Goal: Information Seeking & Learning: Learn about a topic

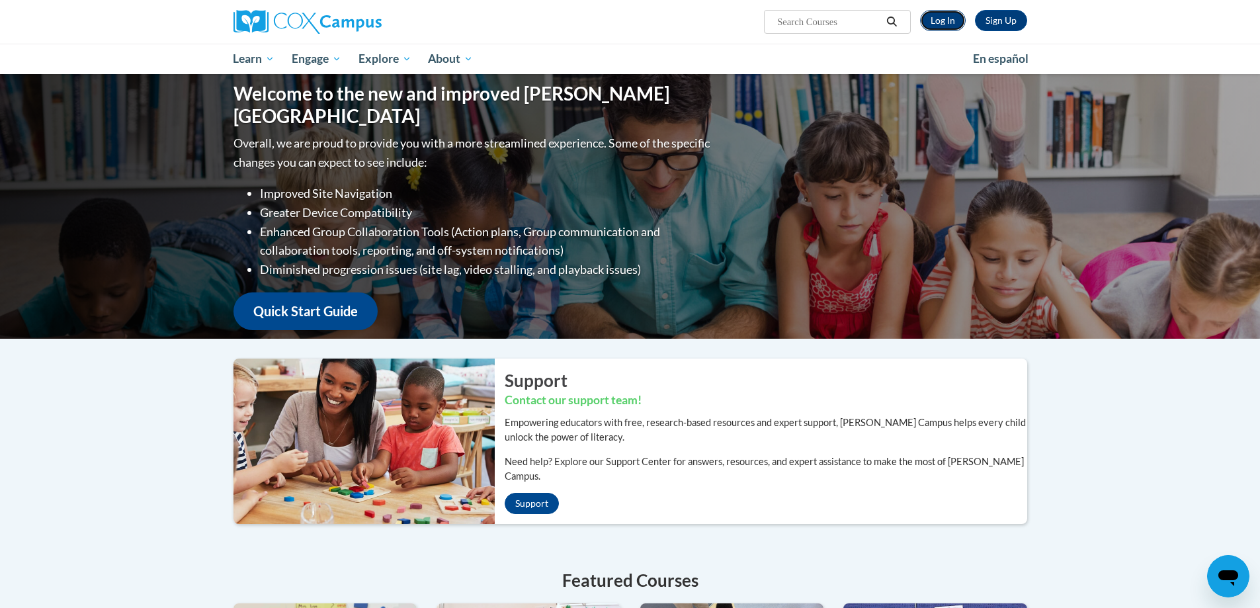
click at [936, 22] on link "Log In" at bounding box center [943, 20] width 46 height 21
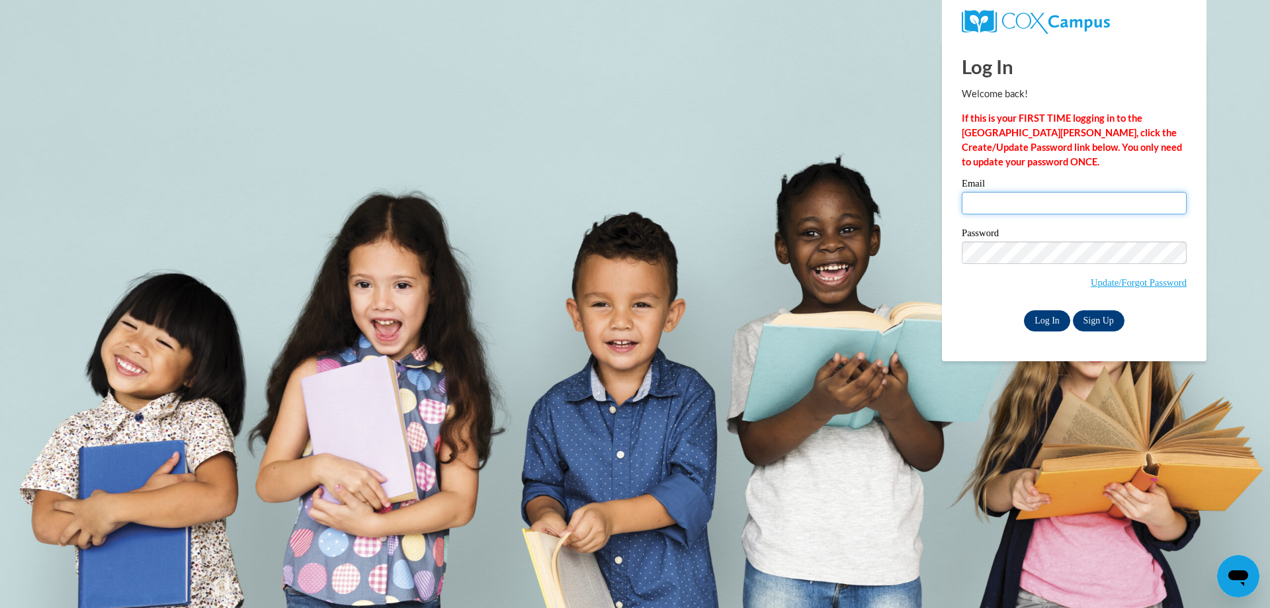
type input "rebecca.maccudden@slingerschools.org"
click at [1058, 315] on input "Log In" at bounding box center [1047, 320] width 46 height 21
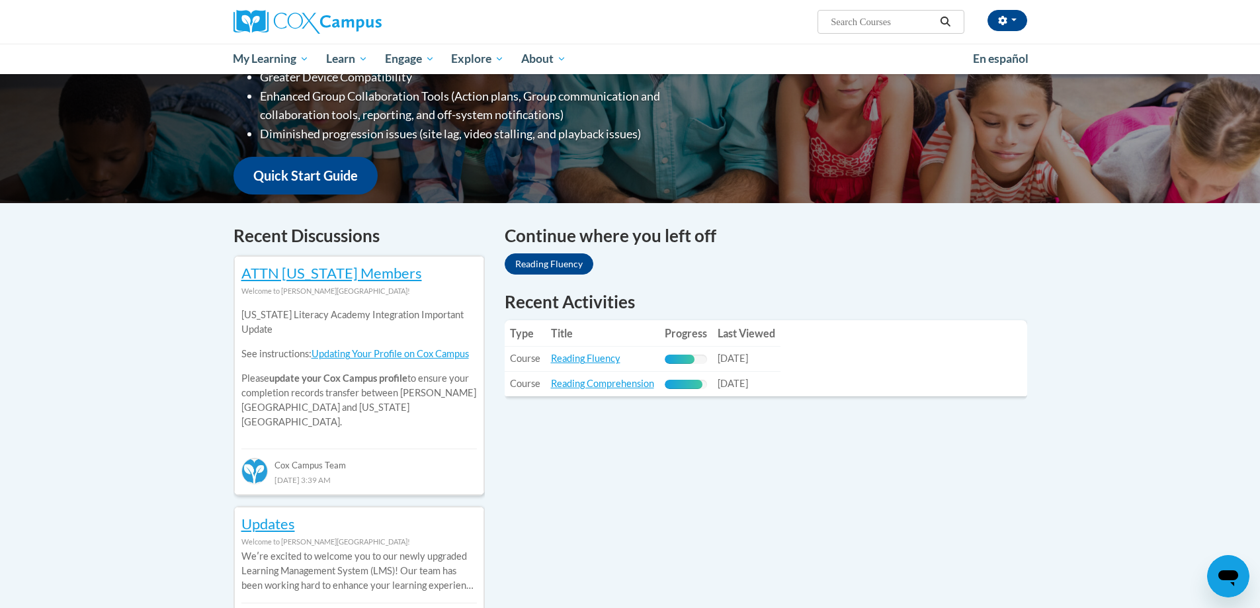
scroll to position [265, 0]
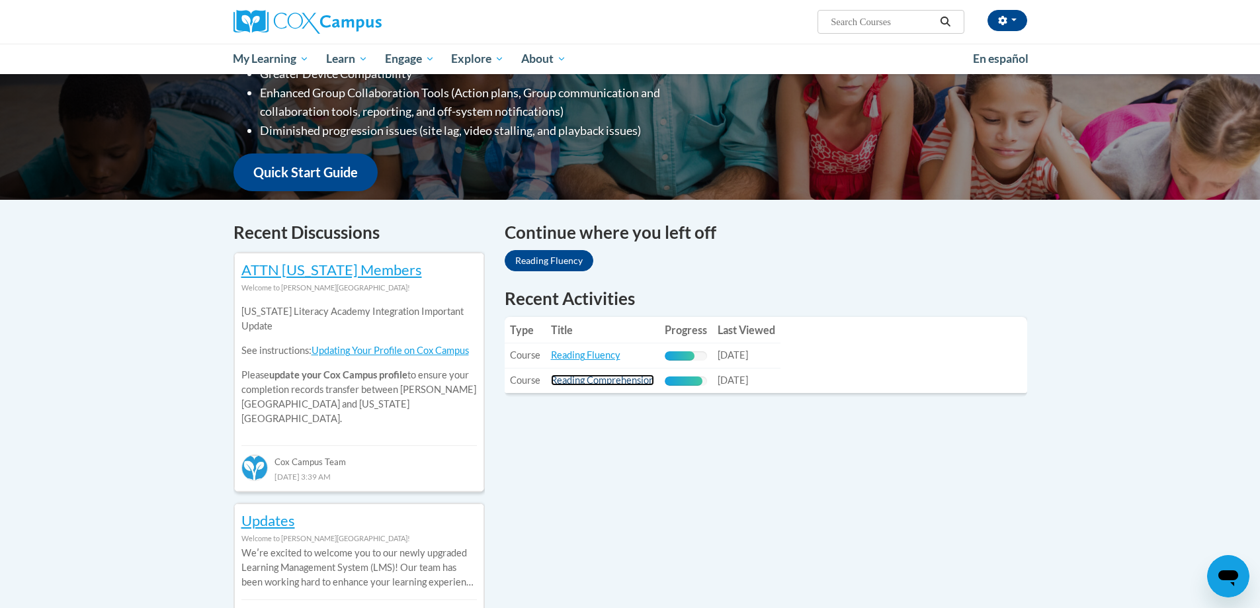
click at [624, 381] on link "Reading Comprehension" at bounding box center [602, 379] width 103 height 11
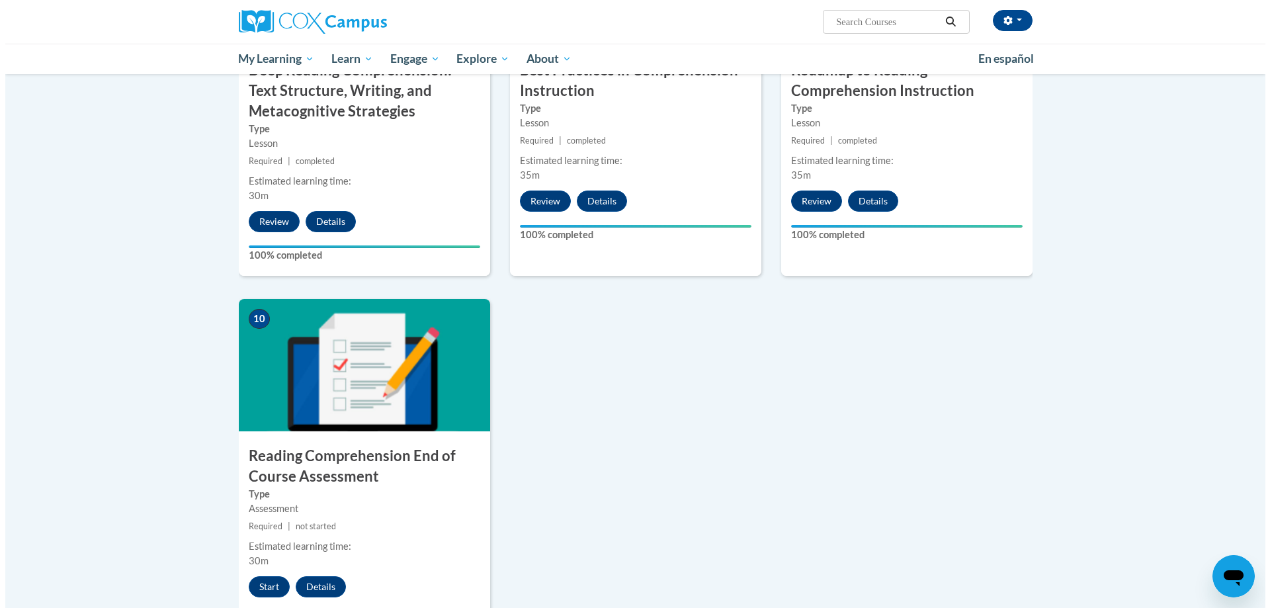
scroll to position [1257, 0]
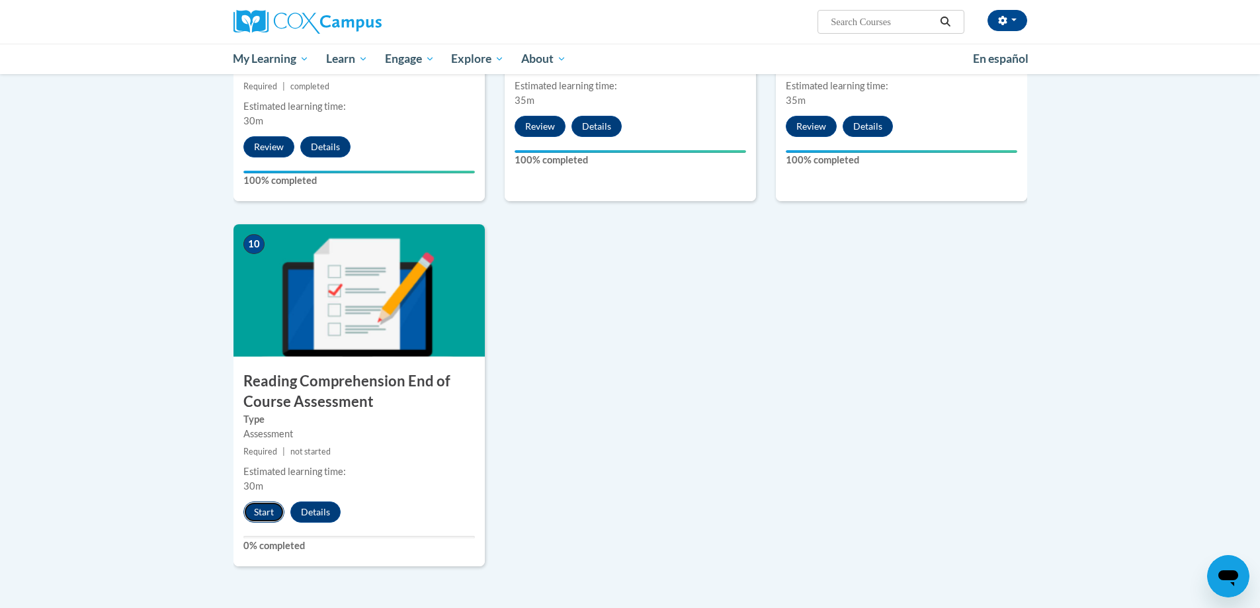
click at [261, 509] on button "Start" at bounding box center [263, 511] width 41 height 21
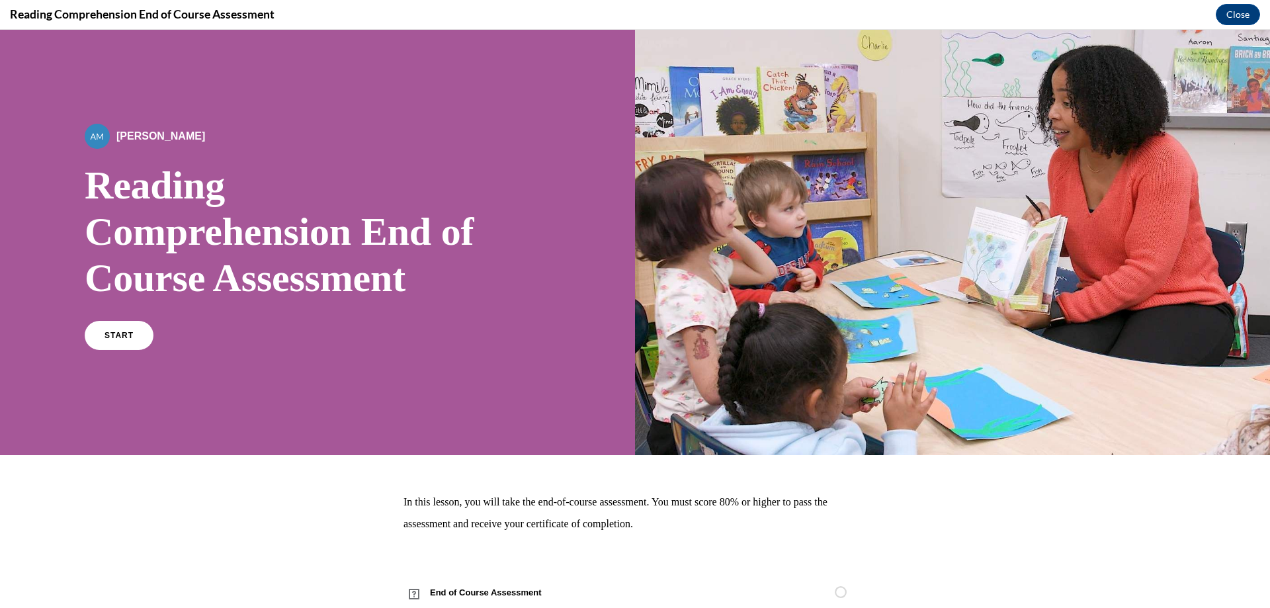
scroll to position [39, 0]
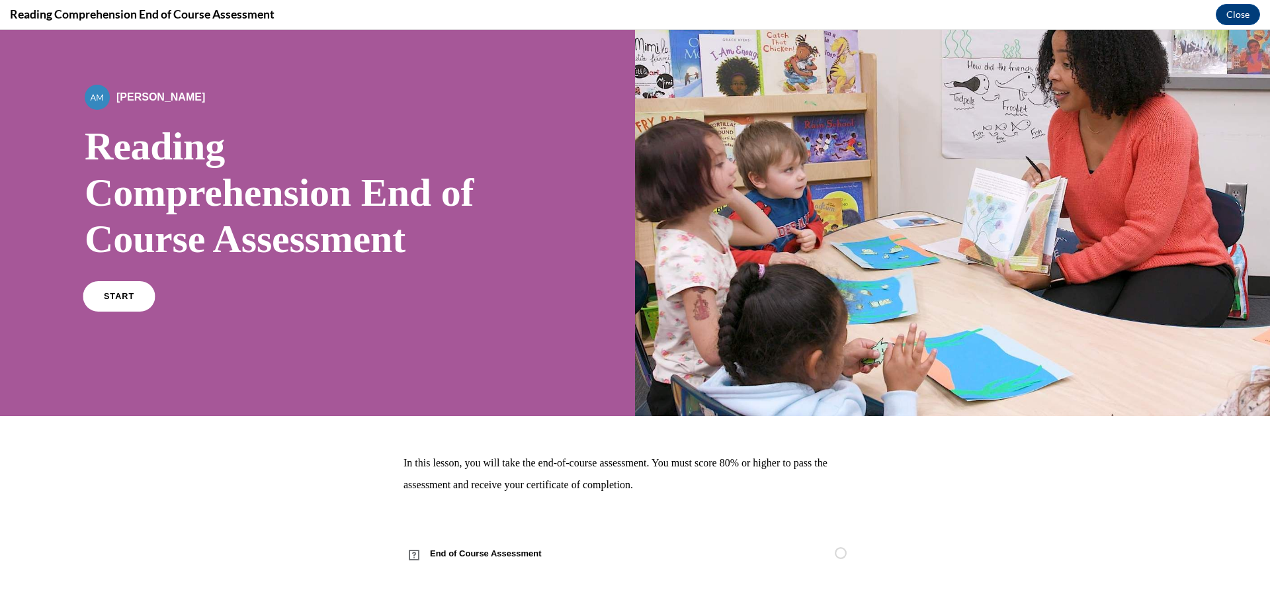
click at [111, 301] on link "START" at bounding box center [119, 296] width 72 height 30
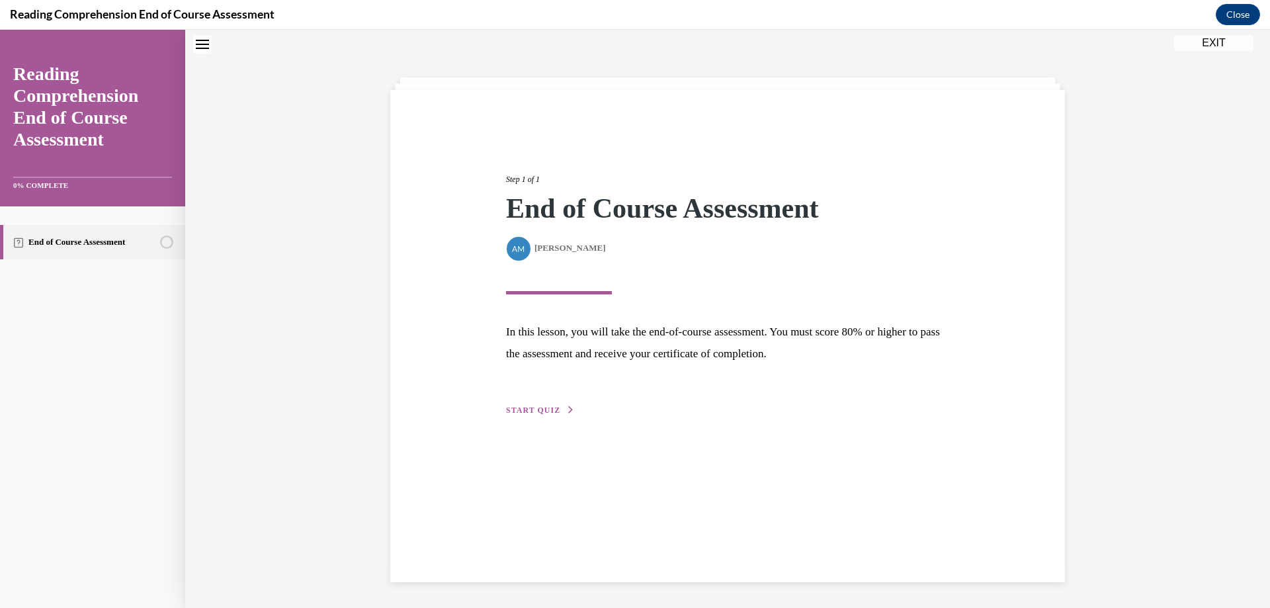
scroll to position [42, 0]
click at [537, 408] on span "START QUIZ" at bounding box center [533, 409] width 54 height 9
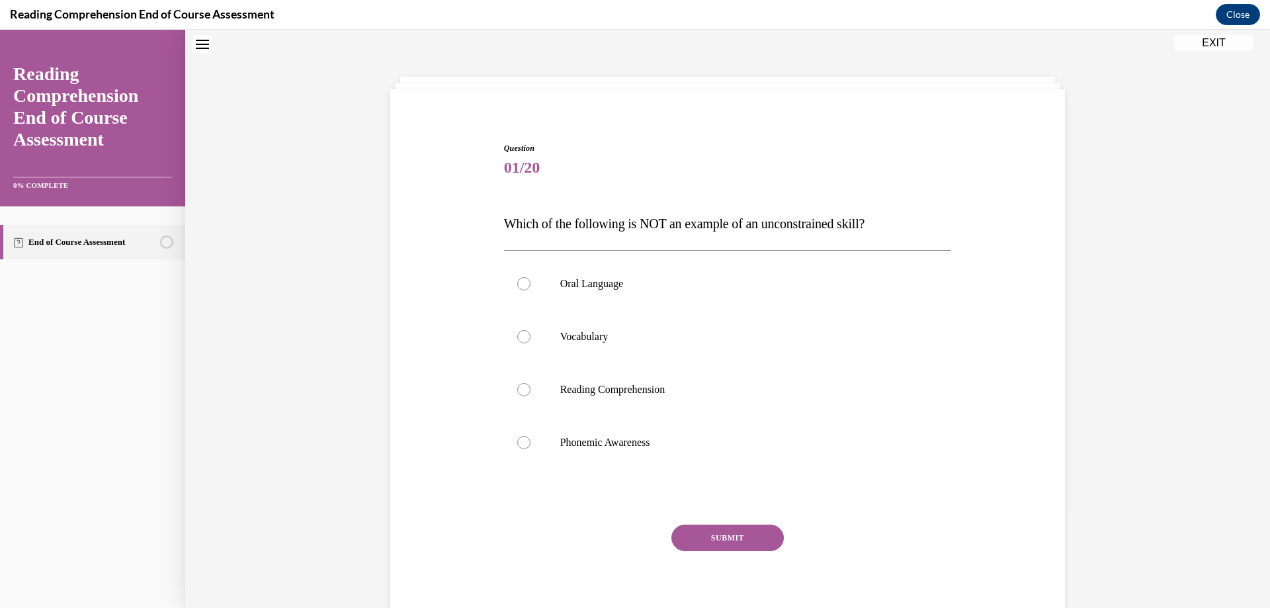
scroll to position [93, 0]
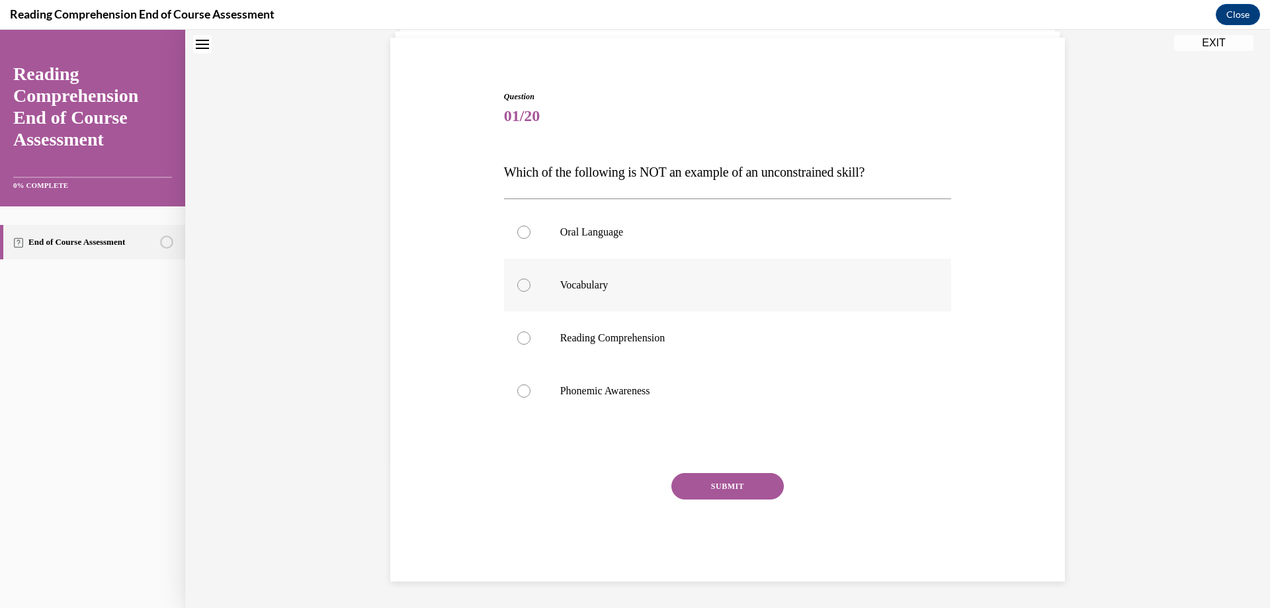
click at [520, 283] on div at bounding box center [523, 284] width 13 height 13
click at [520, 283] on input "Vocabulary" at bounding box center [523, 284] width 13 height 13
radio input "true"
click at [696, 495] on button "SUBMIT" at bounding box center [727, 486] width 112 height 26
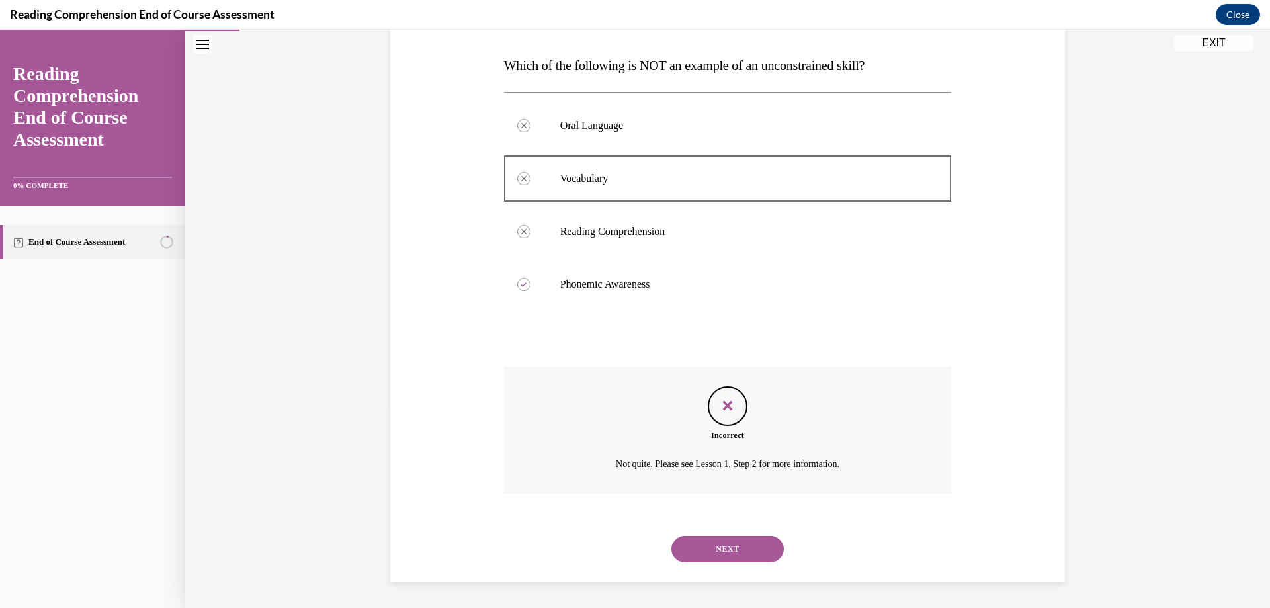
scroll to position [200, 0]
click at [718, 542] on button "NEXT" at bounding box center [727, 548] width 112 height 26
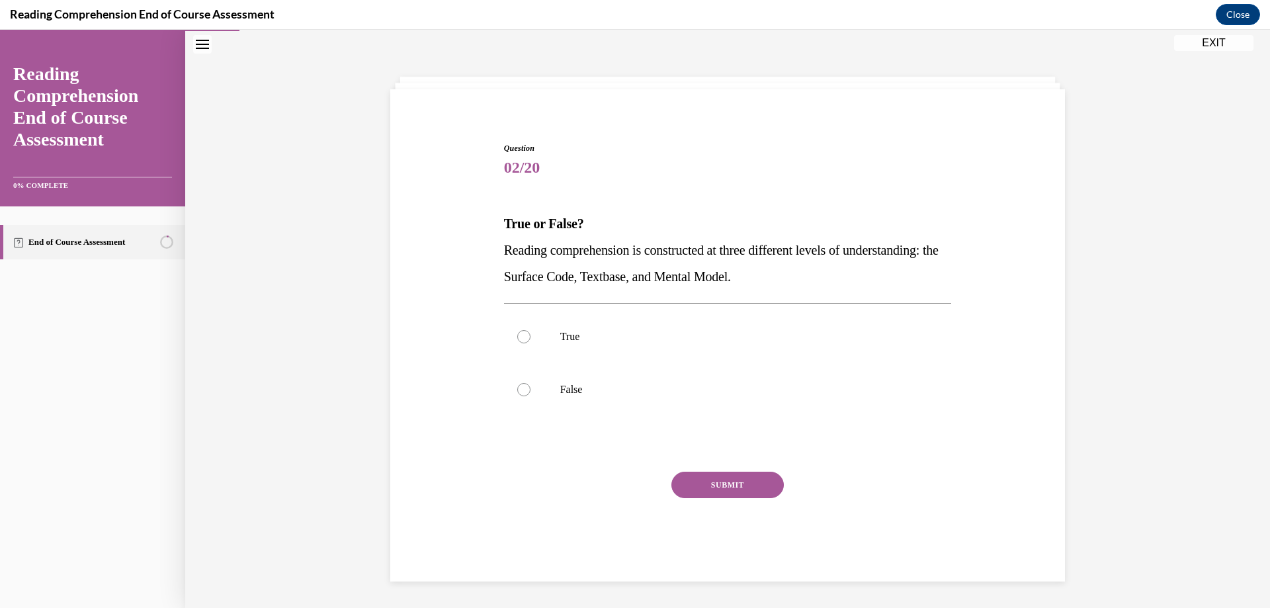
scroll to position [42, 0]
drag, startPoint x: 518, startPoint y: 337, endPoint x: 543, endPoint y: 364, distance: 37.0
click at [518, 338] on div at bounding box center [523, 336] width 13 height 13
click at [518, 338] on input "True" at bounding box center [523, 336] width 13 height 13
radio input "true"
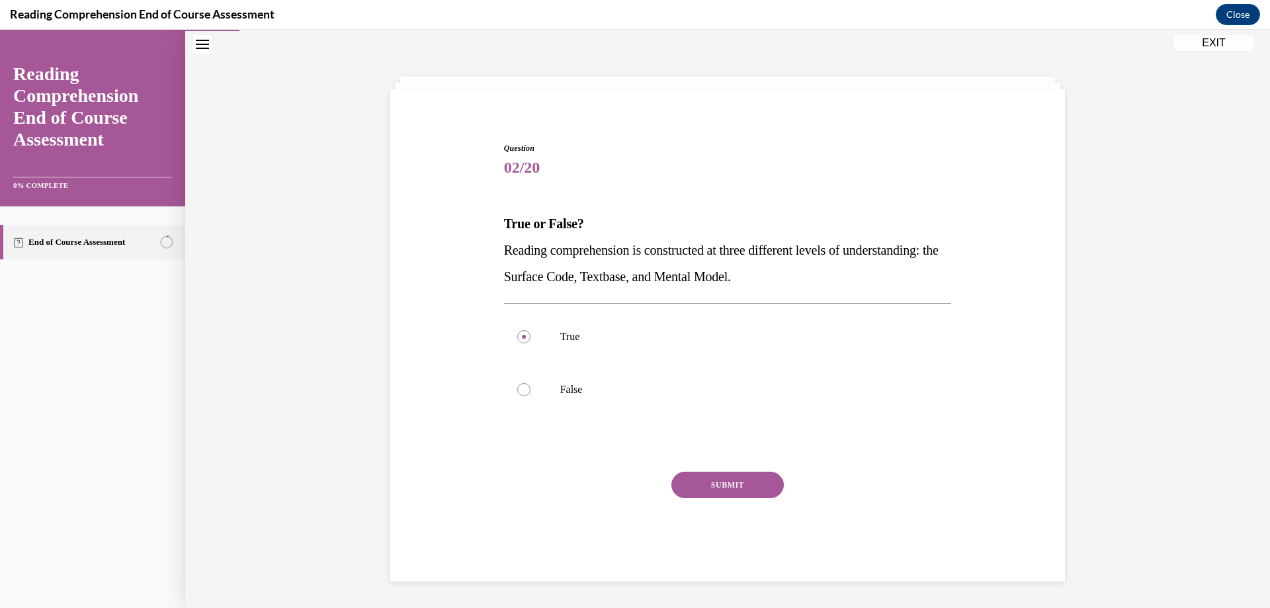
drag, startPoint x: 718, startPoint y: 485, endPoint x: 711, endPoint y: 487, distance: 6.9
click at [714, 486] on button "SUBMIT" at bounding box center [727, 485] width 112 height 26
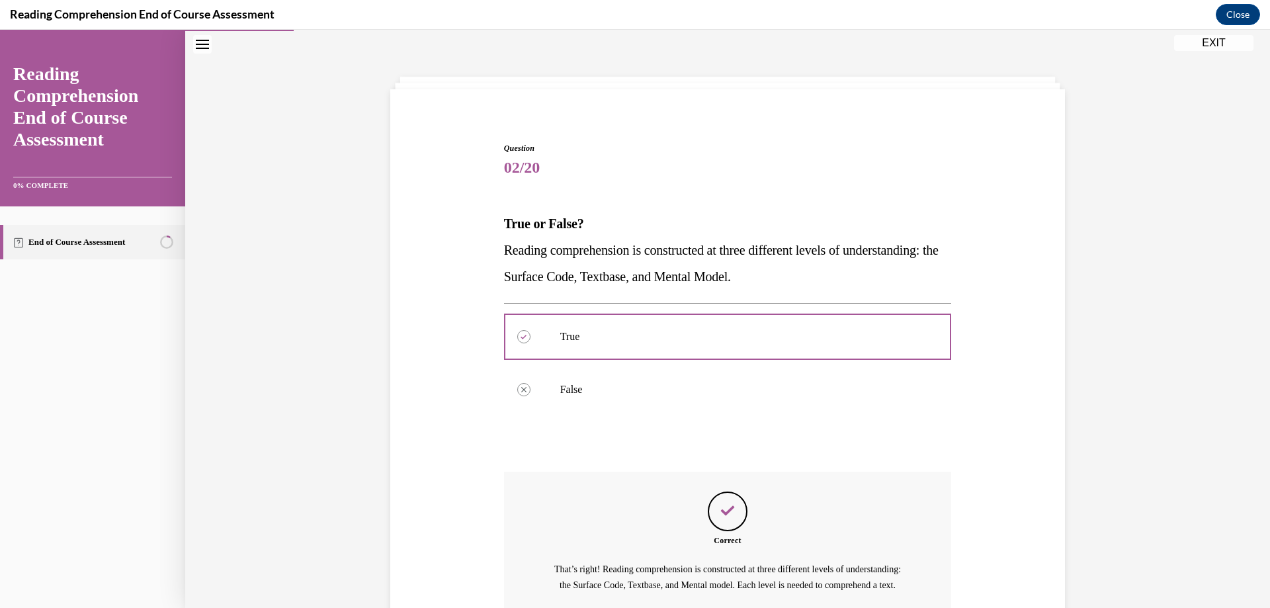
scroll to position [179, 0]
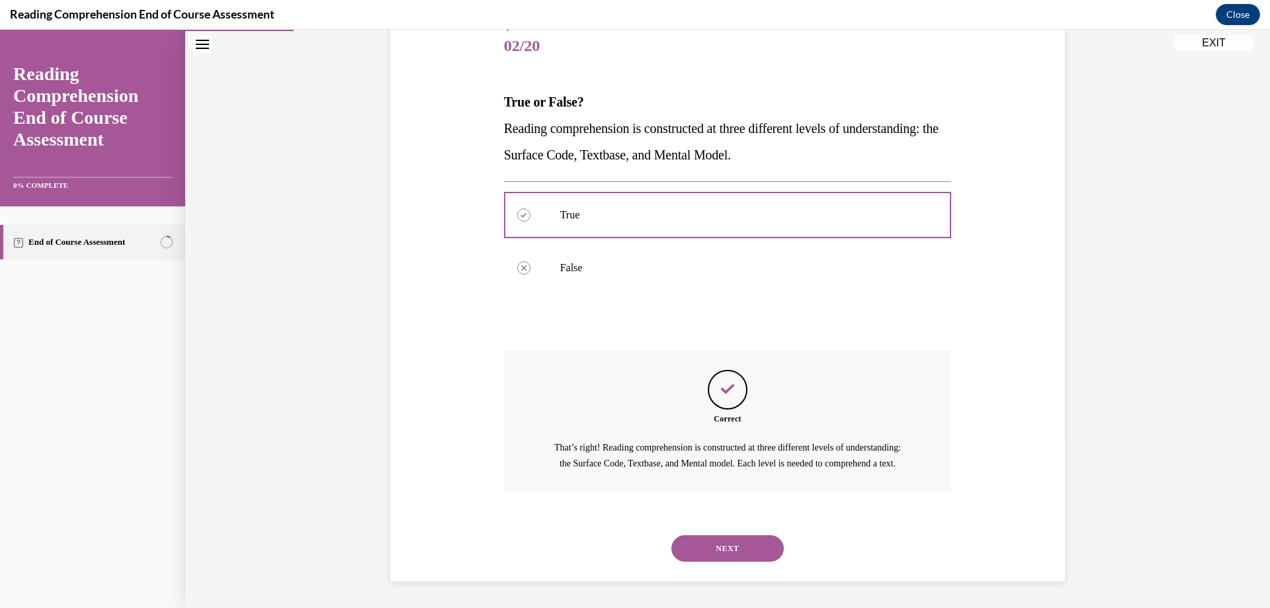
drag, startPoint x: 734, startPoint y: 552, endPoint x: 710, endPoint y: 542, distance: 26.2
click at [733, 551] on button "NEXT" at bounding box center [727, 548] width 112 height 26
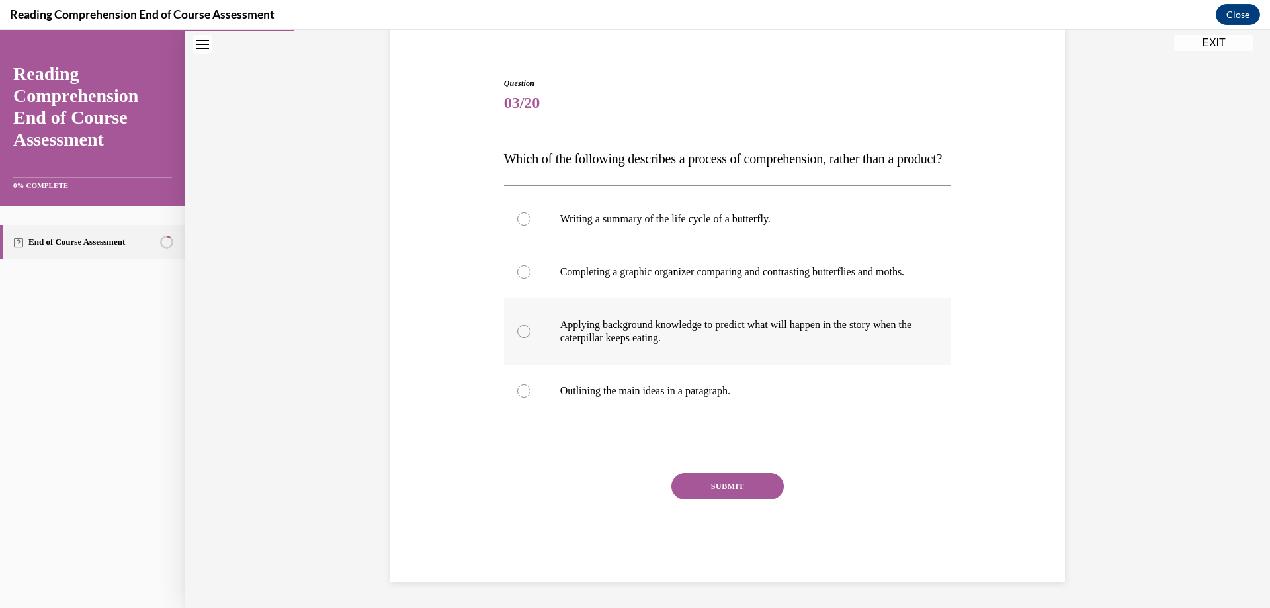
click at [650, 337] on p "Applying background knowledge to predict what will happen in the story when the…" at bounding box center [739, 331] width 358 height 26
click at [530, 337] on input "Applying background knowledge to predict what will happen in the story when the…" at bounding box center [523, 331] width 13 height 13
radio input "true"
click at [712, 489] on button "SUBMIT" at bounding box center [727, 486] width 112 height 26
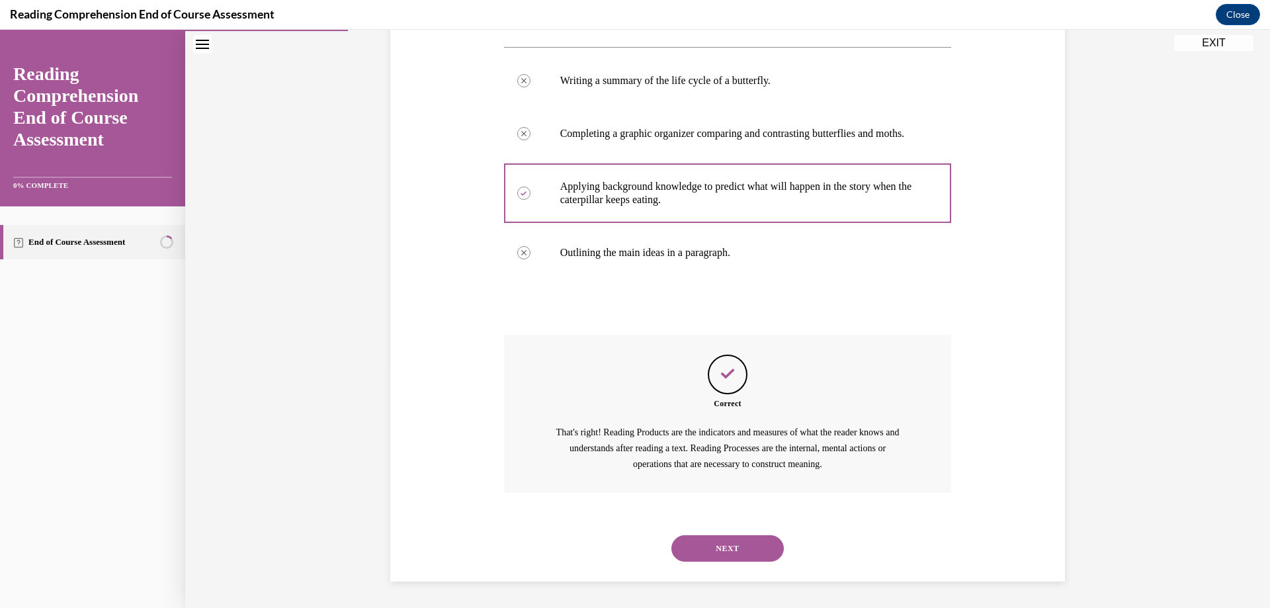
scroll to position [284, 0]
click at [722, 546] on button "NEXT" at bounding box center [727, 548] width 112 height 26
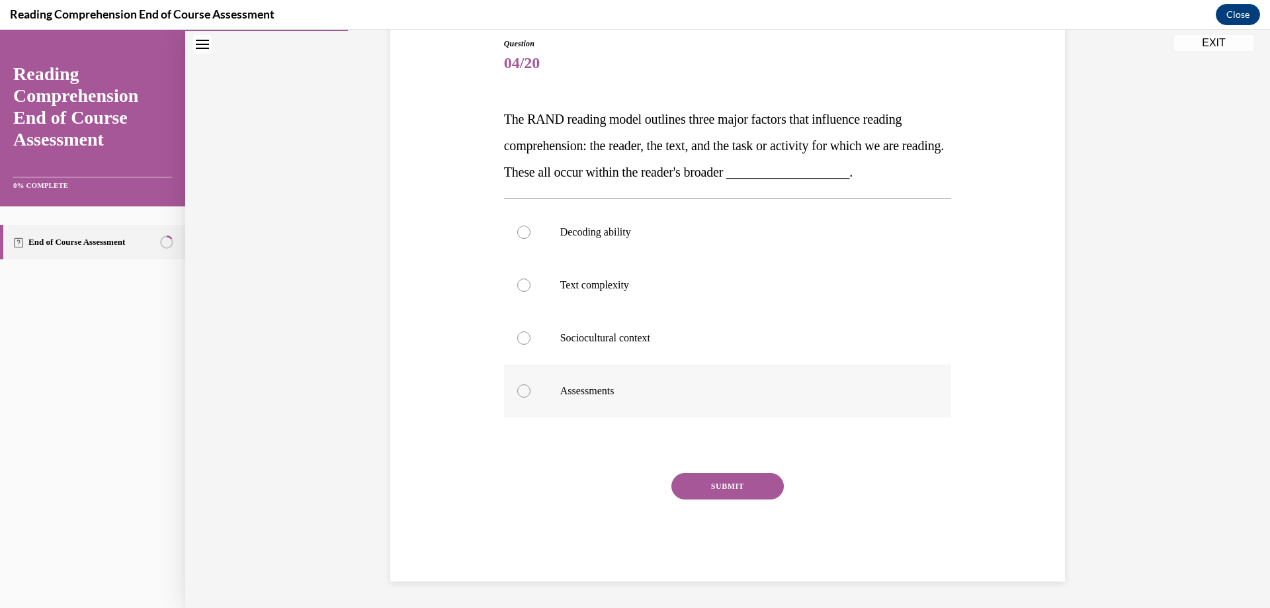
click at [583, 402] on label "Assessments" at bounding box center [728, 390] width 448 height 53
click at [530, 397] on input "Assessments" at bounding box center [523, 390] width 13 height 13
radio input "true"
click at [722, 481] on button "SUBMIT" at bounding box center [727, 486] width 112 height 26
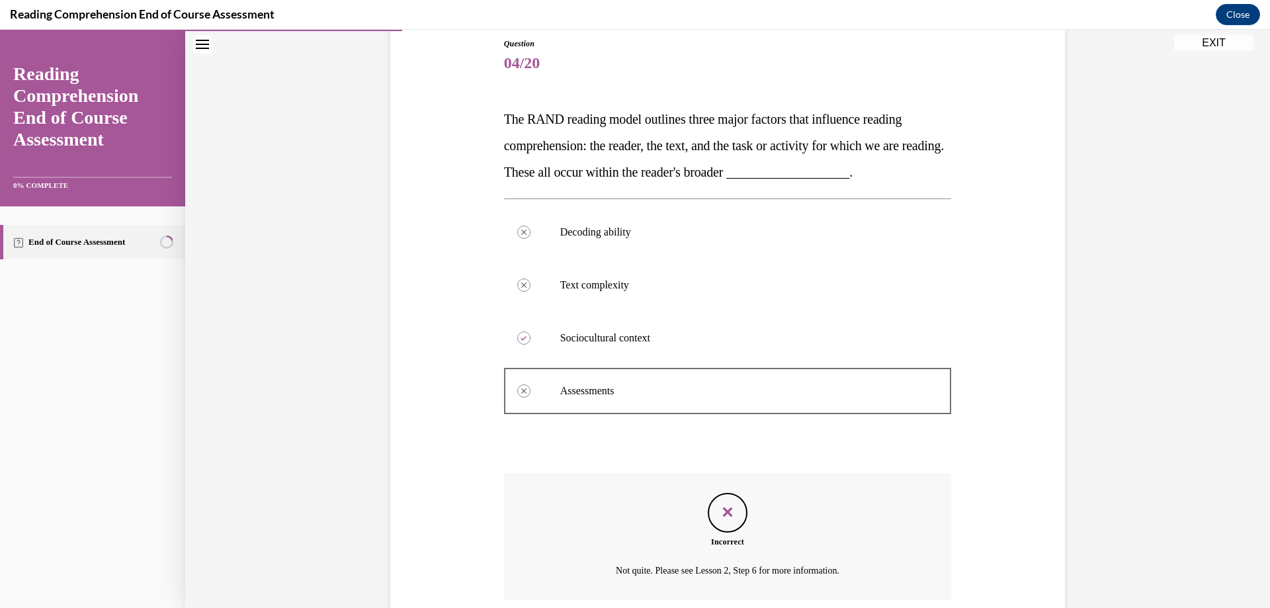
scroll to position [253, 0]
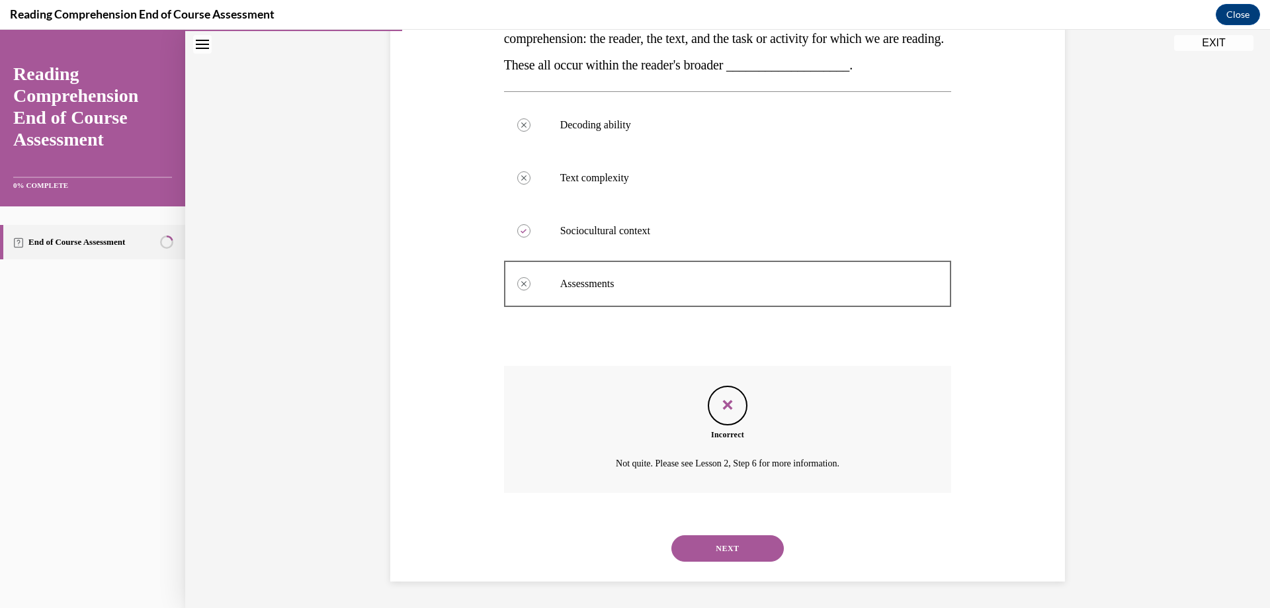
click at [726, 550] on button "NEXT" at bounding box center [727, 548] width 112 height 26
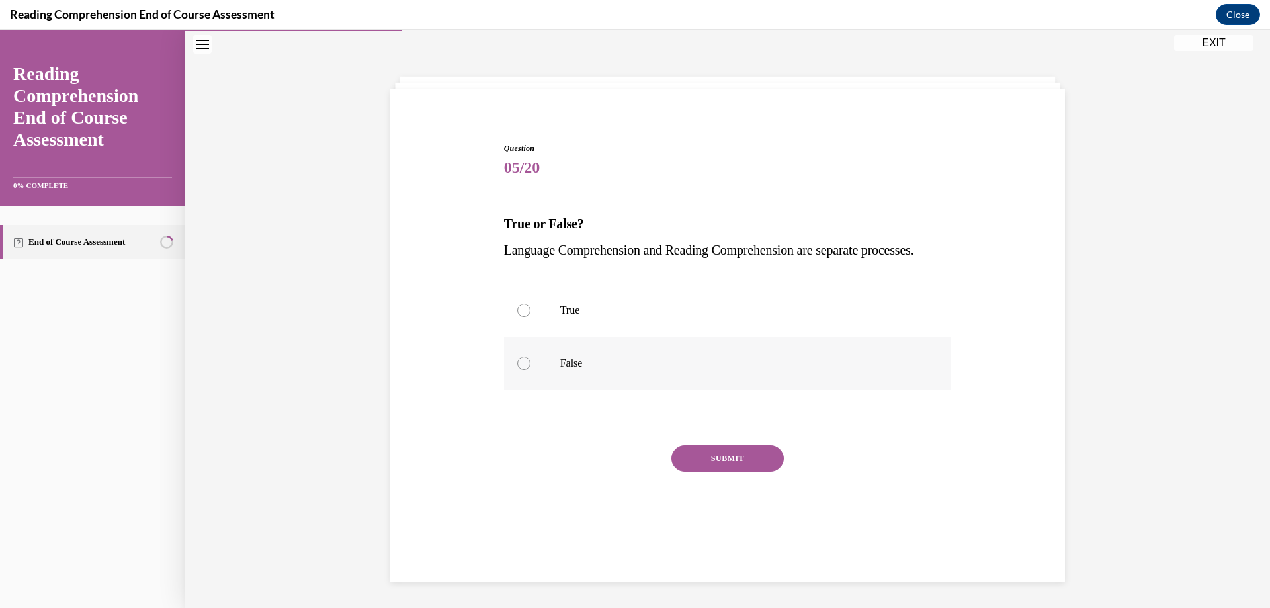
click at [517, 370] on div at bounding box center [523, 362] width 13 height 13
click at [517, 370] on input "False" at bounding box center [523, 362] width 13 height 13
radio input "true"
click at [725, 472] on button "SUBMIT" at bounding box center [727, 458] width 112 height 26
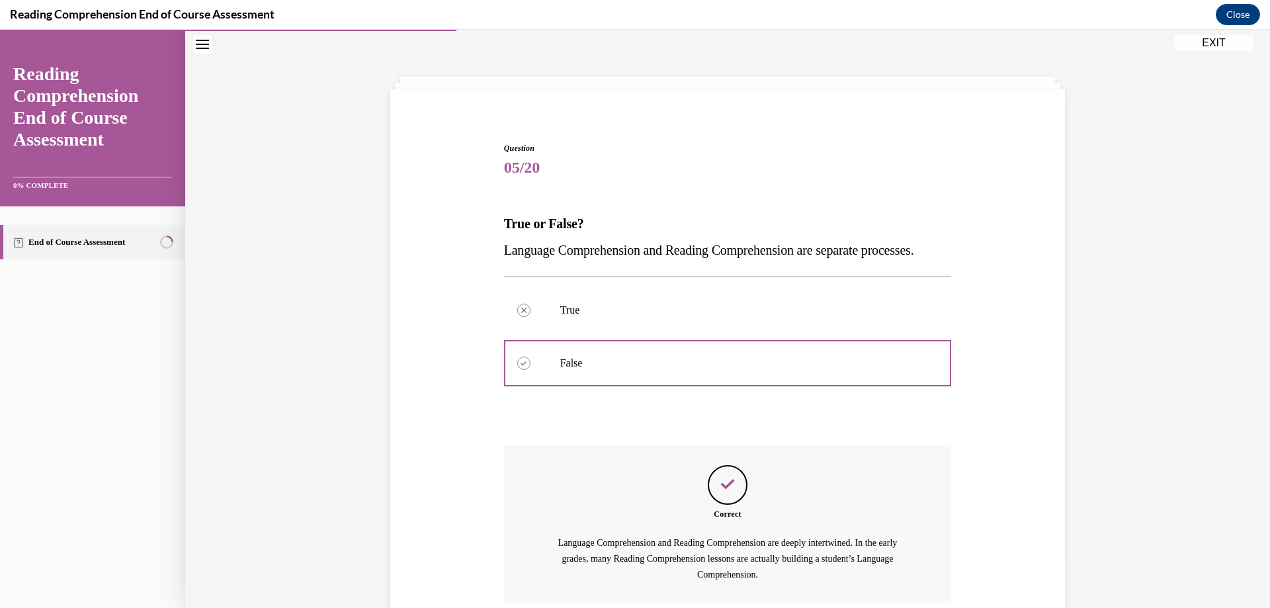
scroll to position [179, 0]
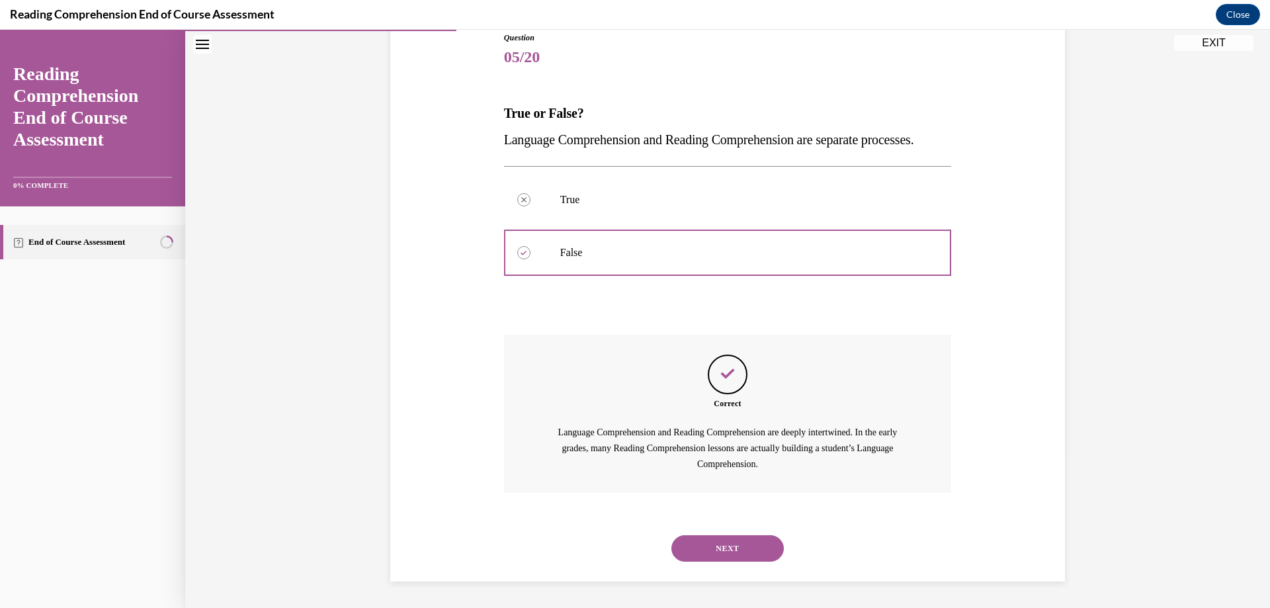
click at [709, 537] on button "NEXT" at bounding box center [727, 548] width 112 height 26
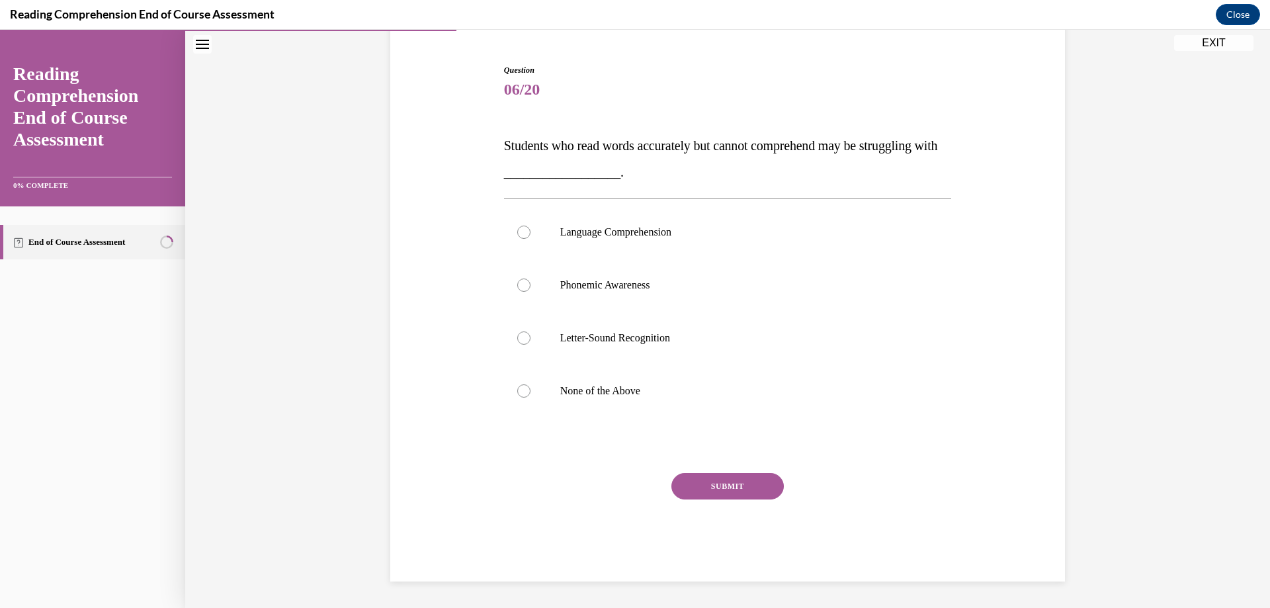
scroll to position [120, 0]
click at [518, 332] on div at bounding box center [523, 337] width 13 height 13
click at [518, 332] on input "Letter-Sound Recognition" at bounding box center [523, 337] width 13 height 13
radio input "true"
click at [724, 483] on button "SUBMIT" at bounding box center [727, 486] width 112 height 26
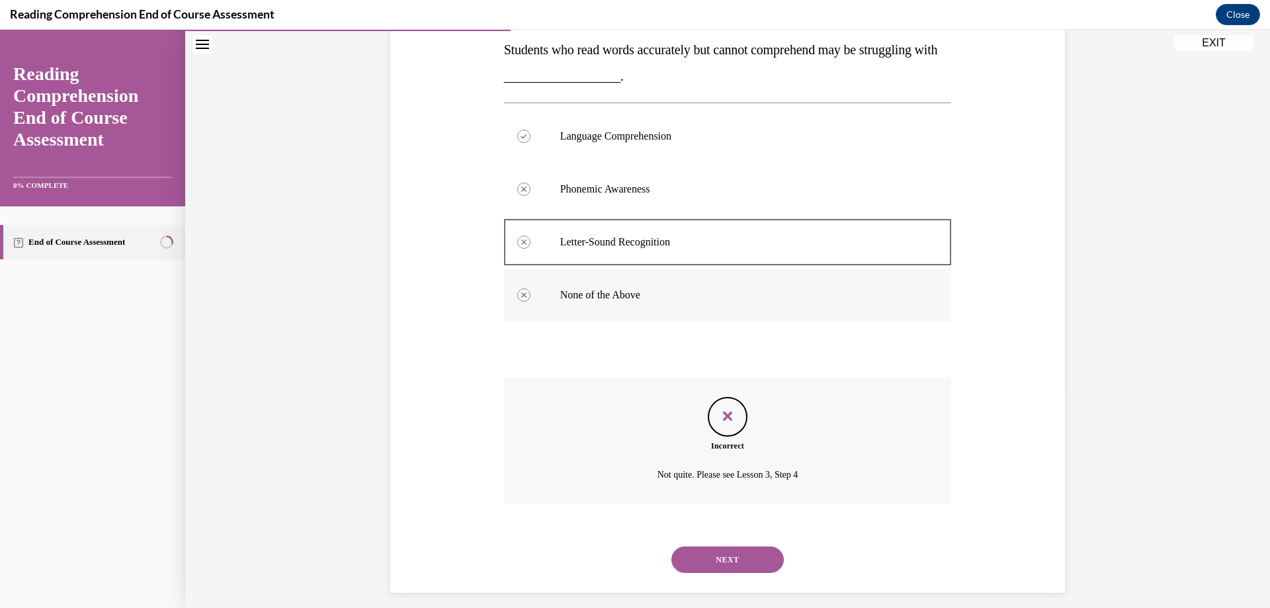
scroll to position [227, 0]
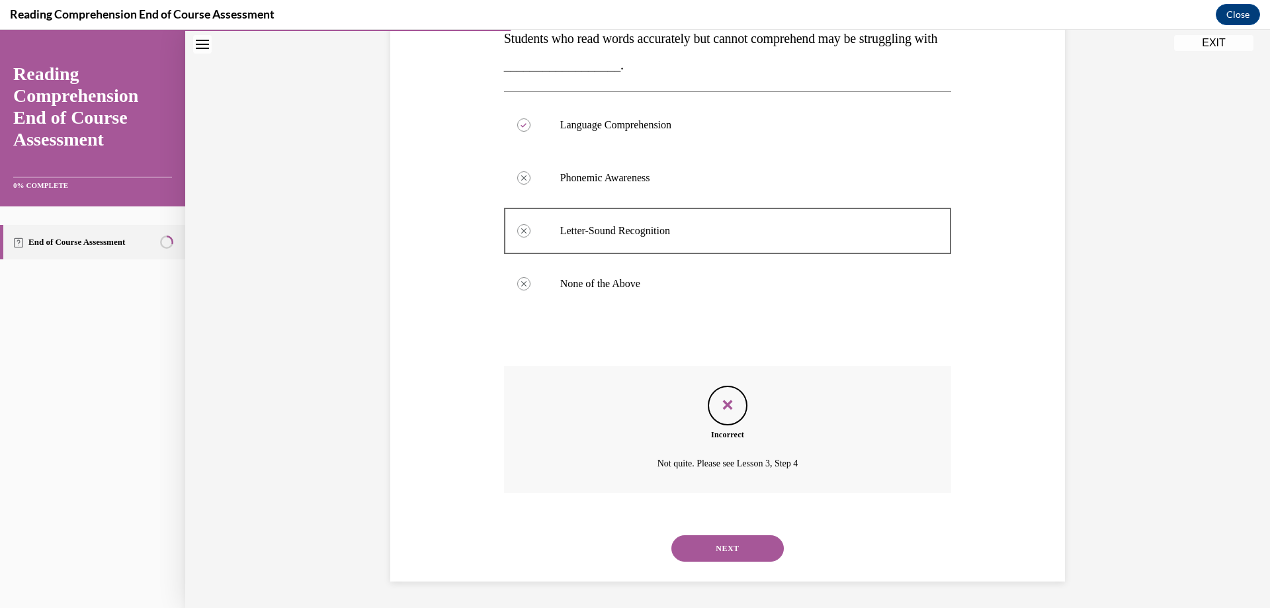
click at [725, 547] on button "NEXT" at bounding box center [727, 548] width 112 height 26
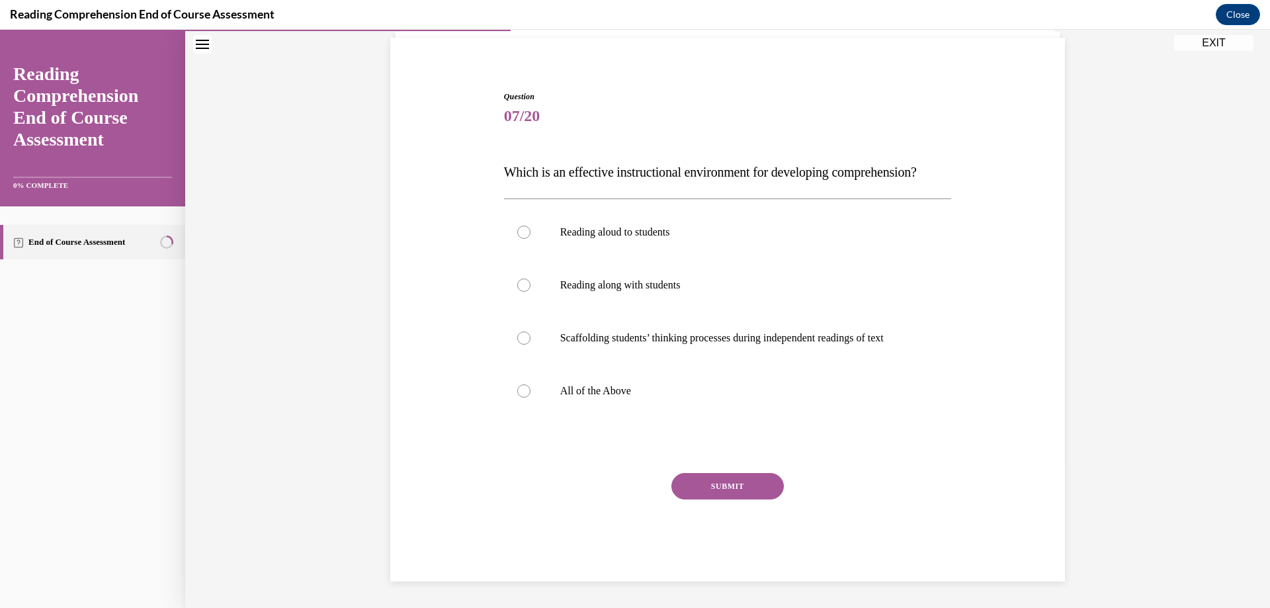
scroll to position [120, 0]
click at [520, 392] on div at bounding box center [523, 390] width 13 height 13
click at [520, 392] on input "All of the Above" at bounding box center [523, 390] width 13 height 13
radio input "true"
click at [697, 485] on button "SUBMIT" at bounding box center [727, 486] width 112 height 26
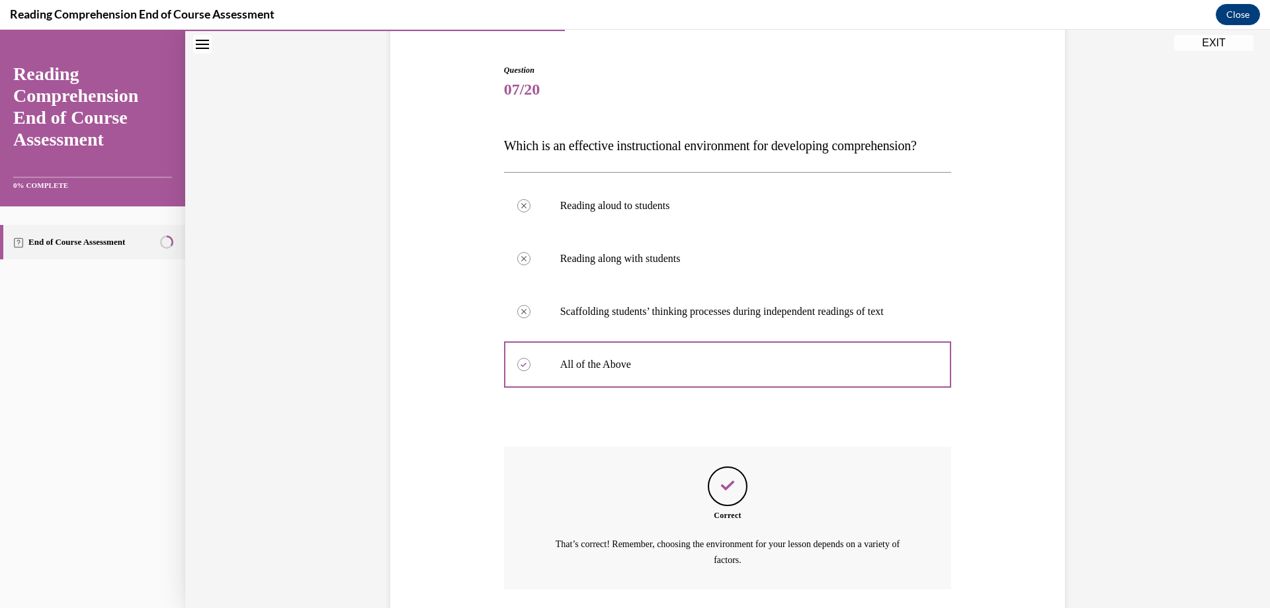
scroll to position [243, 0]
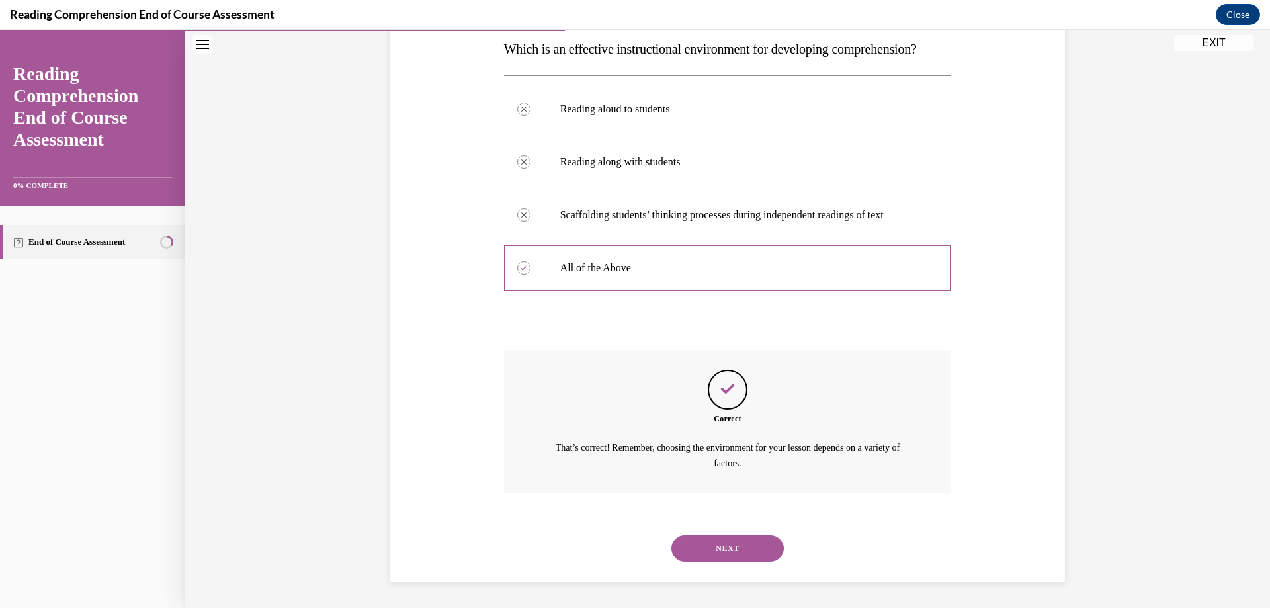
click at [702, 538] on button "NEXT" at bounding box center [727, 548] width 112 height 26
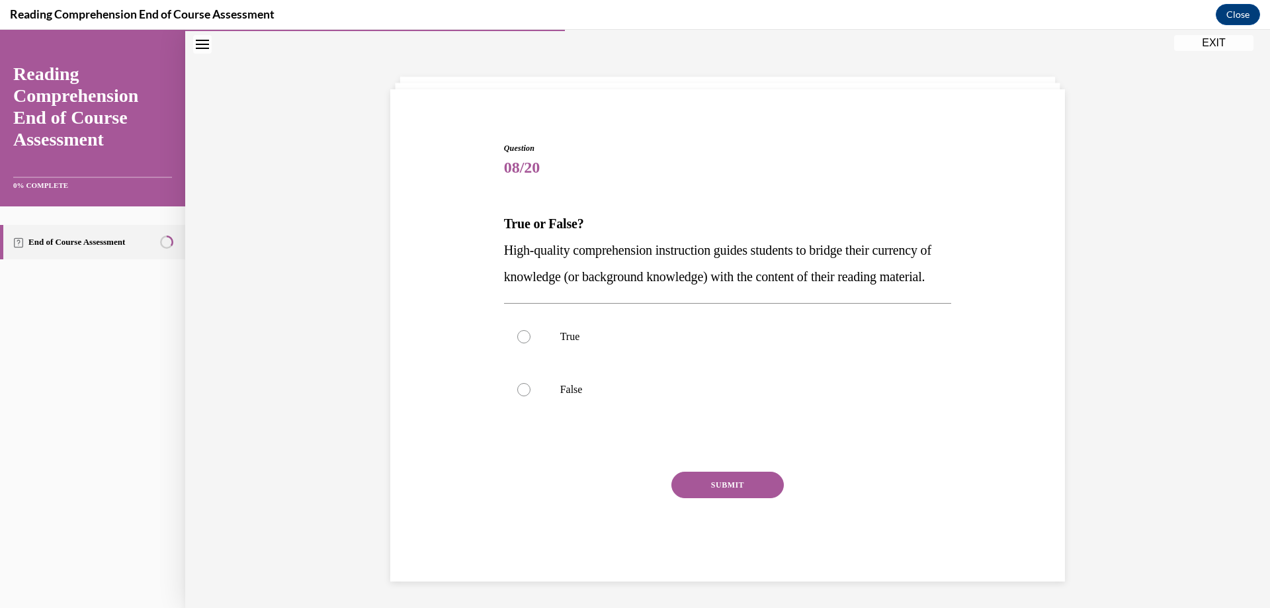
scroll to position [67, 0]
click at [520, 337] on div at bounding box center [523, 336] width 13 height 13
click at [520, 337] on input "True" at bounding box center [523, 336] width 13 height 13
radio input "true"
click at [705, 486] on button "SUBMIT" at bounding box center [727, 485] width 112 height 26
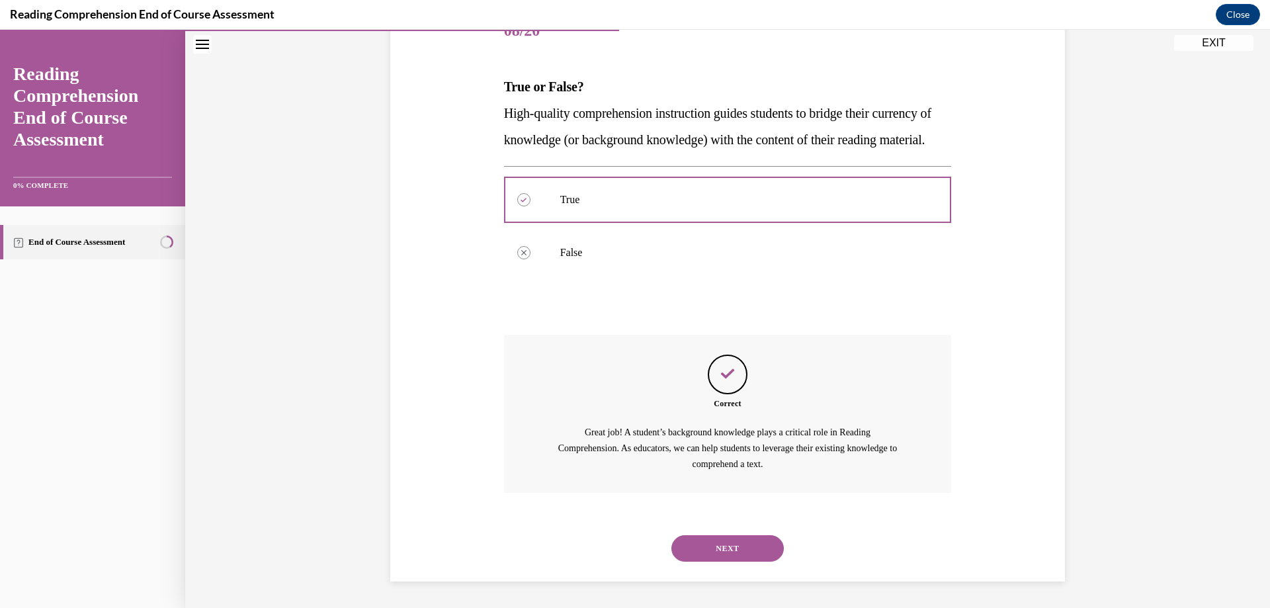
scroll to position [205, 0]
click at [712, 538] on button "NEXT" at bounding box center [727, 548] width 112 height 26
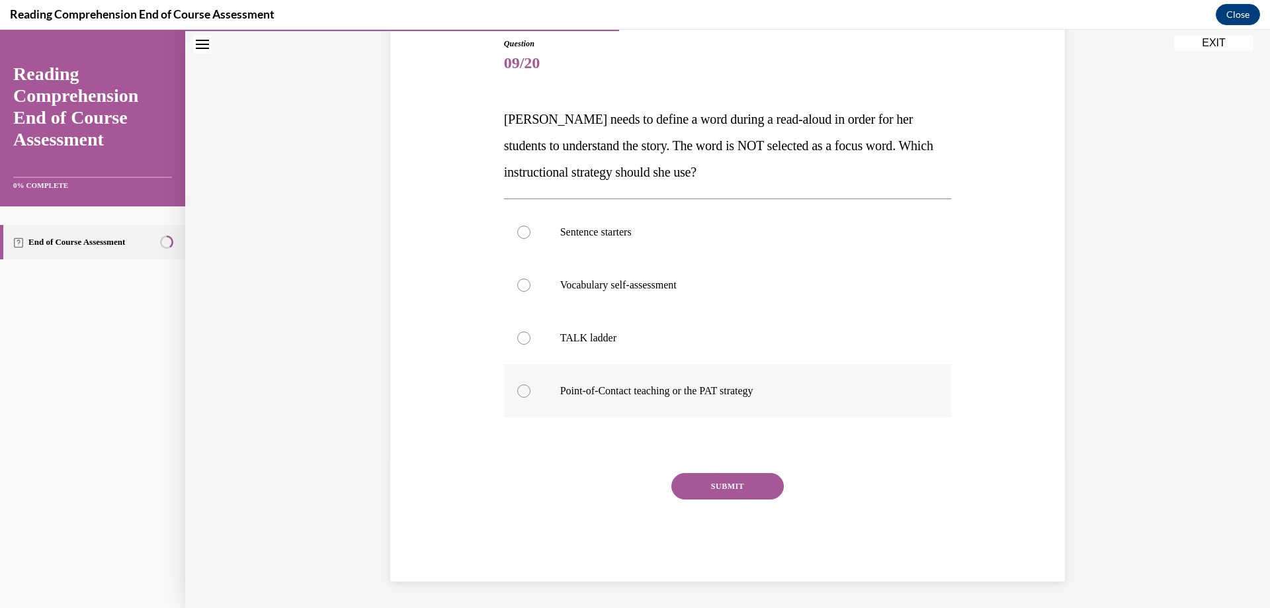
click at [587, 391] on p "Point-of-Contact teaching or the PAT strategy" at bounding box center [739, 390] width 358 height 13
click at [530, 391] on input "Point-of-Contact teaching or the PAT strategy" at bounding box center [523, 390] width 13 height 13
radio input "true"
click at [701, 486] on button "SUBMIT" at bounding box center [727, 486] width 112 height 26
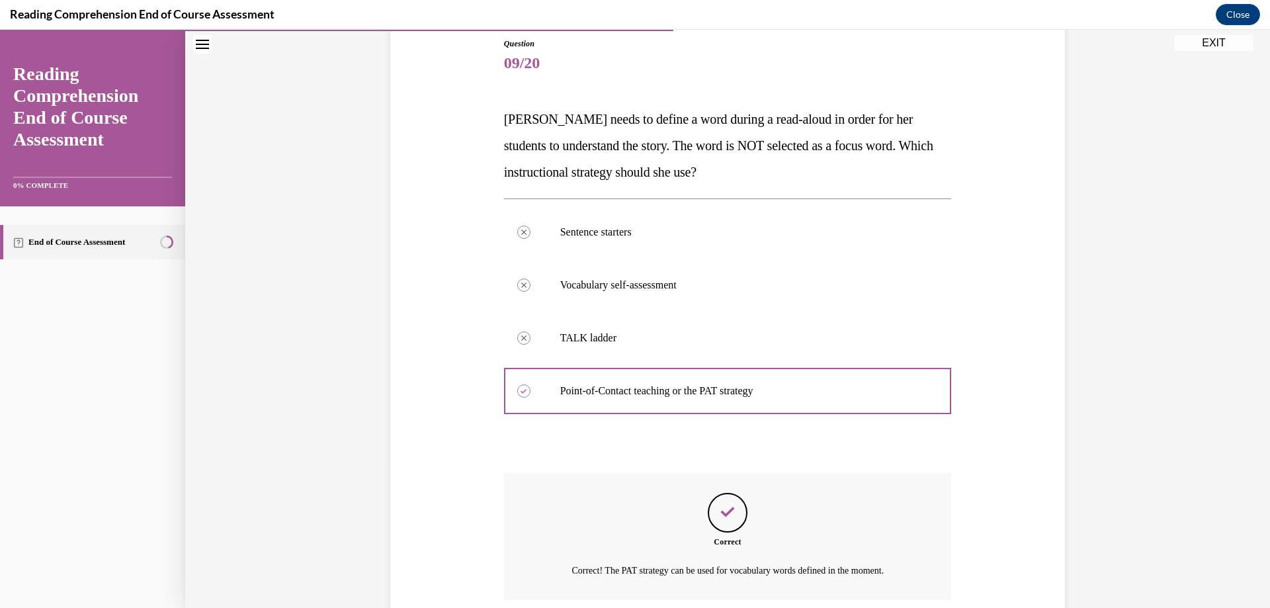
scroll to position [253, 0]
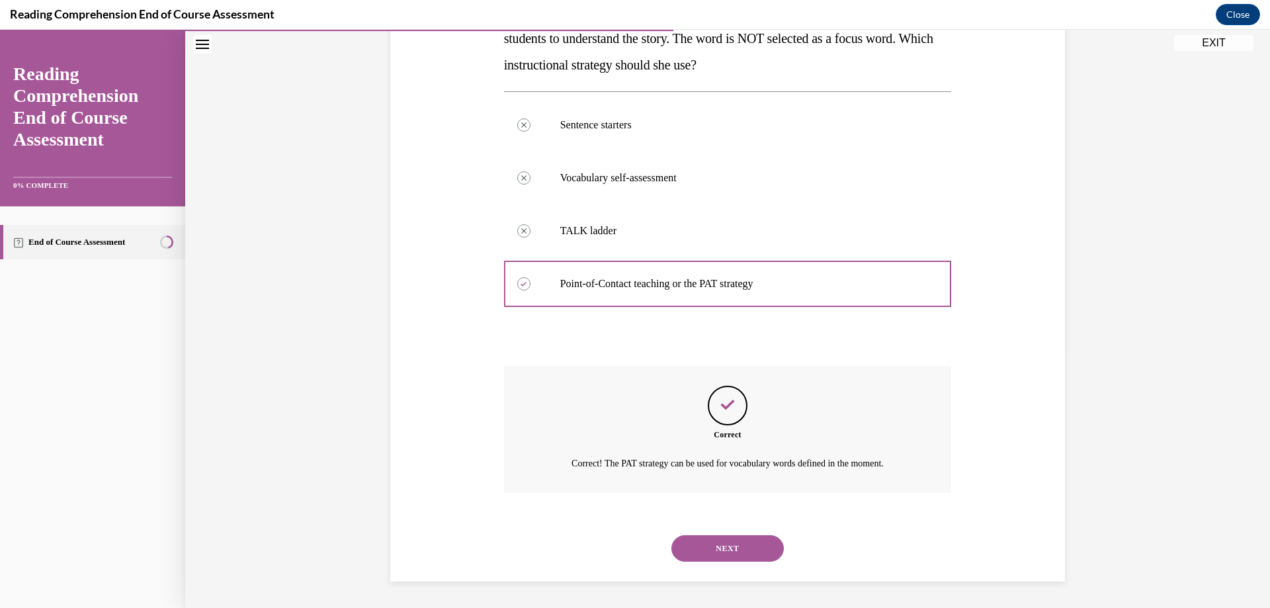
click at [708, 537] on button "NEXT" at bounding box center [727, 548] width 112 height 26
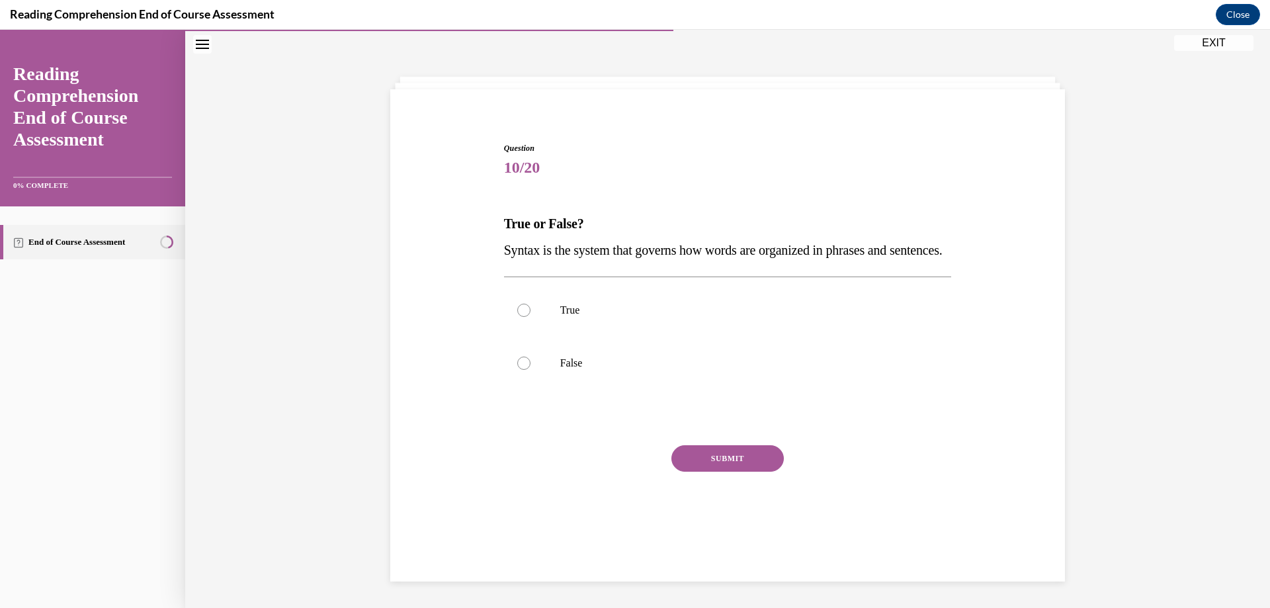
scroll to position [42, 0]
drag, startPoint x: 569, startPoint y: 339, endPoint x: 587, endPoint y: 345, distance: 19.7
click at [577, 317] on p "True" at bounding box center [739, 310] width 358 height 13
drag, startPoint x: 518, startPoint y: 341, endPoint x: 554, endPoint y: 367, distance: 44.1
click at [519, 317] on div at bounding box center [523, 310] width 13 height 13
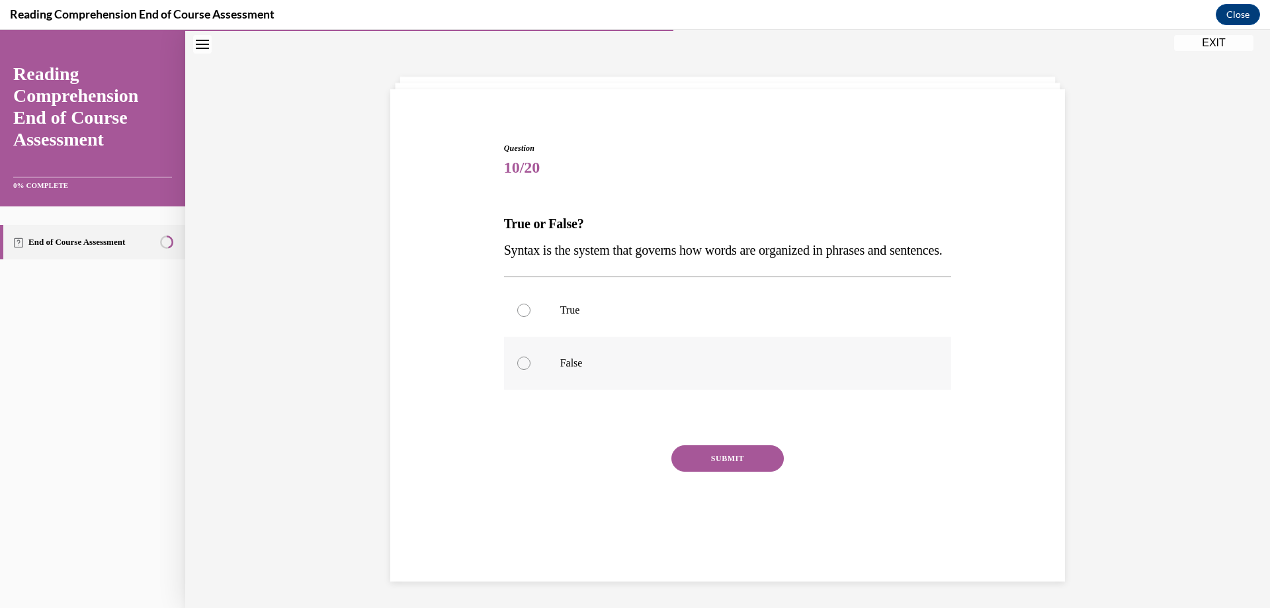
click at [519, 317] on input "True" at bounding box center [523, 310] width 13 height 13
radio input "true"
click at [717, 472] on button "SUBMIT" at bounding box center [727, 458] width 112 height 26
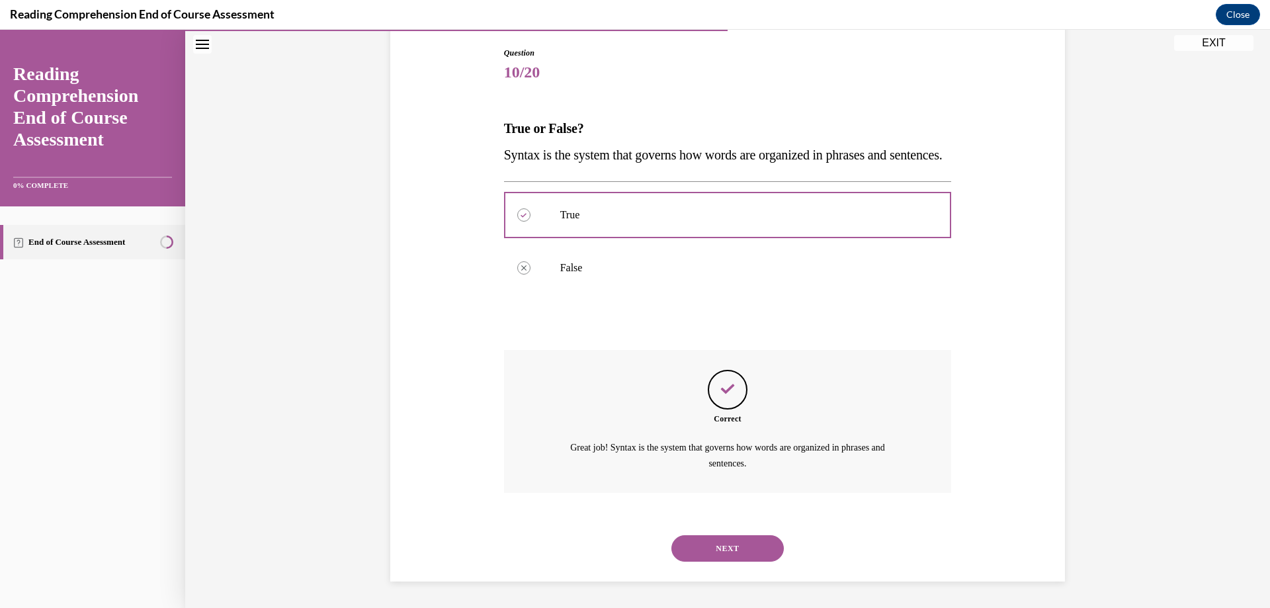
scroll to position [163, 0]
drag, startPoint x: 715, startPoint y: 540, endPoint x: 716, endPoint y: 521, distance: 18.5
click at [715, 539] on button "NEXT" at bounding box center [727, 548] width 112 height 26
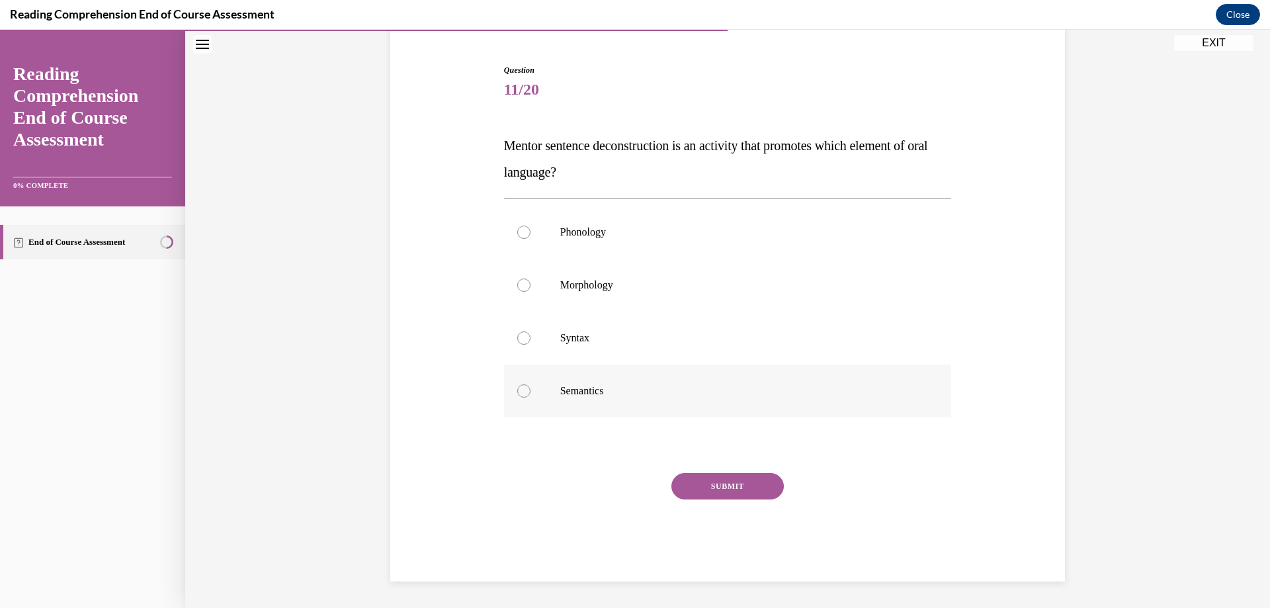
click at [528, 395] on label "Semantics" at bounding box center [728, 390] width 448 height 53
click at [528, 395] on input "Semantics" at bounding box center [523, 390] width 13 height 13
radio input "true"
click at [713, 485] on button "SUBMIT" at bounding box center [727, 486] width 112 height 26
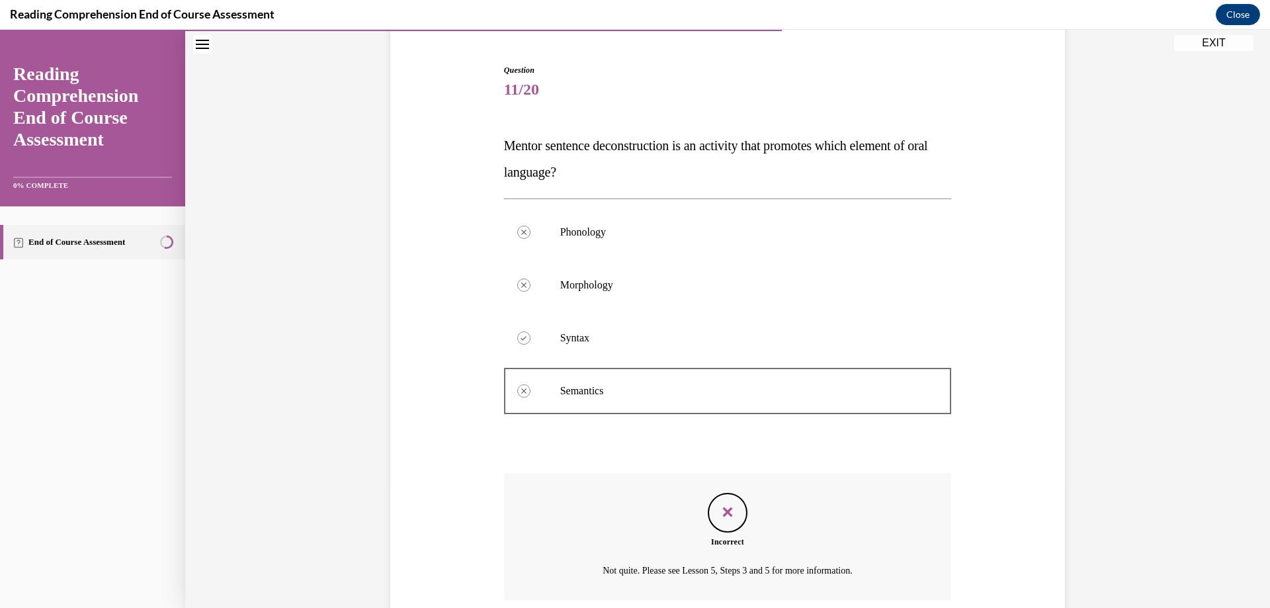
scroll to position [227, 0]
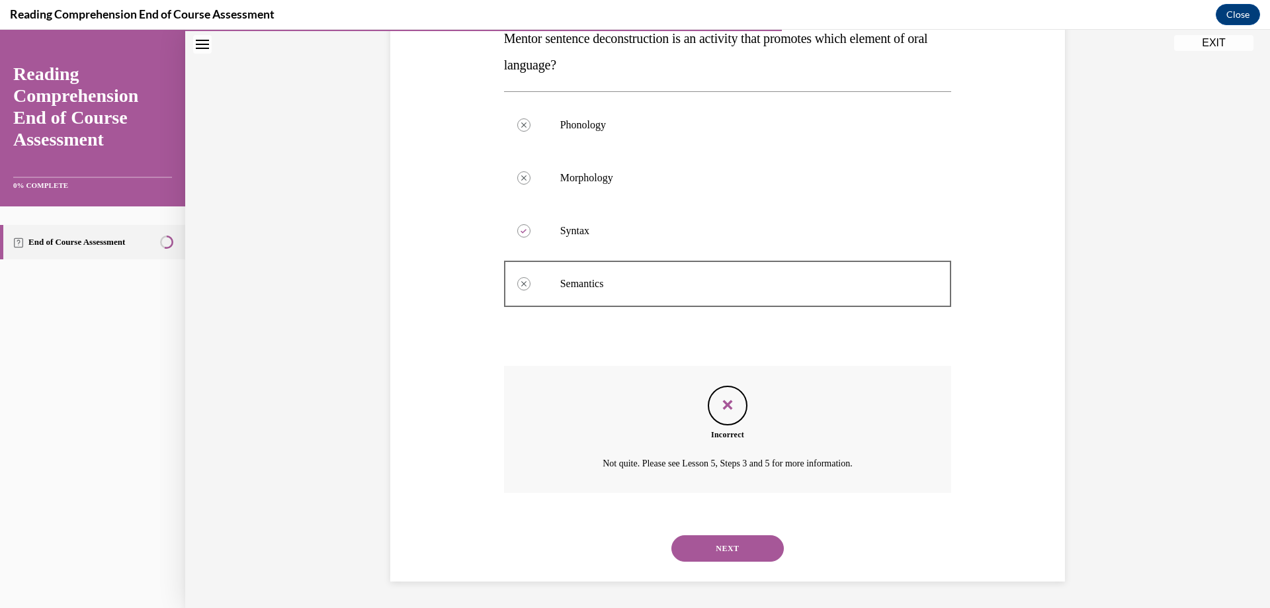
click at [708, 552] on button "NEXT" at bounding box center [727, 548] width 112 height 26
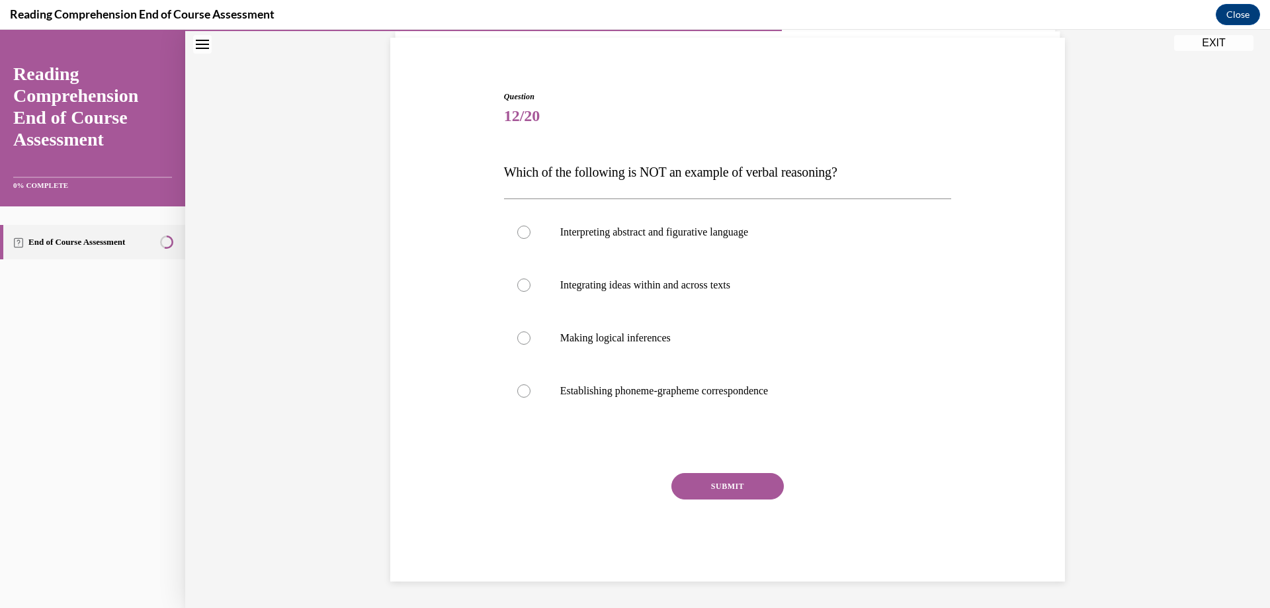
scroll to position [93, 0]
click at [521, 390] on div at bounding box center [523, 390] width 13 height 13
click at [521, 390] on input "Establishing phoneme-grapheme correspondence" at bounding box center [523, 390] width 13 height 13
radio input "true"
click at [738, 489] on button "SUBMIT" at bounding box center [727, 486] width 112 height 26
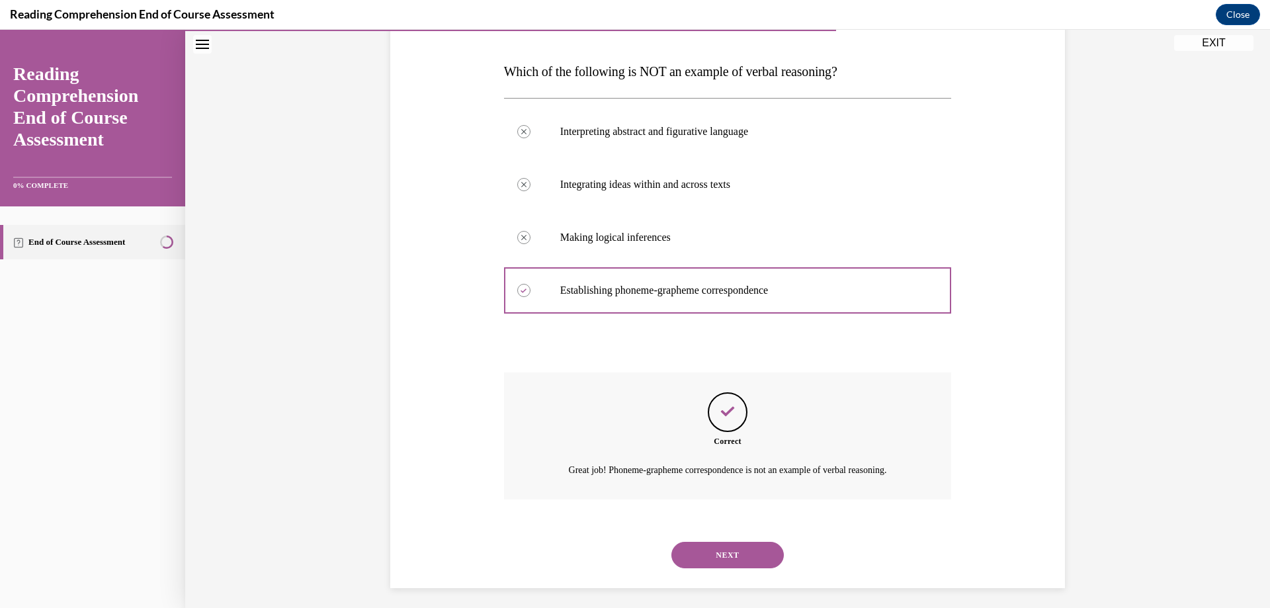
scroll to position [200, 0]
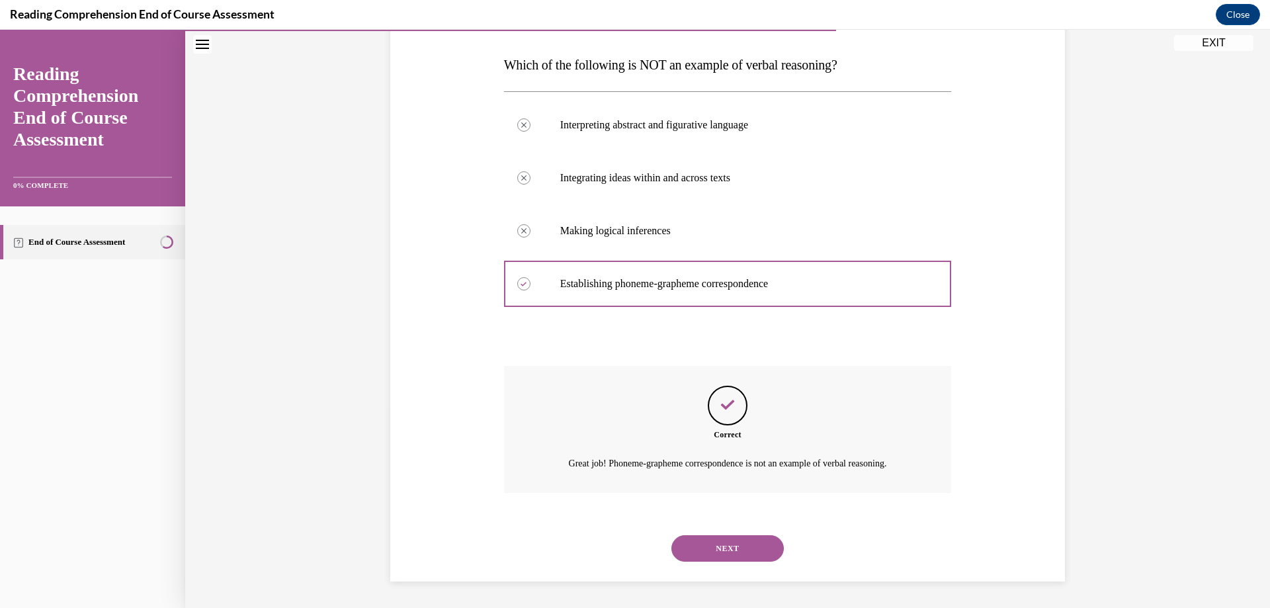
click at [705, 542] on button "NEXT" at bounding box center [727, 548] width 112 height 26
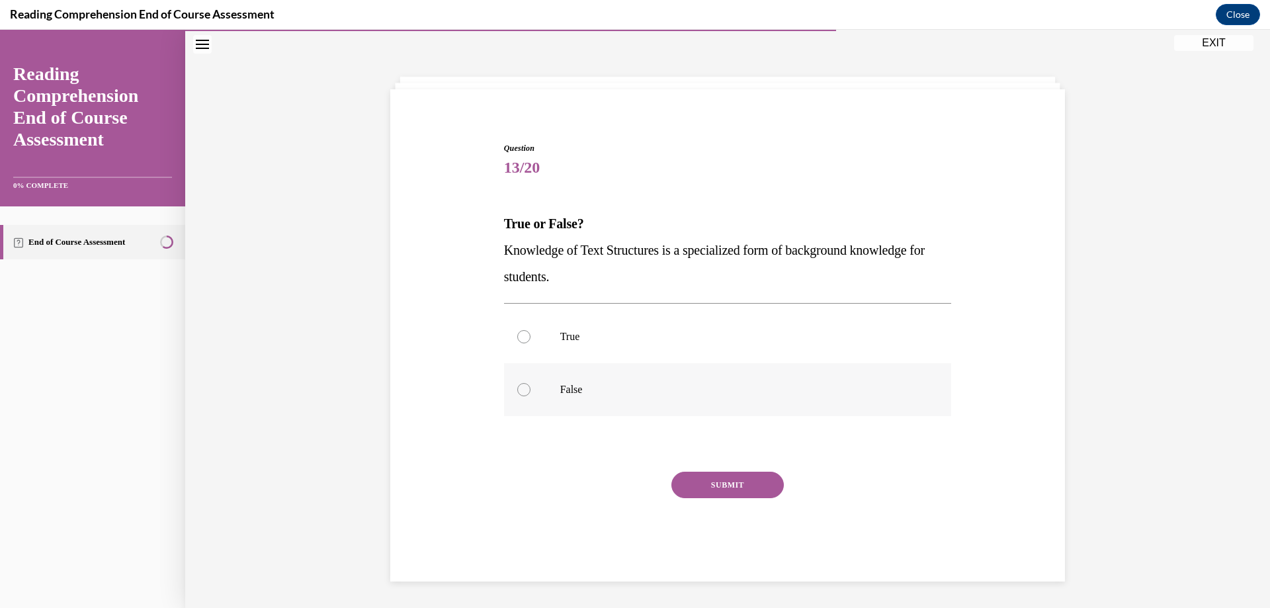
click at [517, 386] on div at bounding box center [523, 389] width 13 height 13
click at [517, 386] on input "False" at bounding box center [523, 389] width 13 height 13
radio input "true"
click at [706, 481] on button "SUBMIT" at bounding box center [727, 485] width 112 height 26
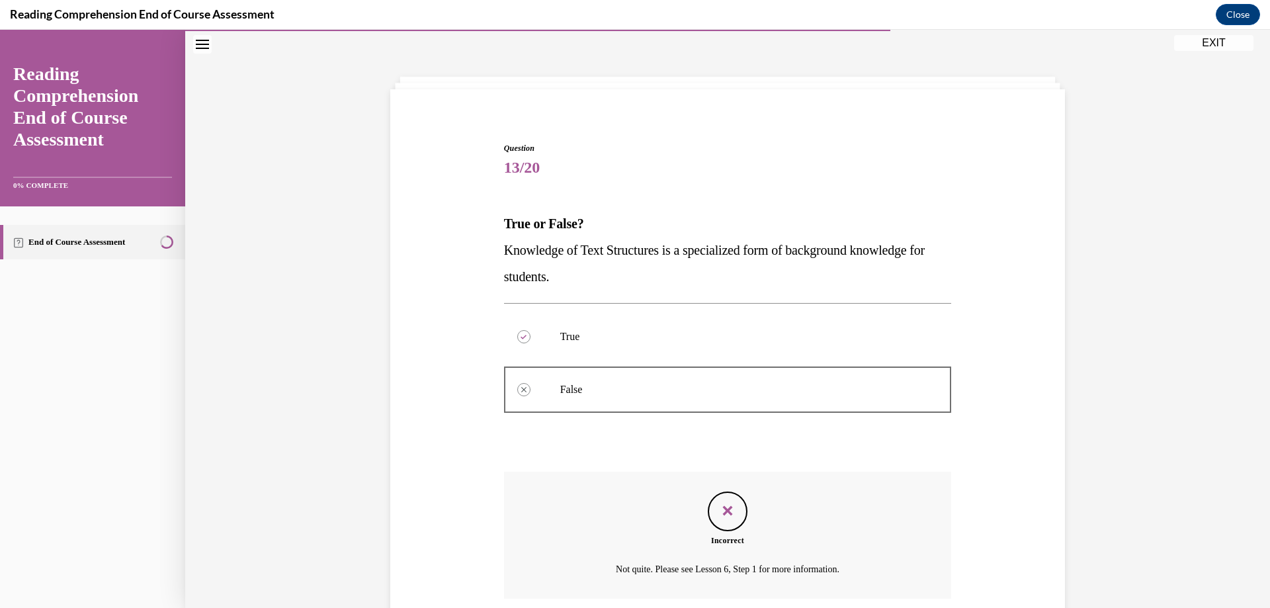
scroll to position [147, 0]
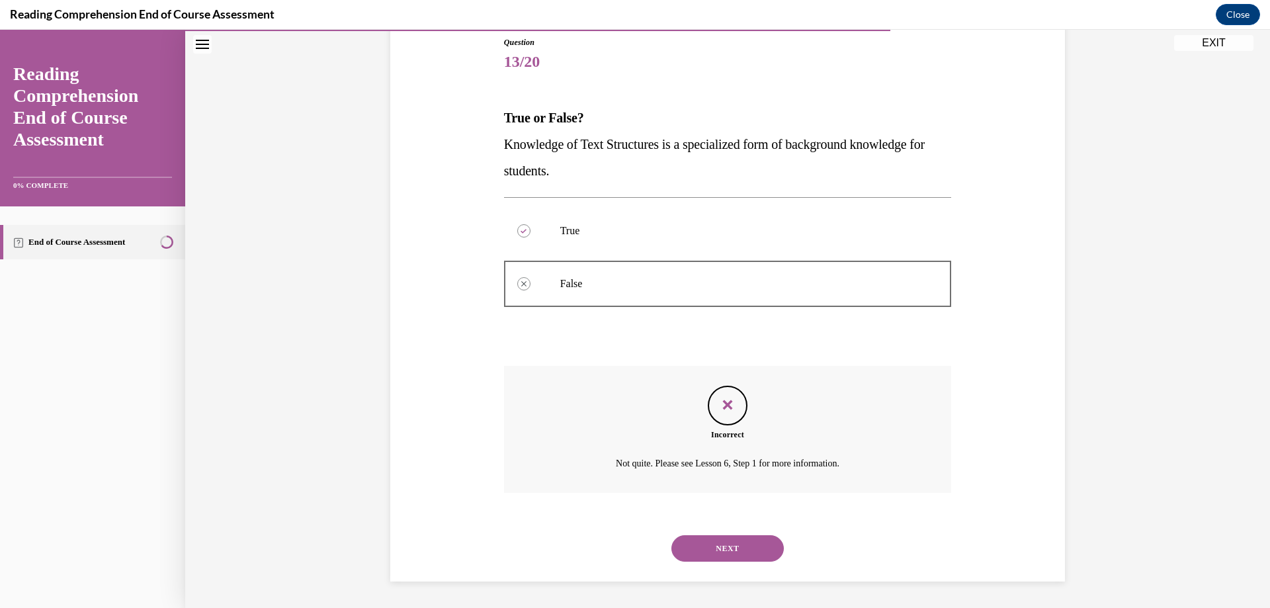
click at [703, 542] on button "NEXT" at bounding box center [727, 548] width 112 height 26
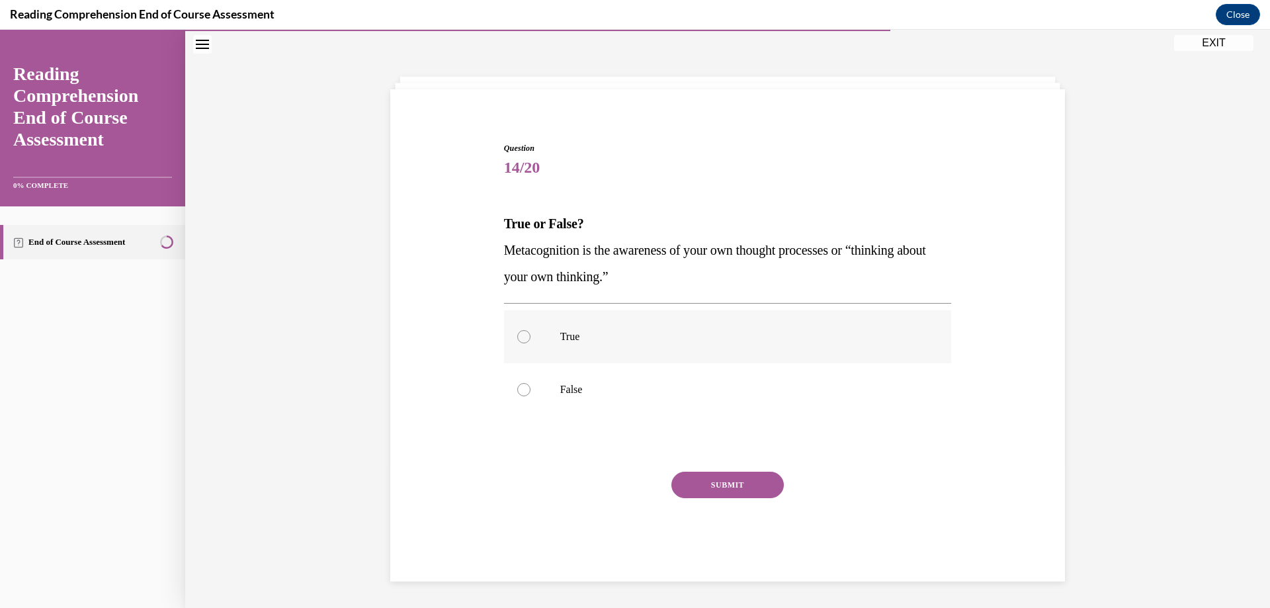
click at [560, 337] on p "True" at bounding box center [739, 336] width 358 height 13
click at [530, 337] on input "True" at bounding box center [523, 336] width 13 height 13
radio input "true"
click at [728, 475] on button "SUBMIT" at bounding box center [727, 485] width 112 height 26
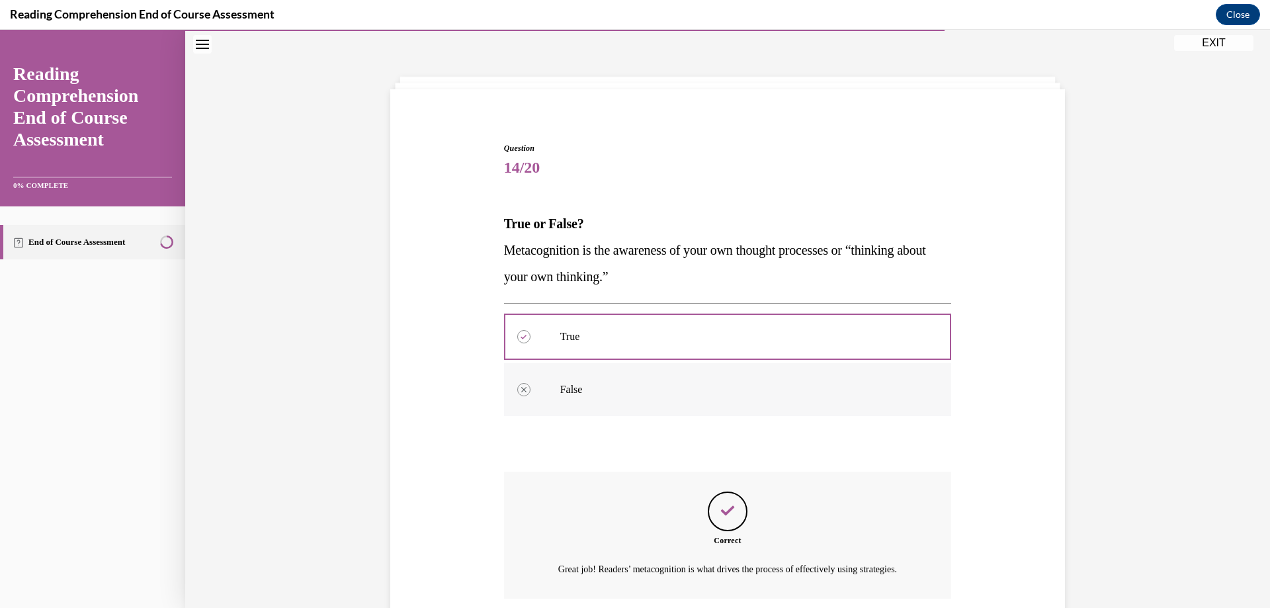
scroll to position [163, 0]
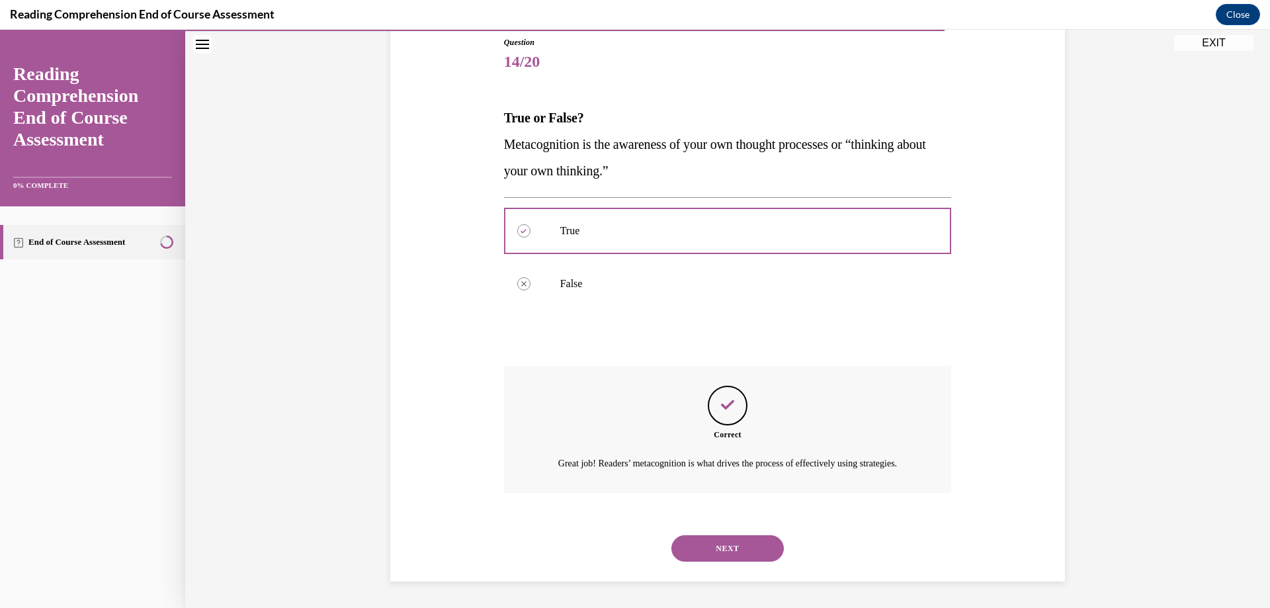
drag, startPoint x: 714, startPoint y: 550, endPoint x: 711, endPoint y: 540, distance: 10.5
click at [711, 543] on button "NEXT" at bounding box center [727, 548] width 112 height 26
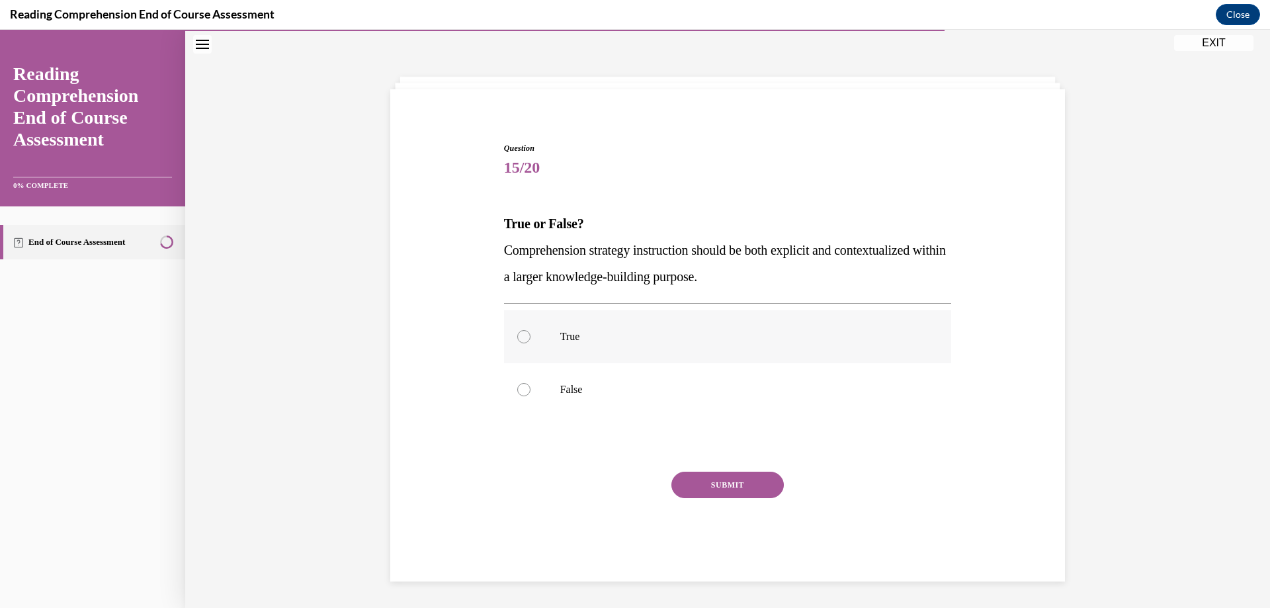
click at [510, 339] on label "True" at bounding box center [728, 336] width 448 height 53
click at [517, 339] on input "True" at bounding box center [523, 336] width 13 height 13
radio input "true"
click at [725, 482] on button "SUBMIT" at bounding box center [727, 485] width 112 height 26
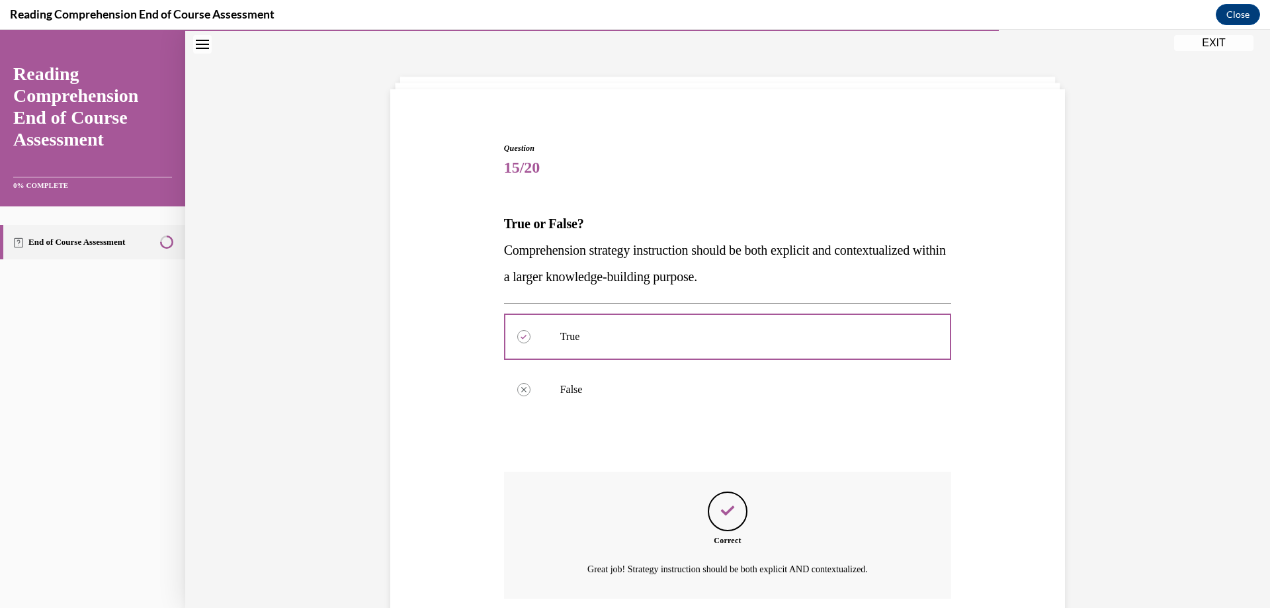
scroll to position [147, 0]
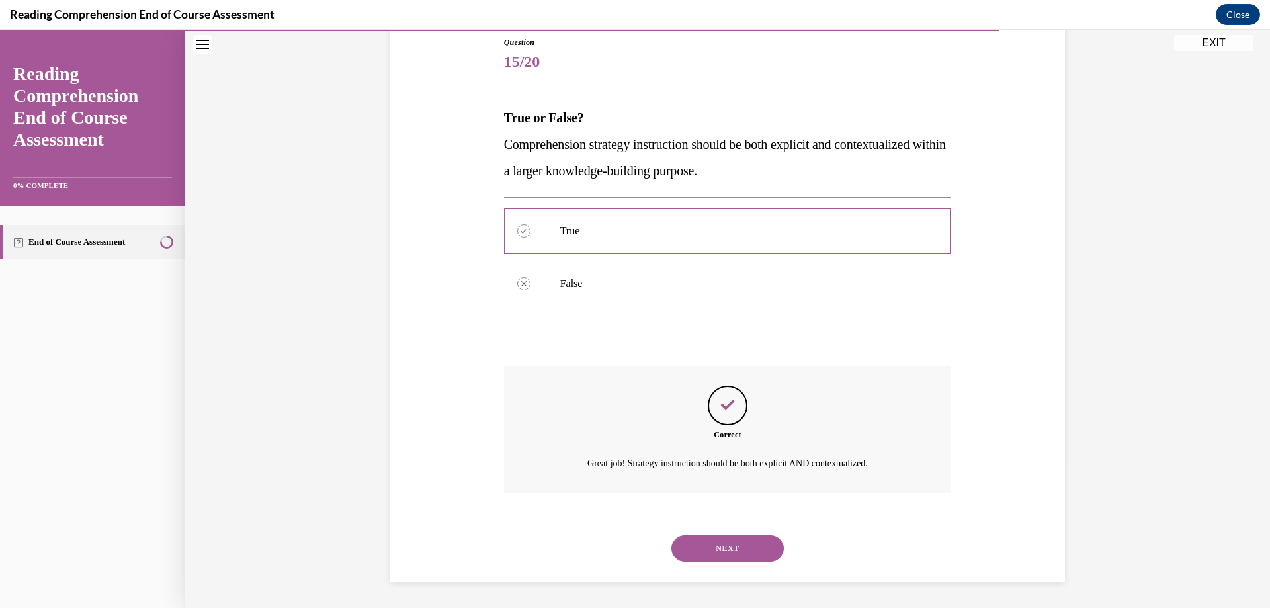
click at [692, 540] on button "NEXT" at bounding box center [727, 548] width 112 height 26
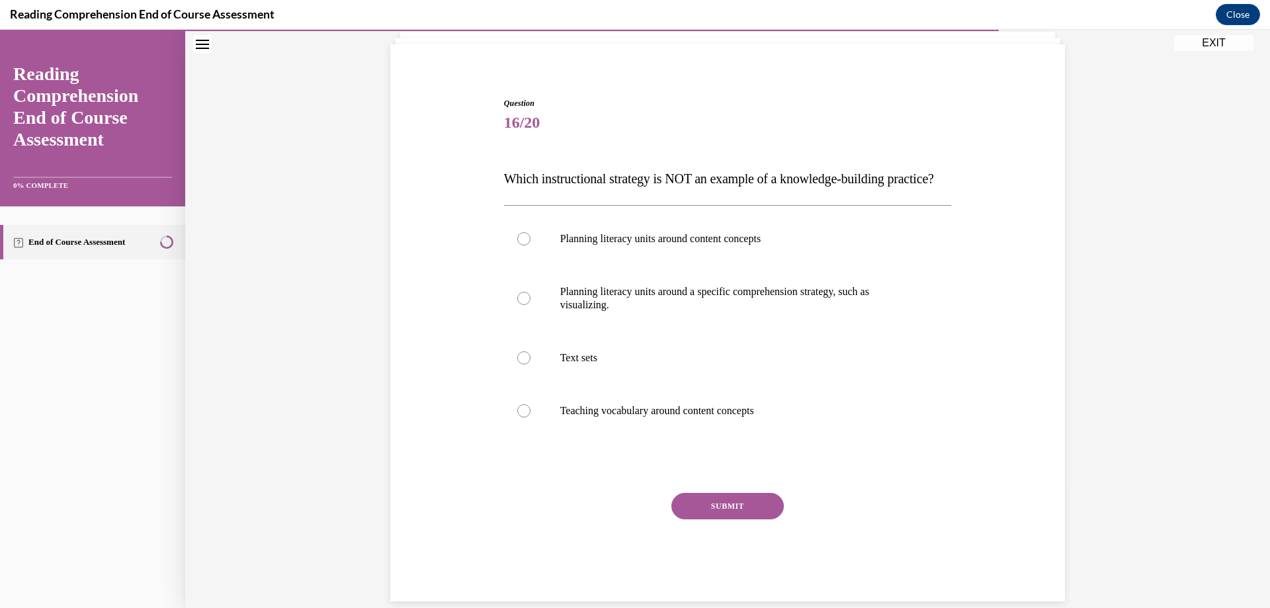
scroll to position [55, 0]
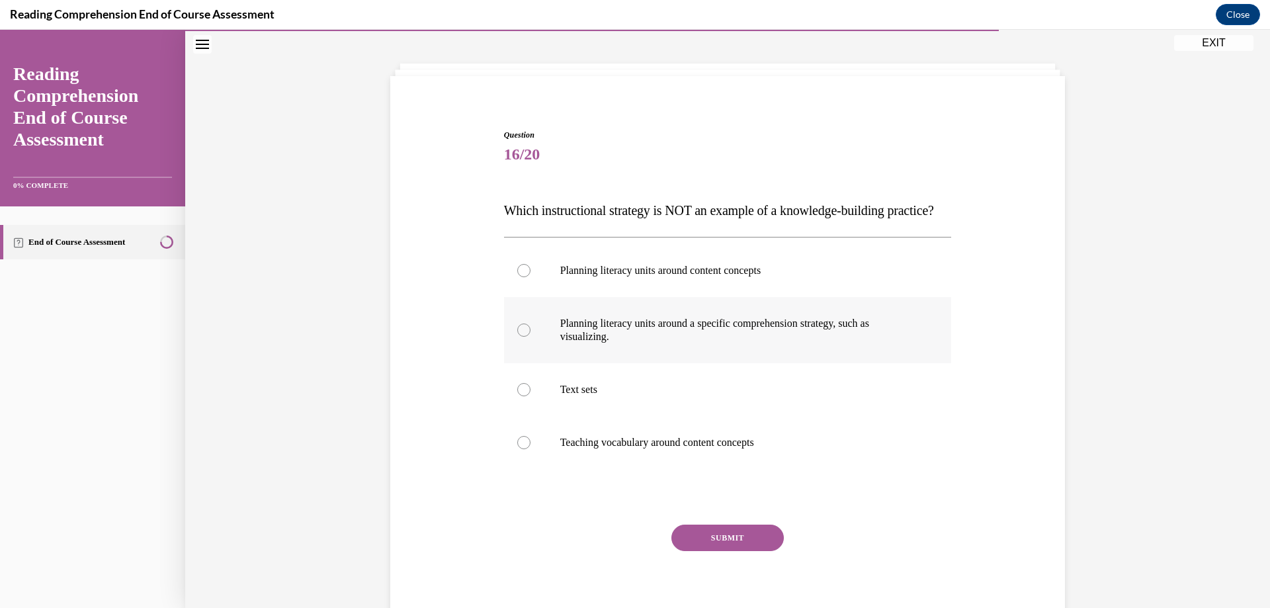
click at [517, 337] on div at bounding box center [523, 329] width 13 height 13
click at [517, 337] on input "Planning literacy units around a specific comprehension strategy, such as visua…" at bounding box center [523, 329] width 13 height 13
radio input "true"
click at [705, 551] on button "SUBMIT" at bounding box center [727, 537] width 112 height 26
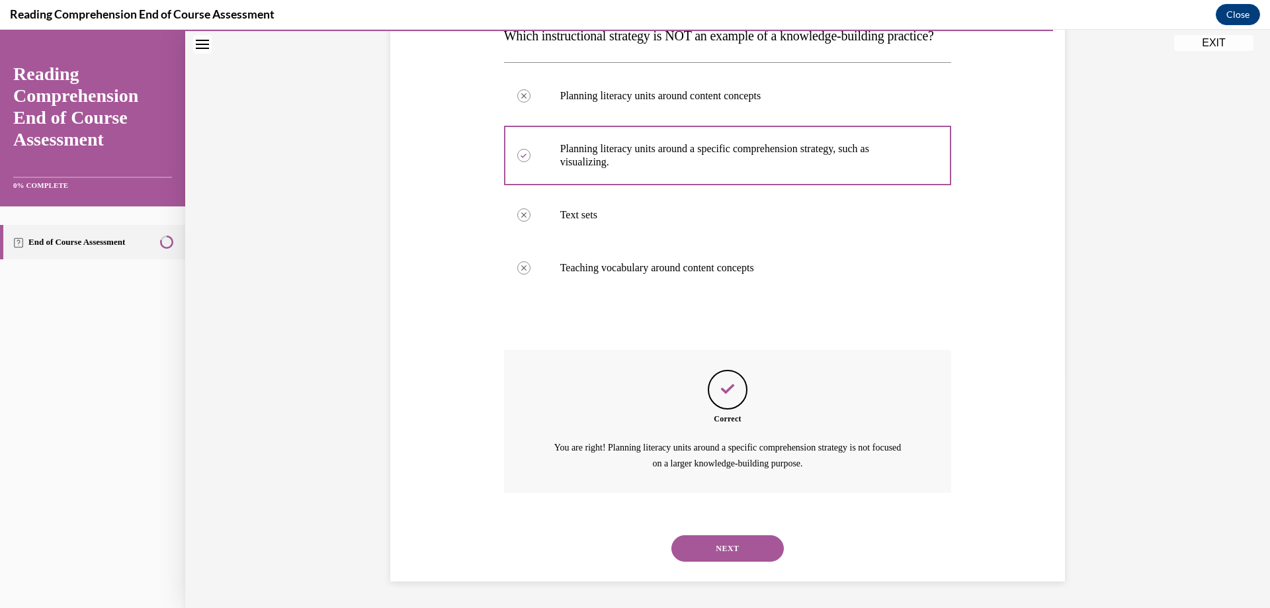
scroll to position [256, 0]
click at [708, 550] on button "NEXT" at bounding box center [727, 548] width 112 height 26
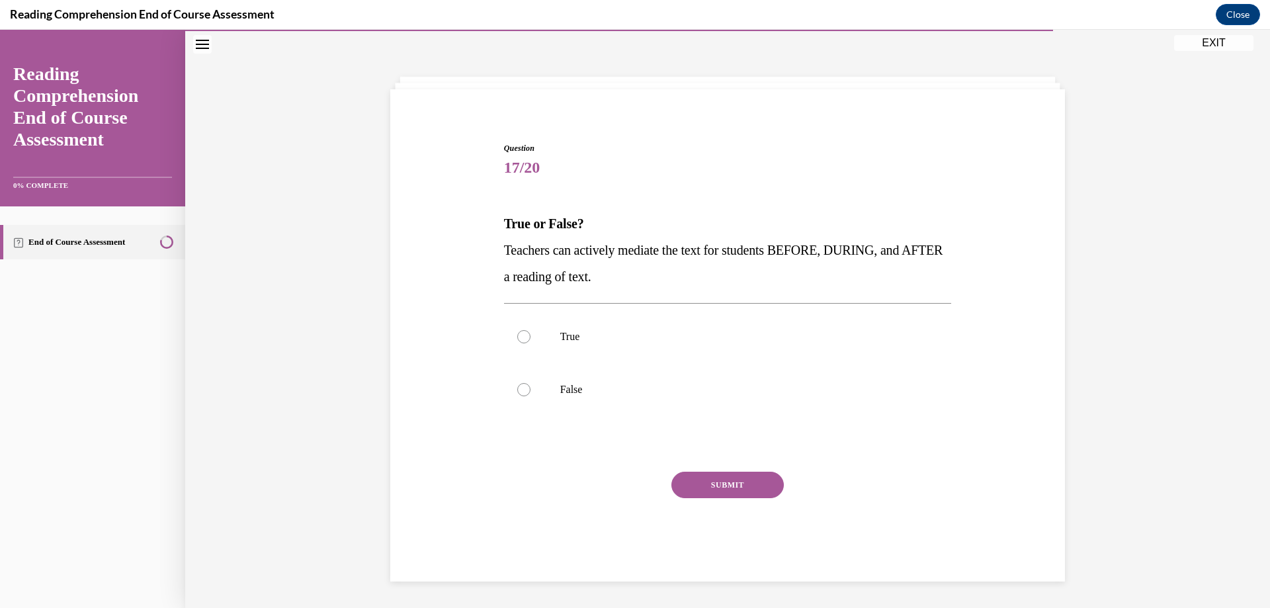
scroll to position [42, 0]
click at [518, 337] on div at bounding box center [523, 336] width 13 height 13
click at [518, 337] on input "True" at bounding box center [523, 336] width 13 height 13
radio input "true"
click at [728, 485] on button "SUBMIT" at bounding box center [727, 485] width 112 height 26
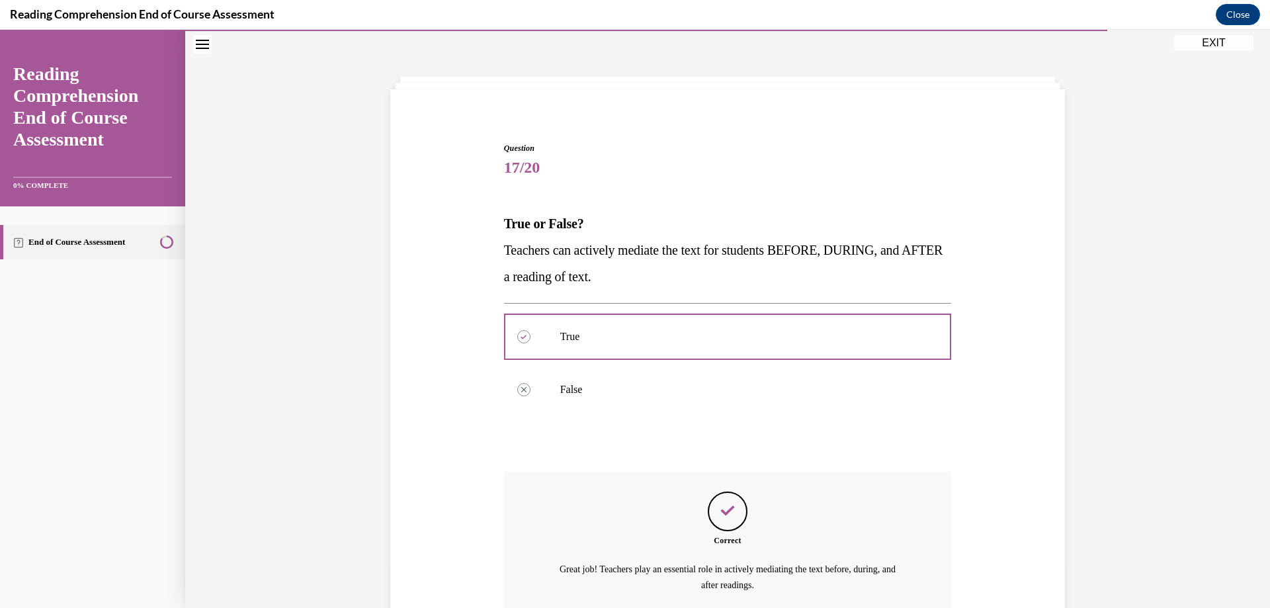
scroll to position [163, 0]
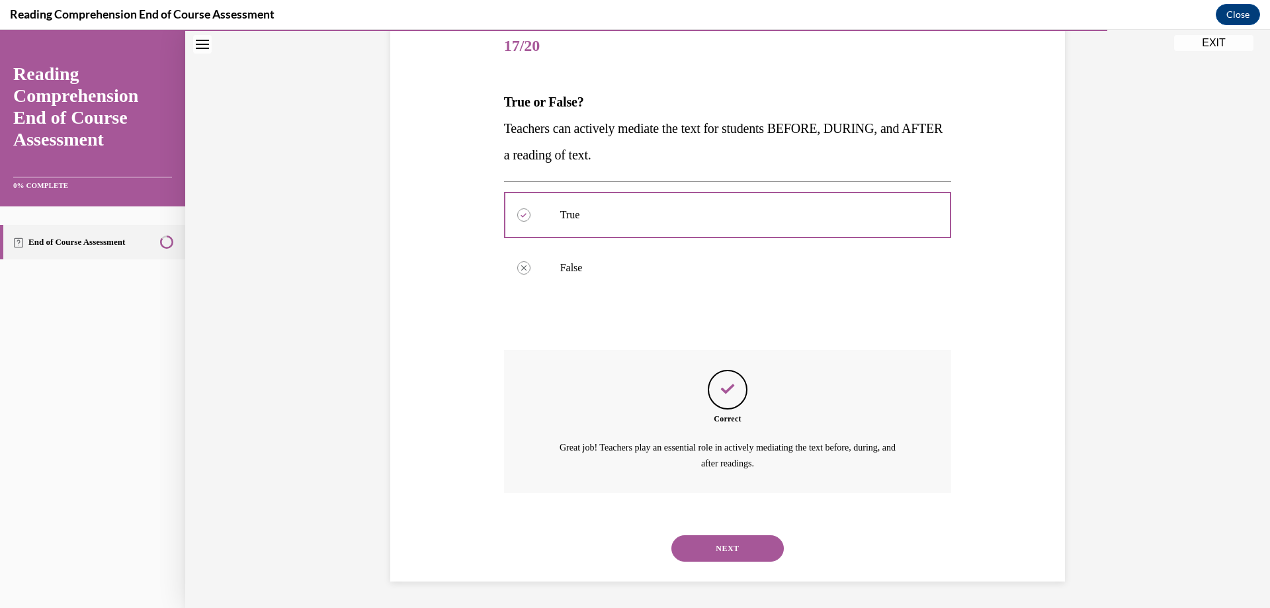
click at [719, 544] on button "NEXT" at bounding box center [727, 548] width 112 height 26
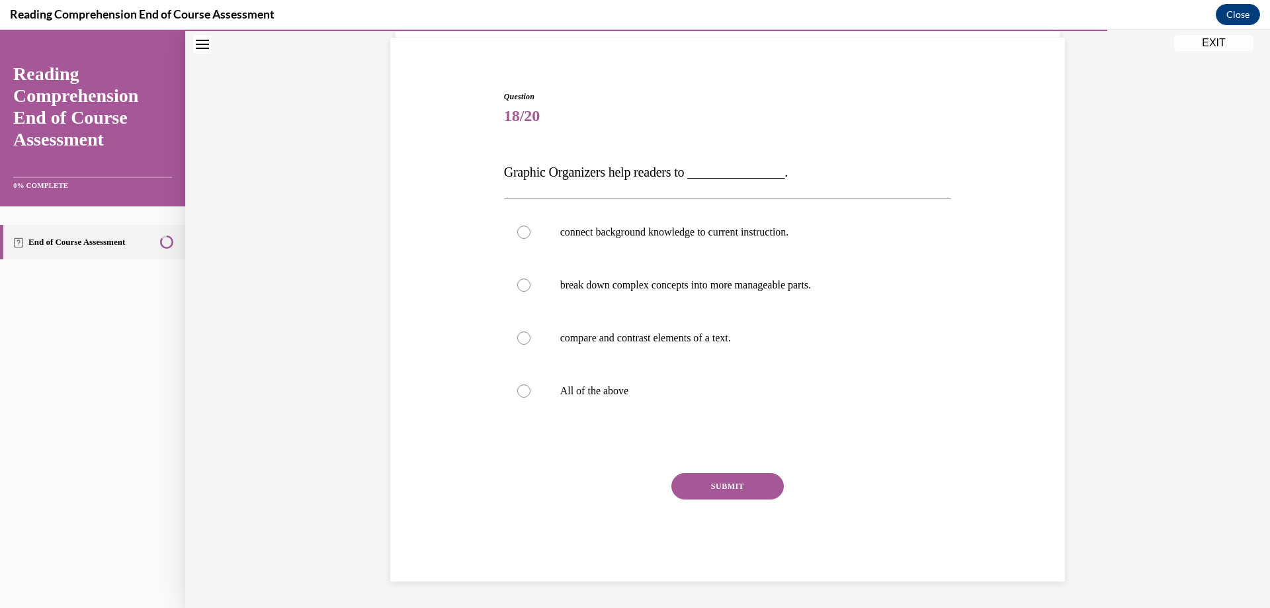
scroll to position [93, 0]
click at [612, 390] on p "All of the above" at bounding box center [739, 390] width 358 height 13
click at [530, 390] on input "All of the above" at bounding box center [523, 390] width 13 height 13
radio input "true"
click at [718, 488] on button "SUBMIT" at bounding box center [727, 486] width 112 height 26
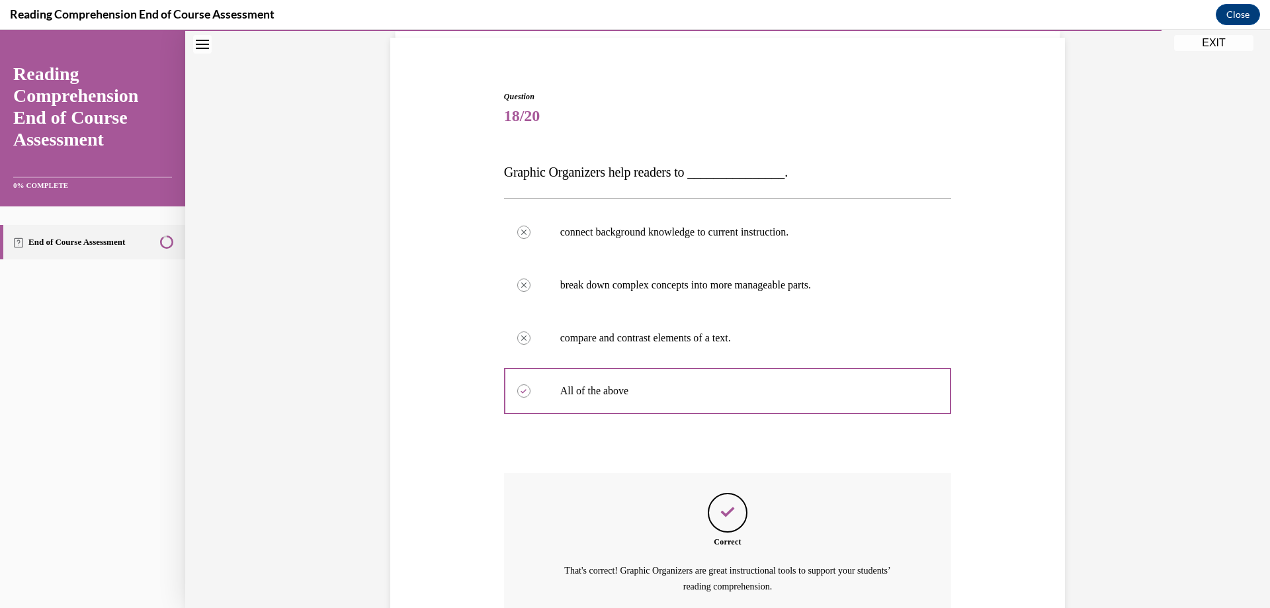
scroll to position [216, 0]
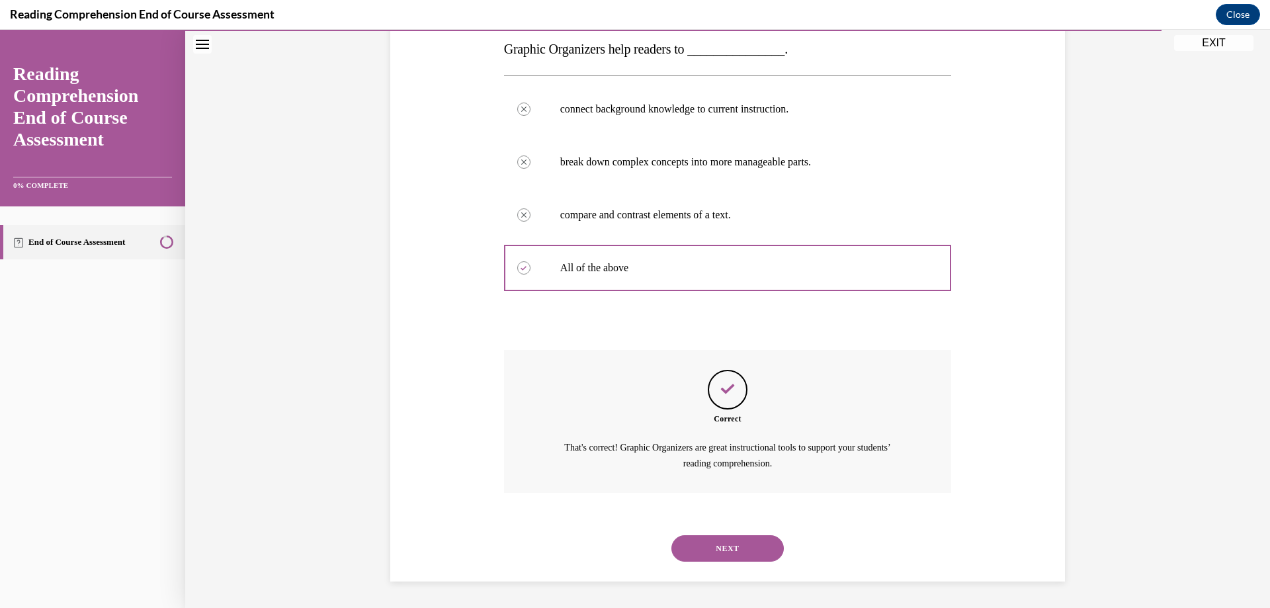
click at [712, 548] on button "NEXT" at bounding box center [727, 548] width 112 height 26
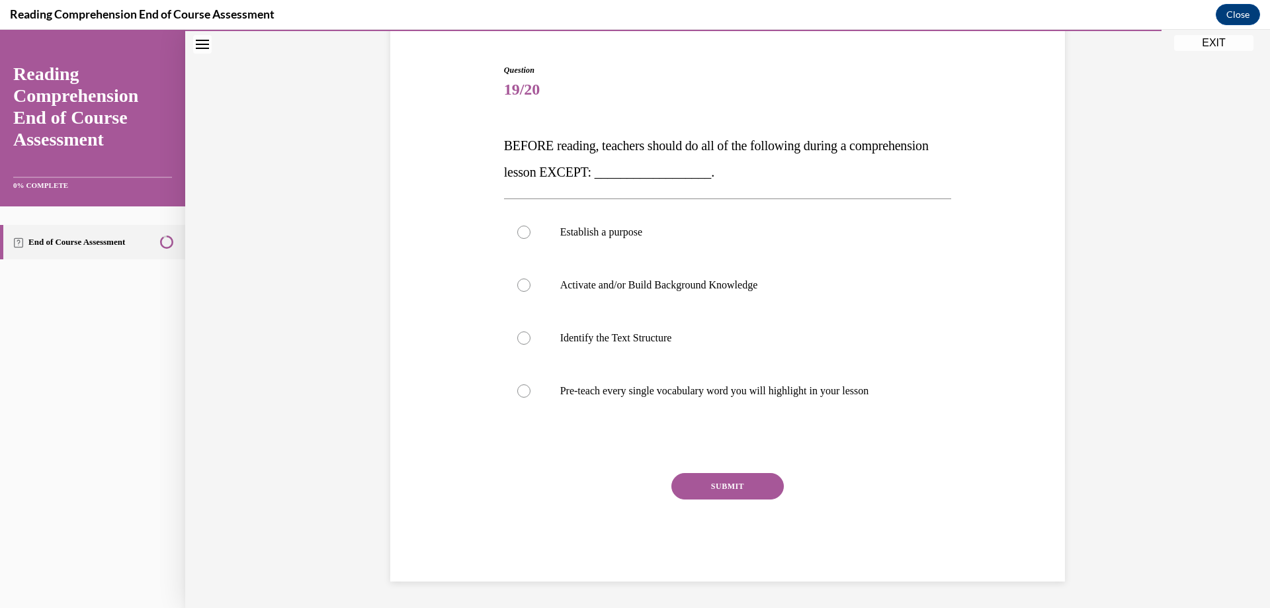
scroll to position [120, 0]
click at [517, 393] on div at bounding box center [523, 390] width 13 height 13
click at [517, 393] on input "Pre-teach every single vocabulary word you will highlight in your lesson" at bounding box center [523, 390] width 13 height 13
radio input "true"
click at [722, 489] on button "SUBMIT" at bounding box center [727, 486] width 112 height 26
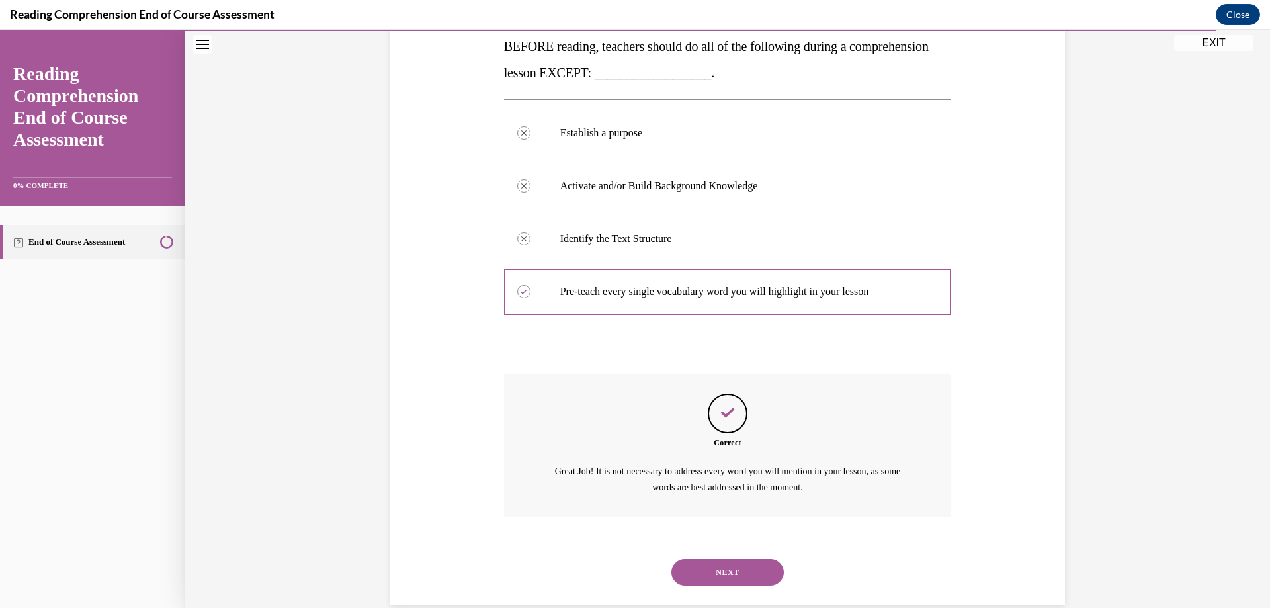
scroll to position [243, 0]
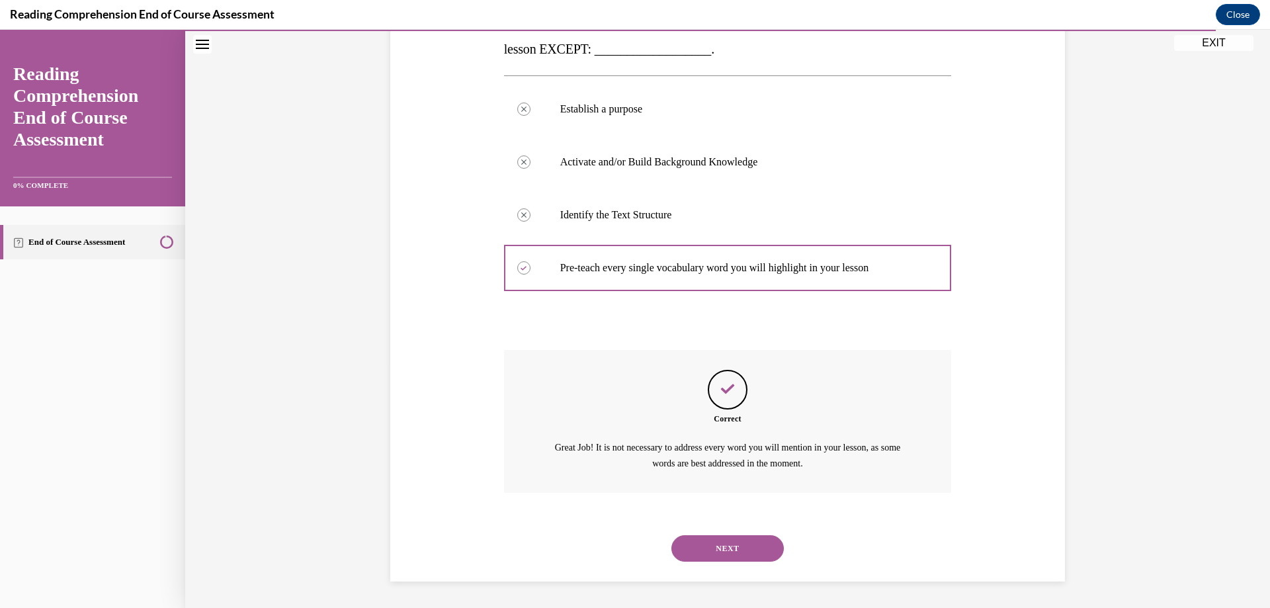
click at [704, 542] on button "NEXT" at bounding box center [727, 548] width 112 height 26
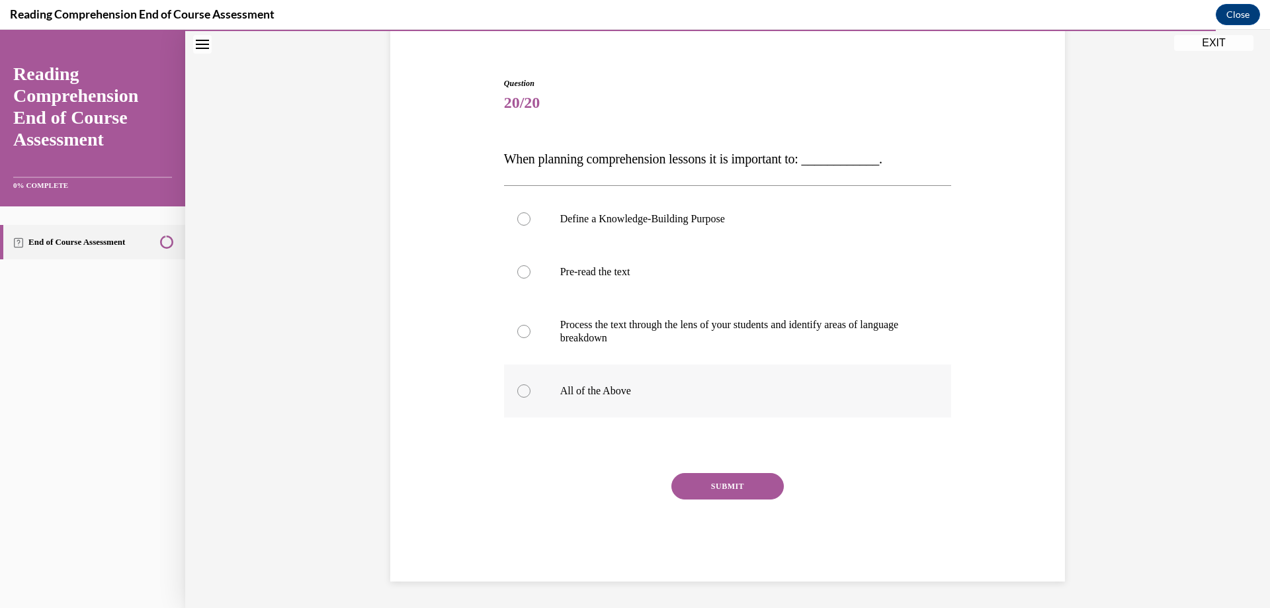
click at [517, 387] on div at bounding box center [523, 390] width 13 height 13
click at [517, 387] on input "All of the Above" at bounding box center [523, 390] width 13 height 13
radio input "true"
click at [700, 482] on button "SUBMIT" at bounding box center [727, 486] width 112 height 26
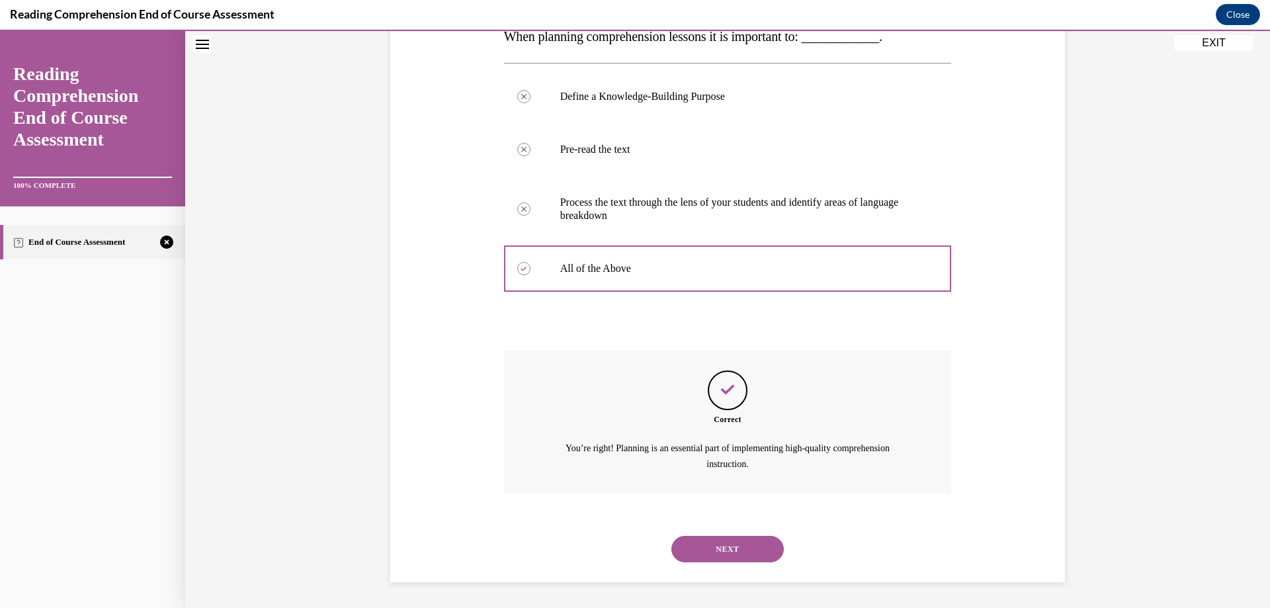
scroll to position [229, 0]
click at [696, 551] on button "NEXT" at bounding box center [727, 548] width 112 height 26
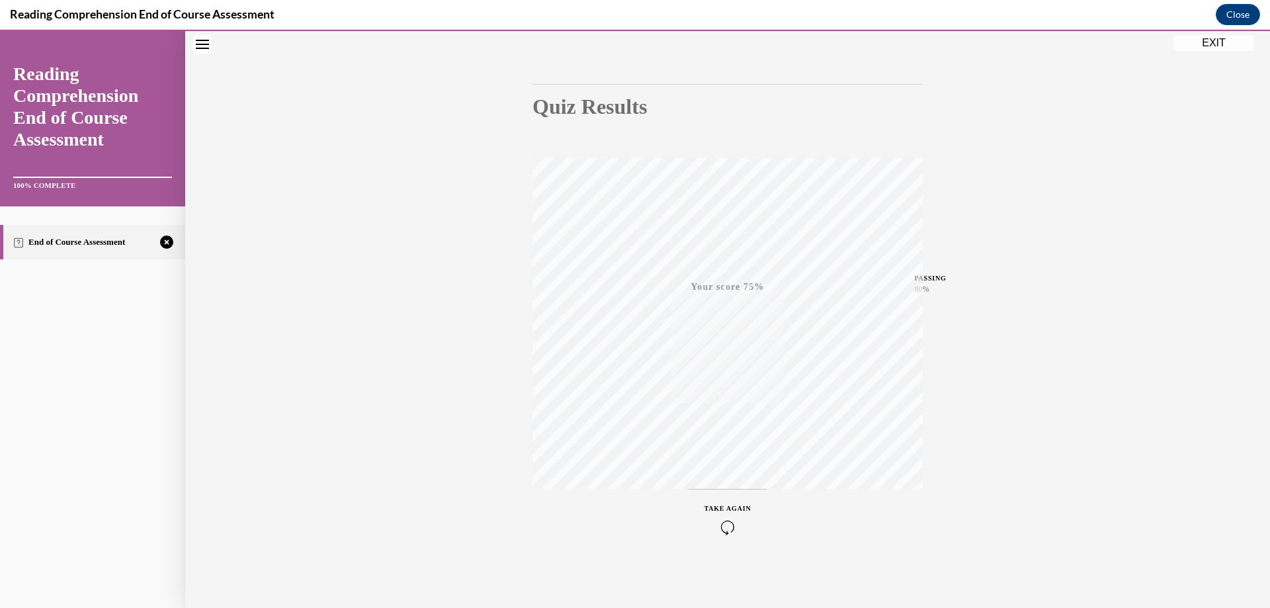
click at [722, 526] on icon "button" at bounding box center [727, 527] width 47 height 15
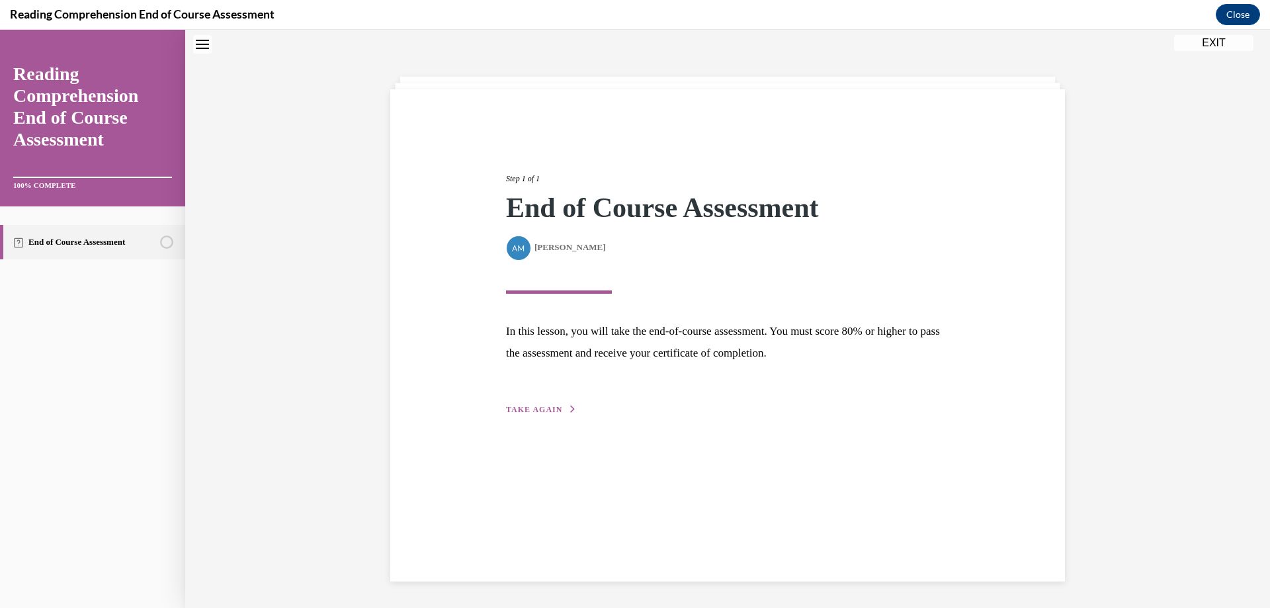
click at [534, 410] on span "TAKE AGAIN" at bounding box center [534, 409] width 56 height 9
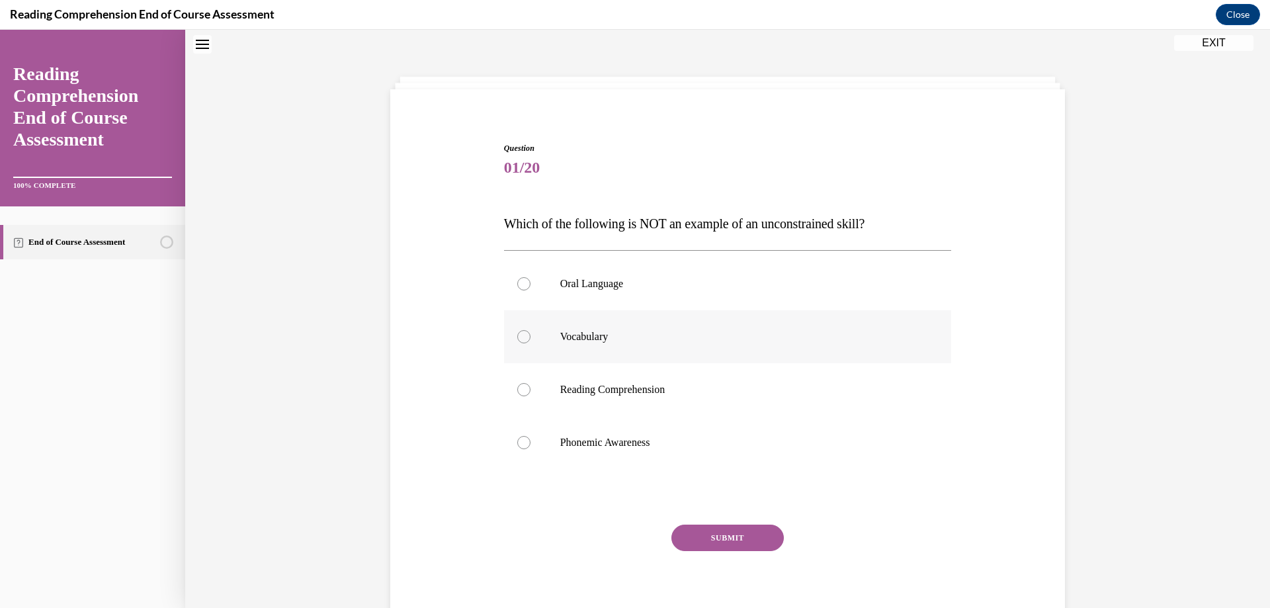
click at [520, 333] on div at bounding box center [523, 336] width 13 height 13
click at [520, 333] on input "Vocabulary" at bounding box center [523, 336] width 13 height 13
radio input "true"
click at [743, 531] on button "SUBMIT" at bounding box center [727, 537] width 112 height 26
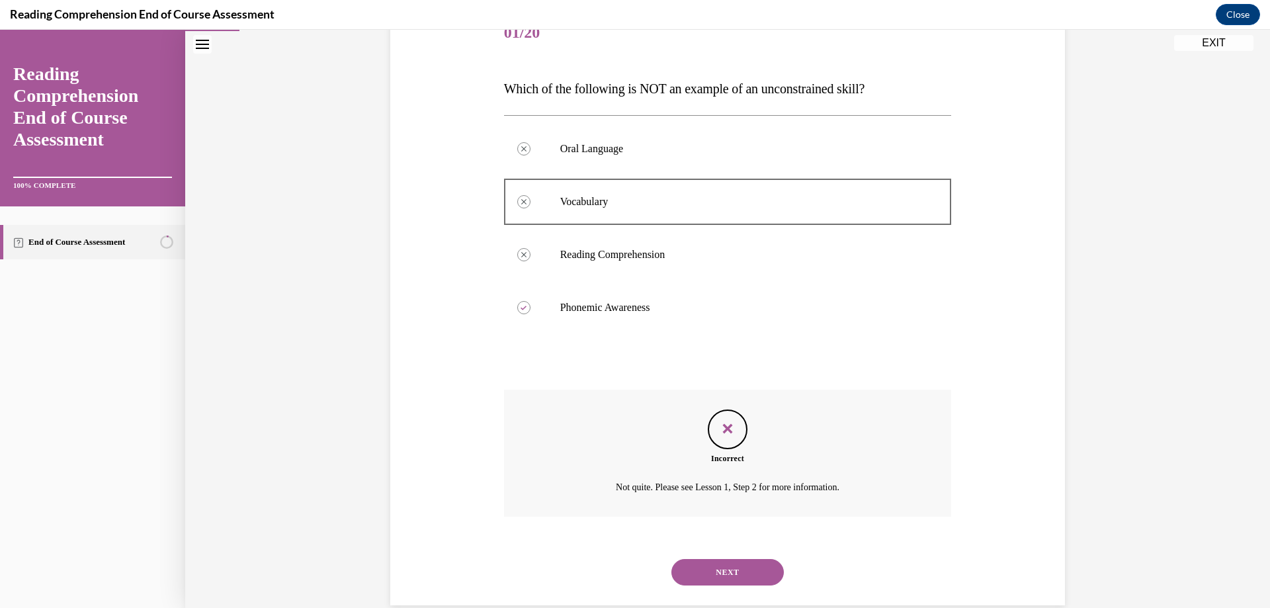
scroll to position [200, 0]
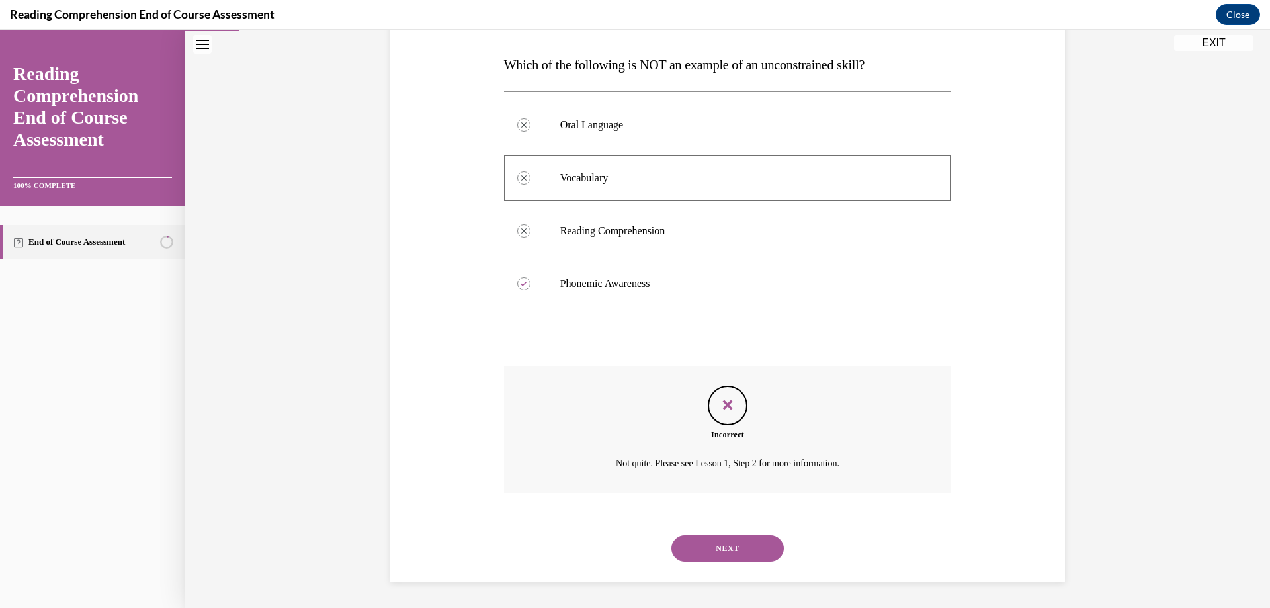
click at [725, 552] on button "NEXT" at bounding box center [727, 548] width 112 height 26
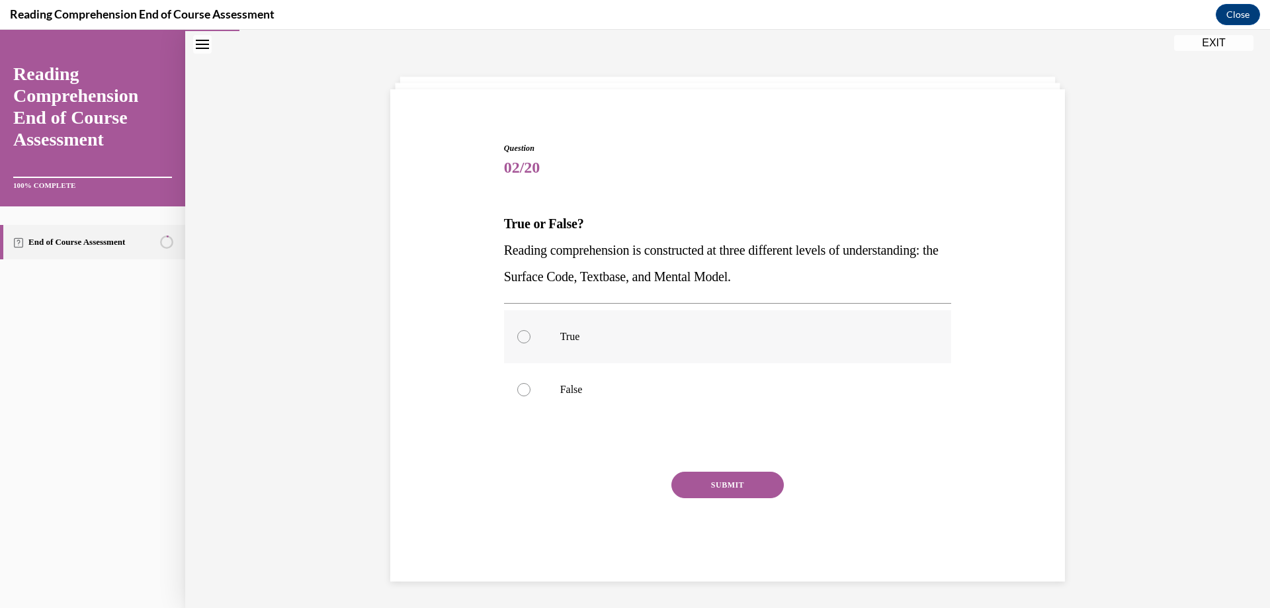
click at [517, 335] on div at bounding box center [523, 336] width 13 height 13
click at [517, 335] on input "True" at bounding box center [523, 336] width 13 height 13
radio input "true"
click at [706, 487] on button "SUBMIT" at bounding box center [727, 485] width 112 height 26
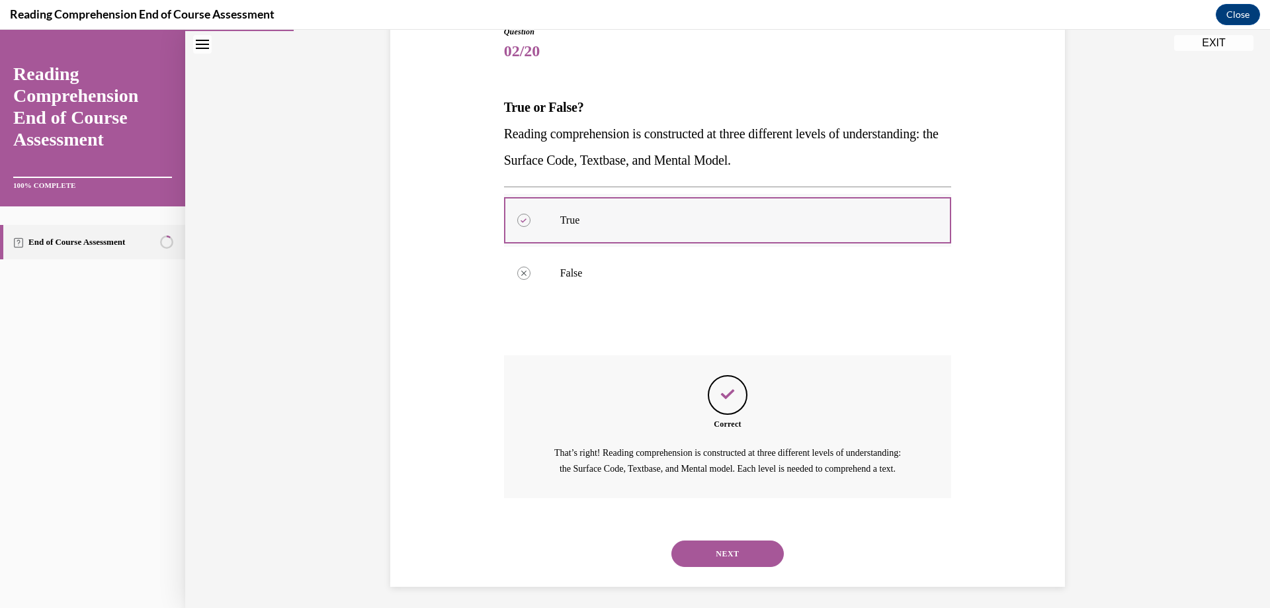
scroll to position [179, 0]
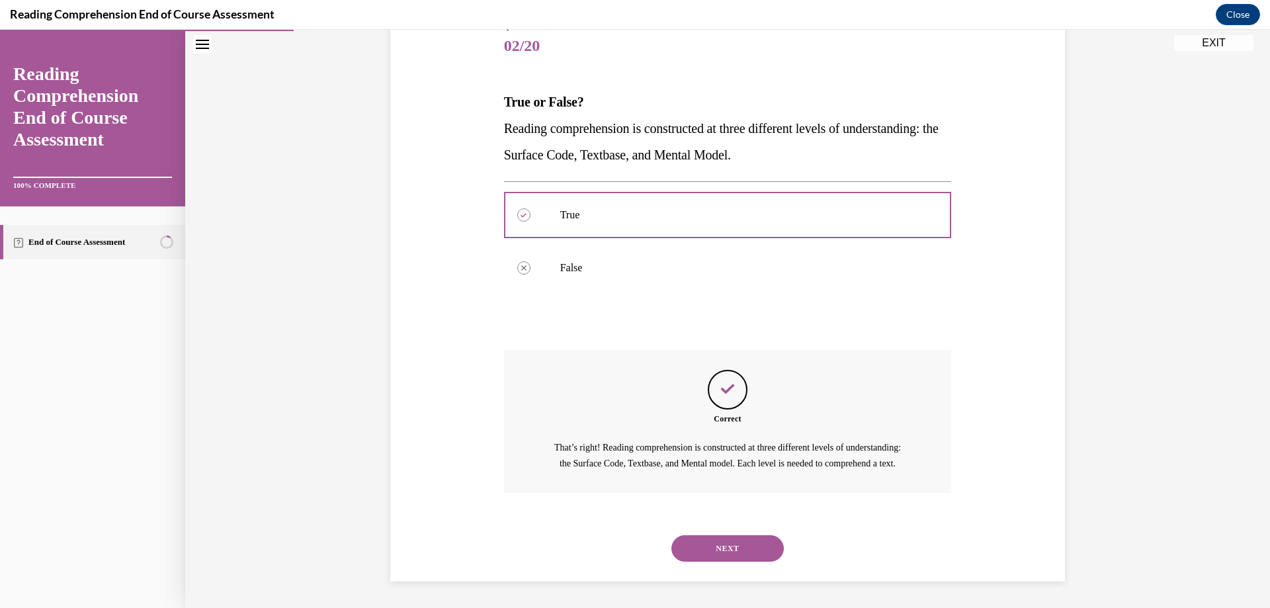
click at [727, 551] on button "NEXT" at bounding box center [727, 548] width 112 height 26
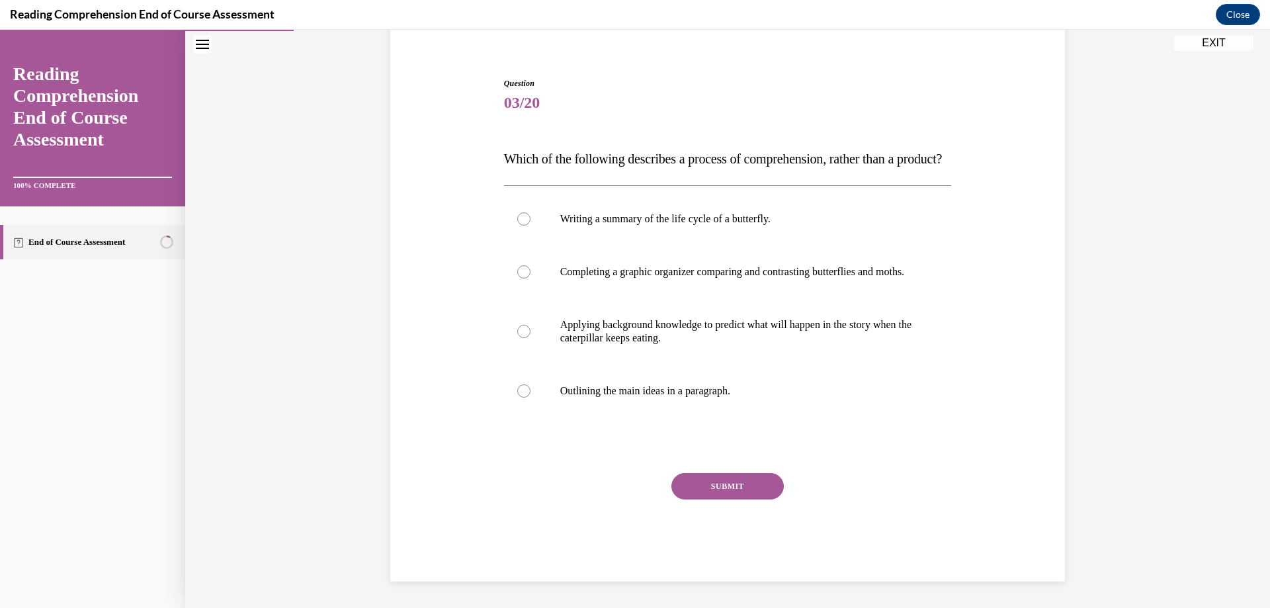
scroll to position [146, 0]
click at [517, 327] on div at bounding box center [523, 331] width 13 height 13
click at [517, 327] on input "Applying background knowledge to predict what will happen in the story when the…" at bounding box center [523, 331] width 13 height 13
radio input "true"
click at [733, 484] on button "SUBMIT" at bounding box center [727, 486] width 112 height 26
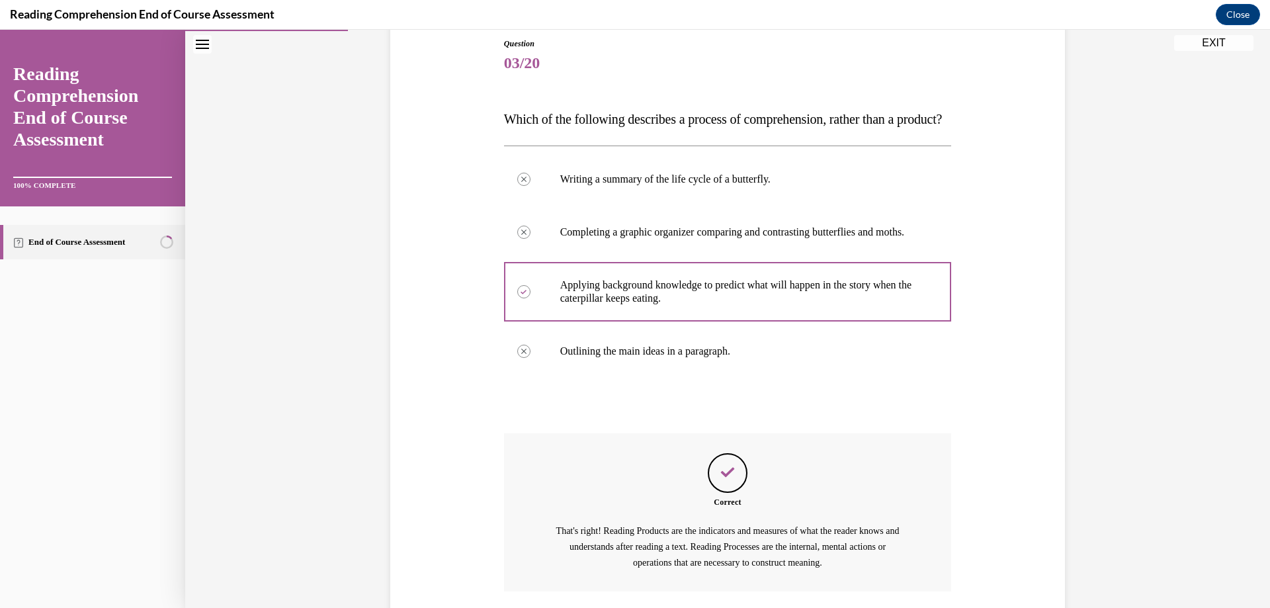
scroll to position [284, 0]
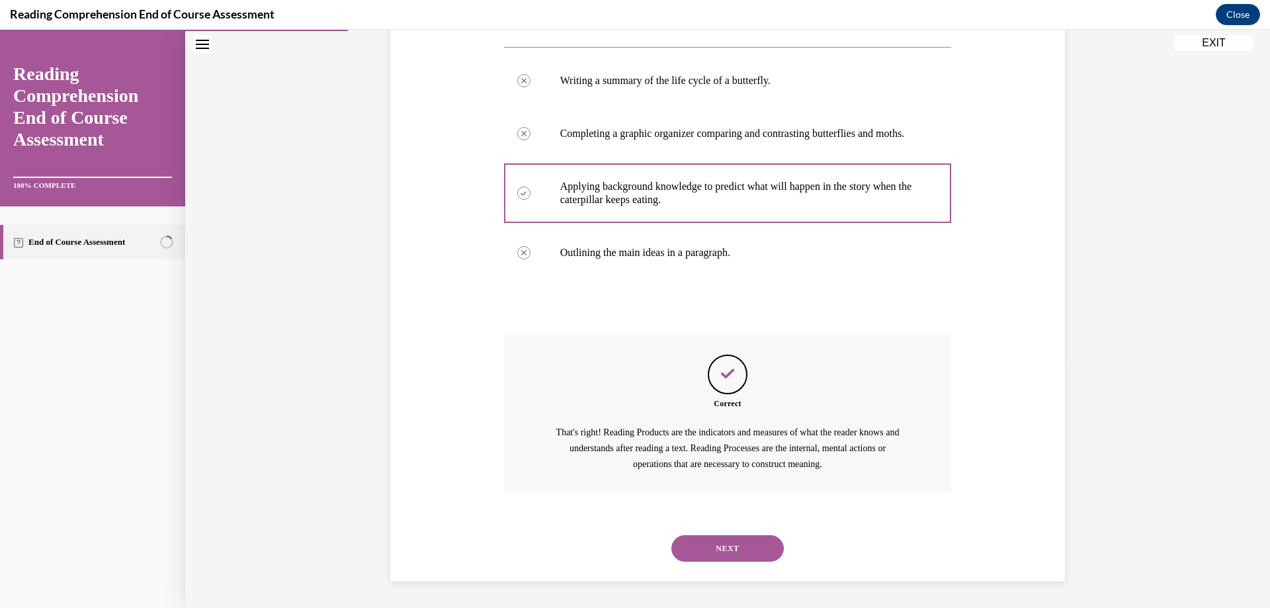
click at [733, 550] on button "NEXT" at bounding box center [727, 548] width 112 height 26
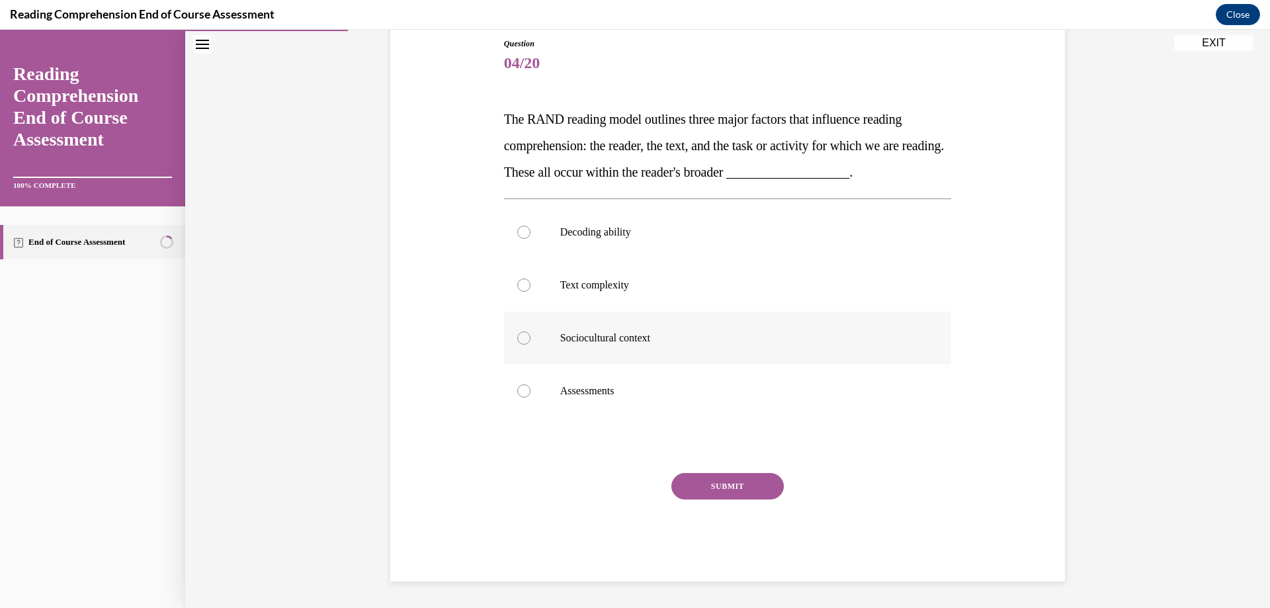
click at [517, 333] on div at bounding box center [523, 337] width 13 height 13
click at [517, 333] on input "Sociocultural context" at bounding box center [523, 337] width 13 height 13
radio input "true"
click at [702, 482] on button "SUBMIT" at bounding box center [727, 486] width 112 height 26
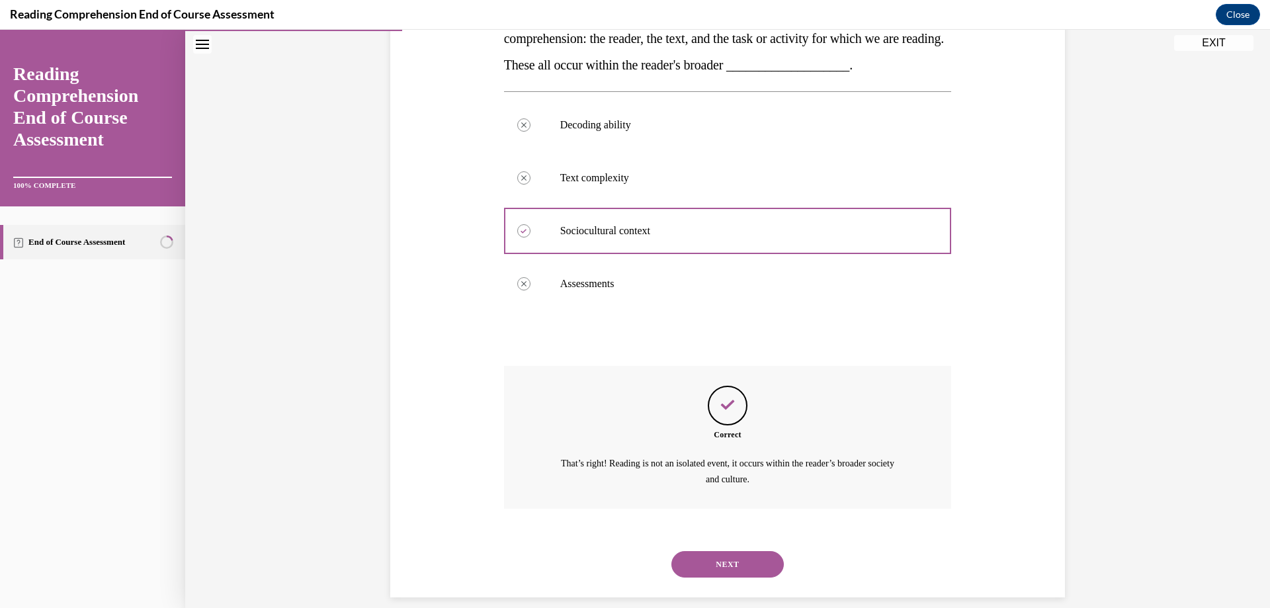
scroll to position [269, 0]
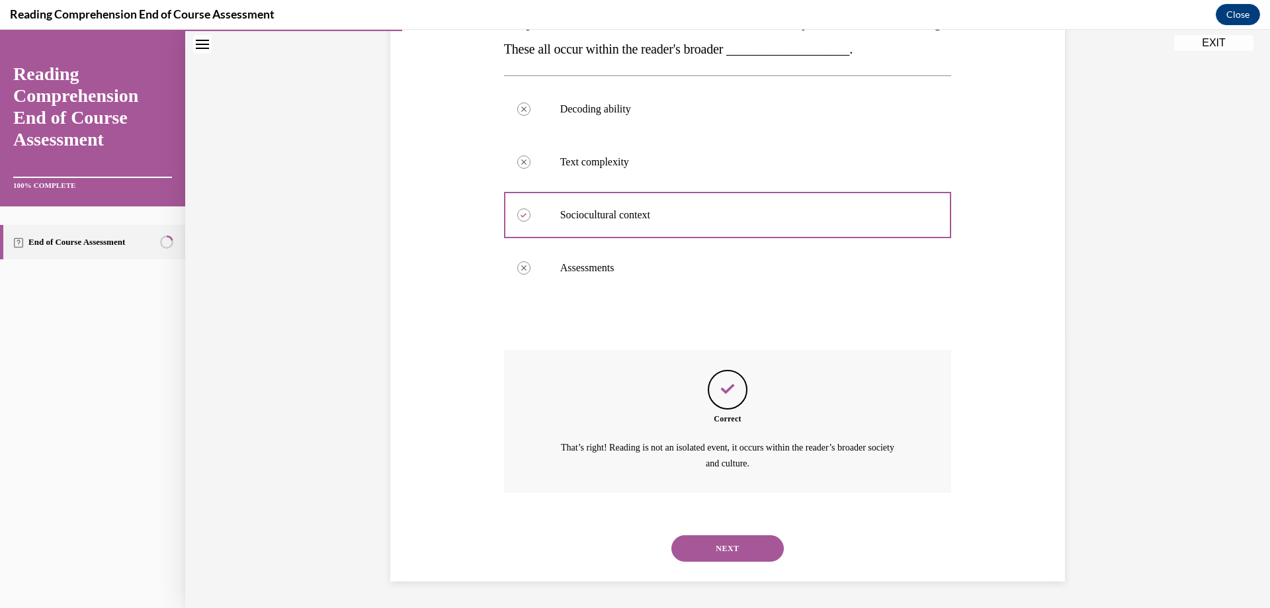
click at [714, 542] on button "NEXT" at bounding box center [727, 548] width 112 height 26
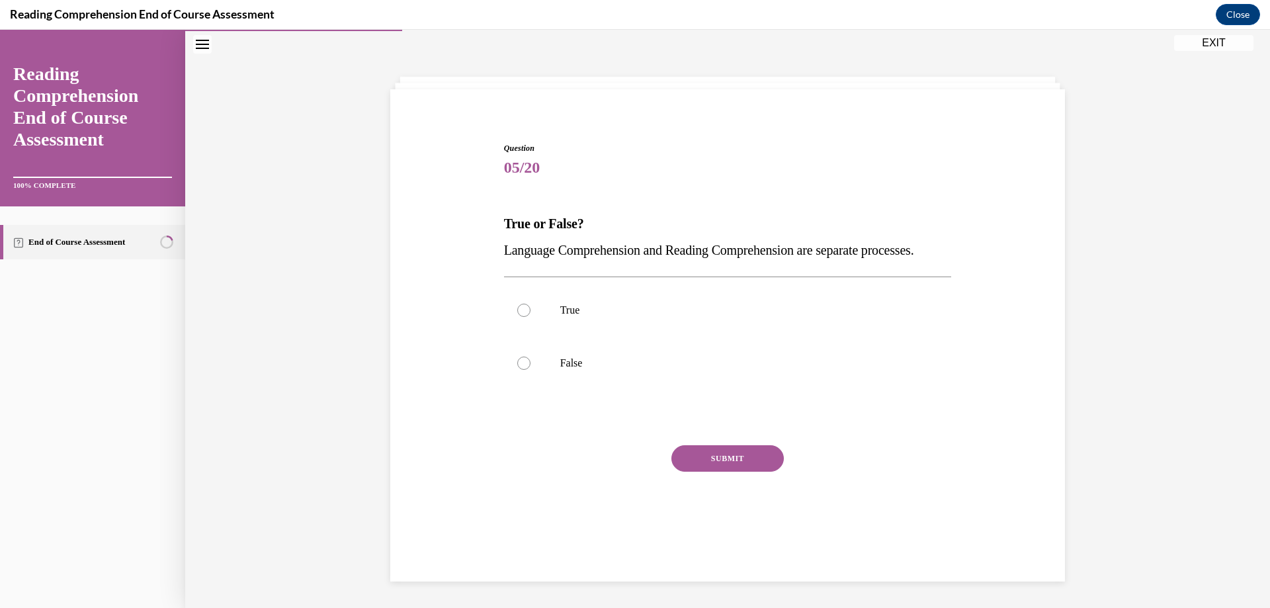
scroll to position [42, 0]
click at [517, 370] on div at bounding box center [523, 362] width 13 height 13
click at [517, 370] on input "False" at bounding box center [523, 362] width 13 height 13
radio input "true"
click at [737, 472] on button "SUBMIT" at bounding box center [727, 458] width 112 height 26
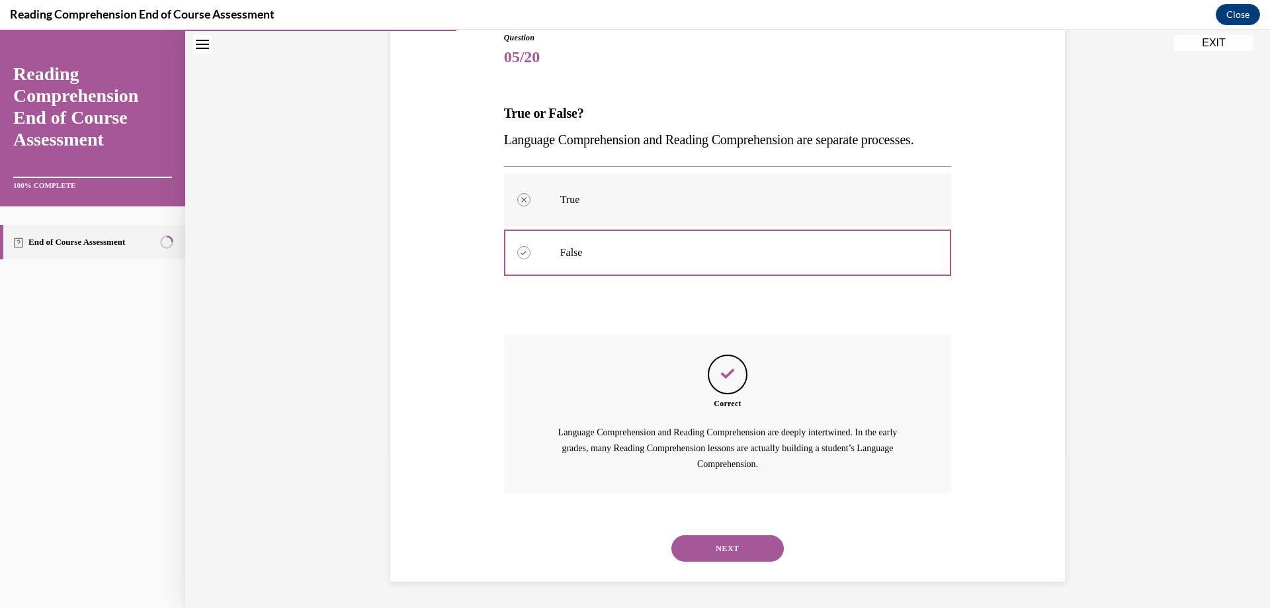
scroll to position [179, 0]
click at [698, 548] on button "NEXT" at bounding box center [727, 548] width 112 height 26
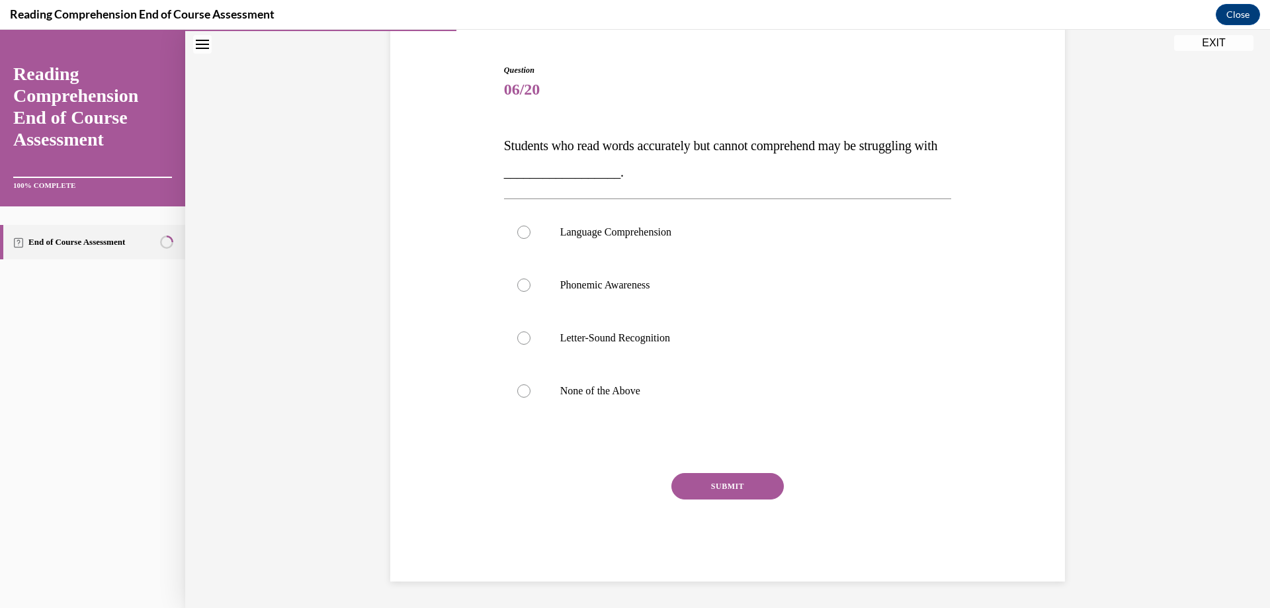
scroll to position [120, 0]
click at [653, 226] on p "Language Comprehension" at bounding box center [739, 232] width 358 height 13
click at [530, 226] on input "Language Comprehension" at bounding box center [523, 232] width 13 height 13
radio input "true"
click at [692, 481] on button "SUBMIT" at bounding box center [727, 486] width 112 height 26
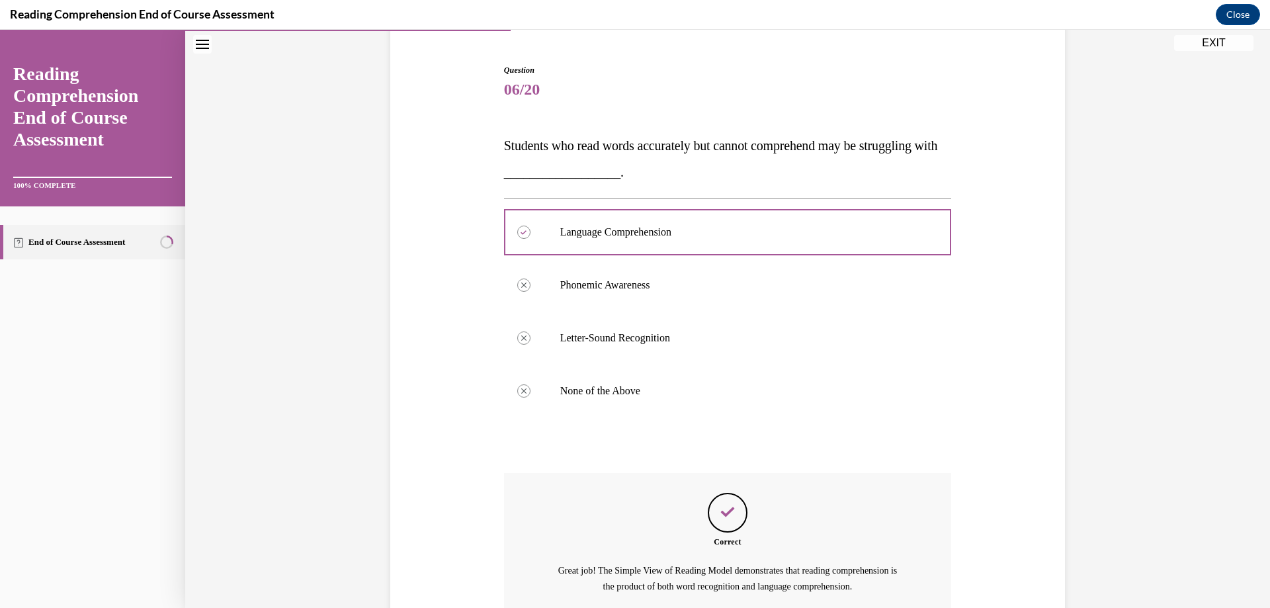
scroll to position [243, 0]
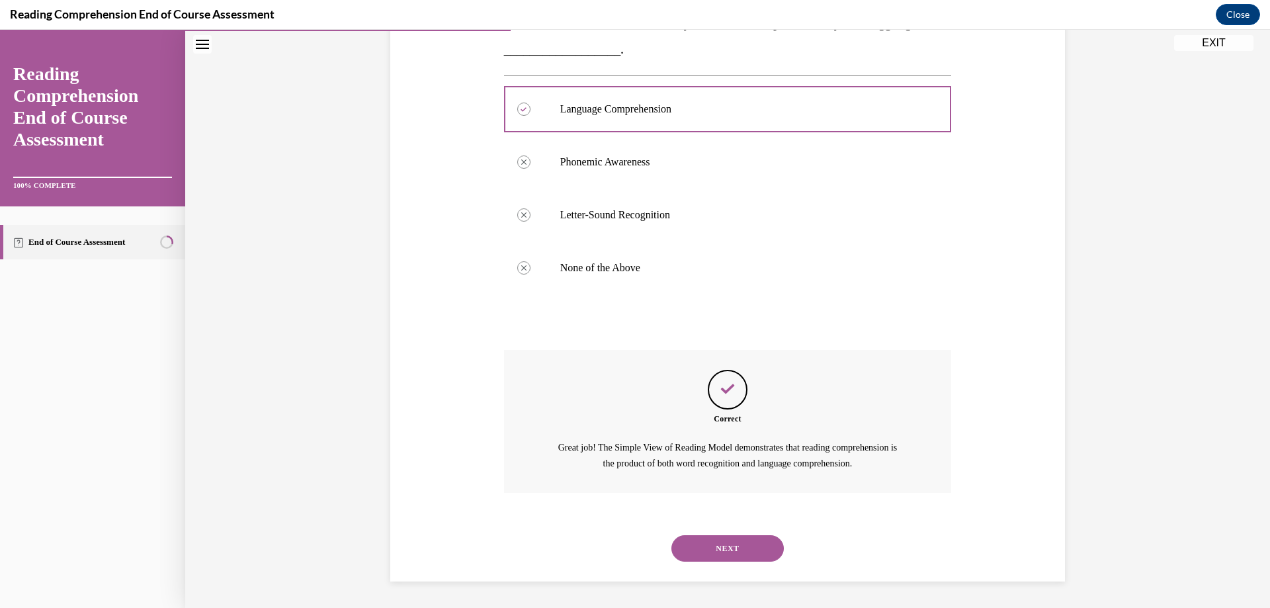
click at [706, 547] on button "NEXT" at bounding box center [727, 548] width 112 height 26
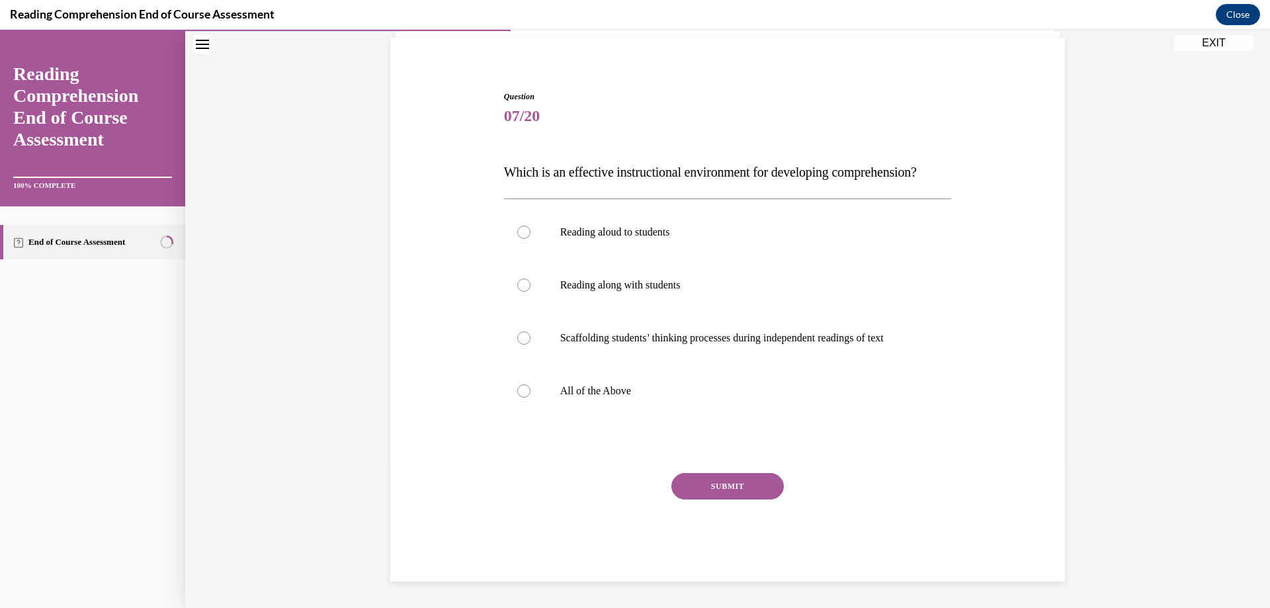
scroll to position [120, 0]
click at [518, 398] on label "All of the Above" at bounding box center [728, 390] width 448 height 53
click at [518, 397] on input "All of the Above" at bounding box center [523, 390] width 13 height 13
radio input "true"
drag, startPoint x: 737, startPoint y: 487, endPoint x: 724, endPoint y: 474, distance: 17.8
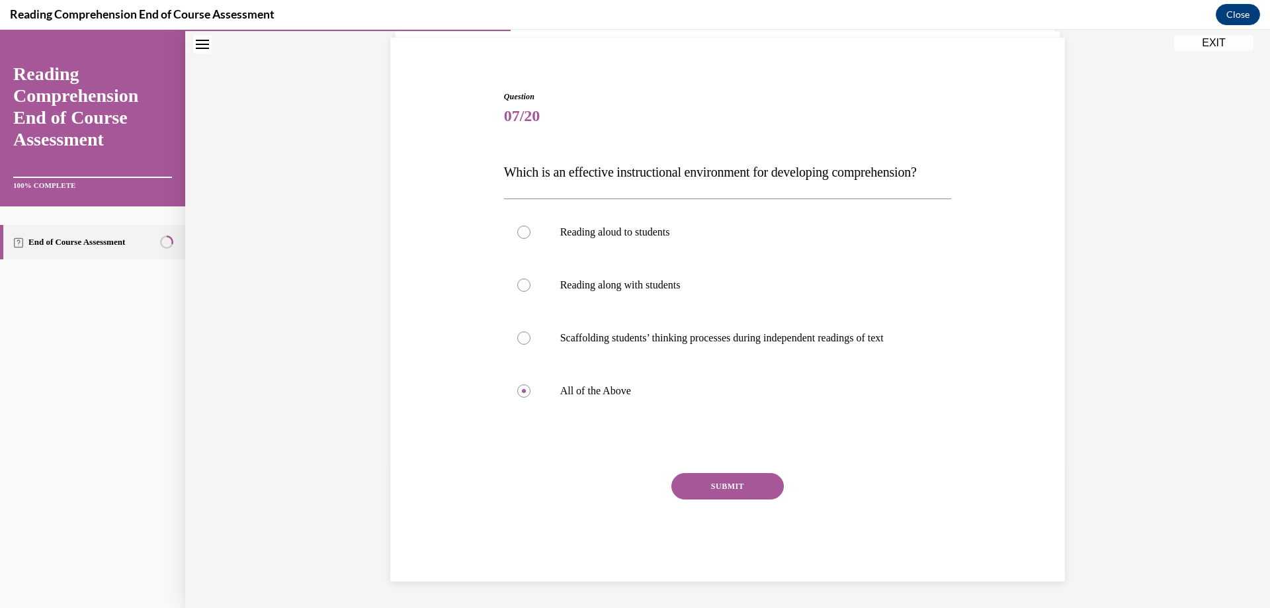
click at [731, 483] on button "SUBMIT" at bounding box center [727, 486] width 112 height 26
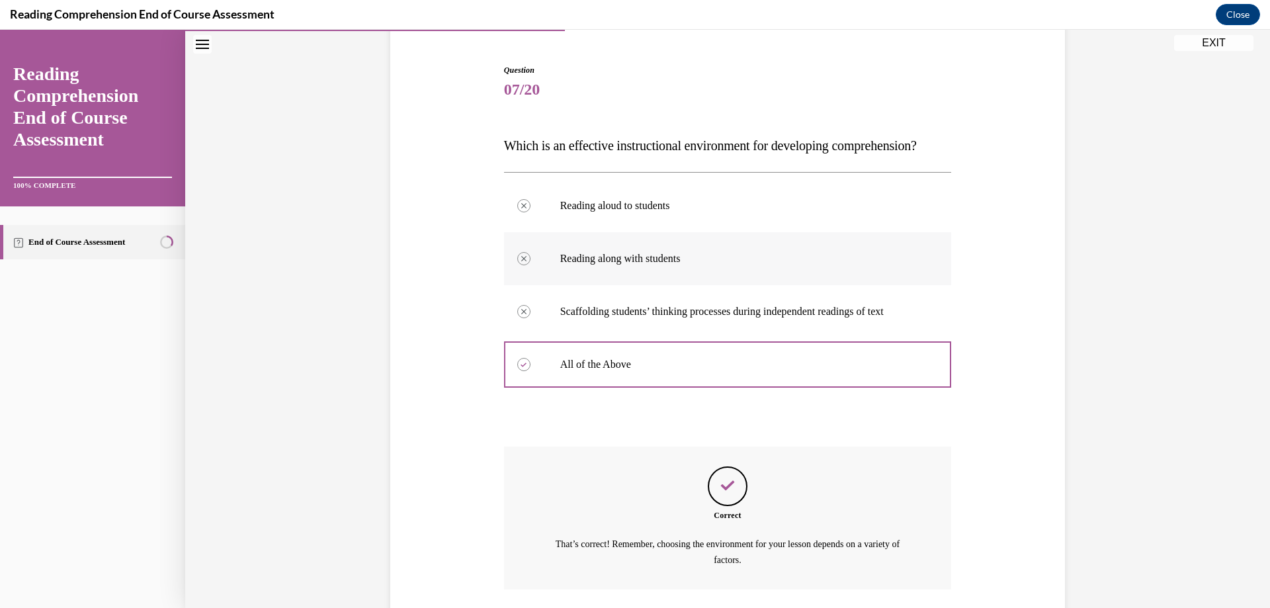
scroll to position [243, 0]
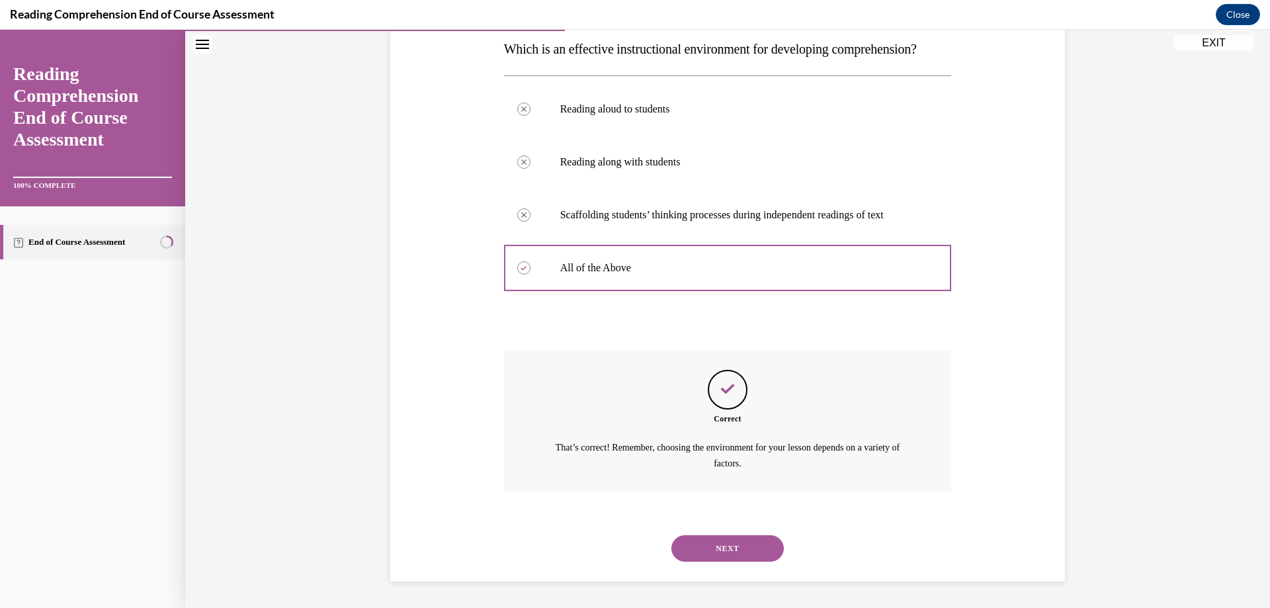
click at [701, 535] on button "NEXT" at bounding box center [727, 548] width 112 height 26
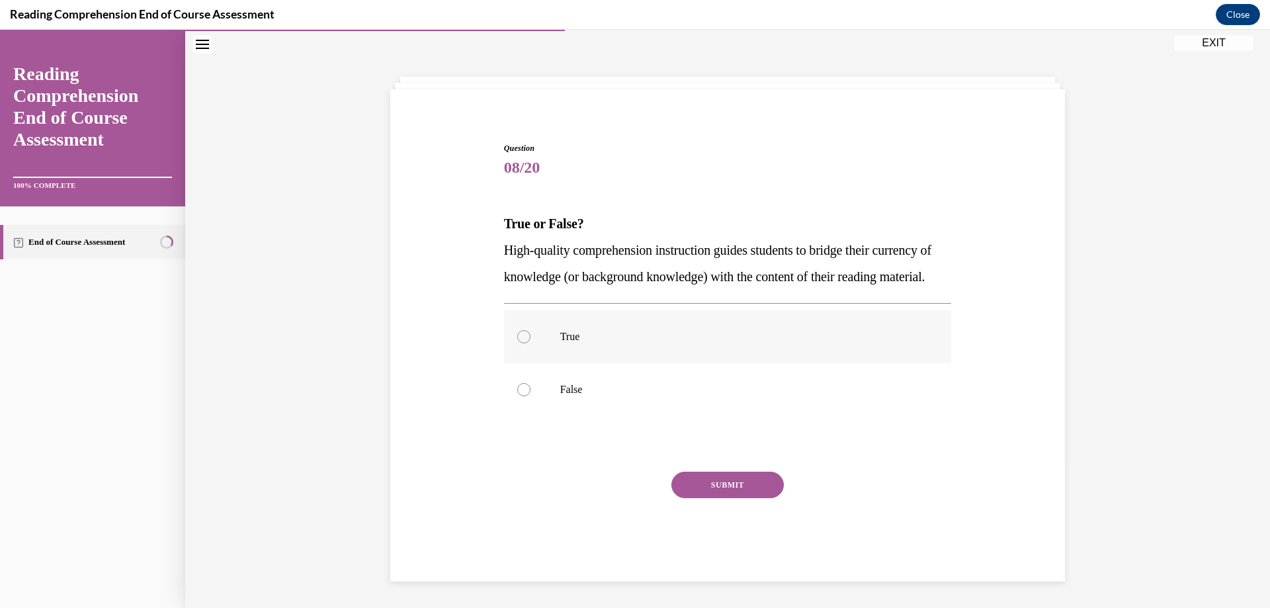
click at [518, 340] on div at bounding box center [523, 336] width 13 height 13
click at [518, 340] on input "True" at bounding box center [523, 336] width 13 height 13
radio input "true"
click at [702, 482] on button "SUBMIT" at bounding box center [727, 485] width 112 height 26
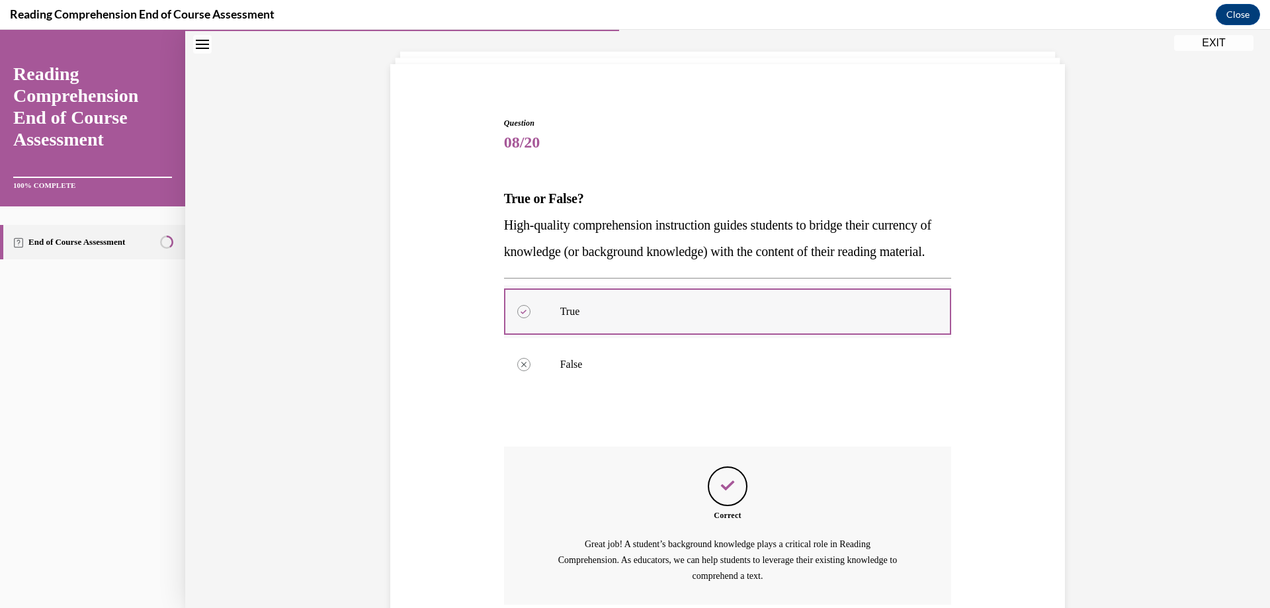
scroll to position [205, 0]
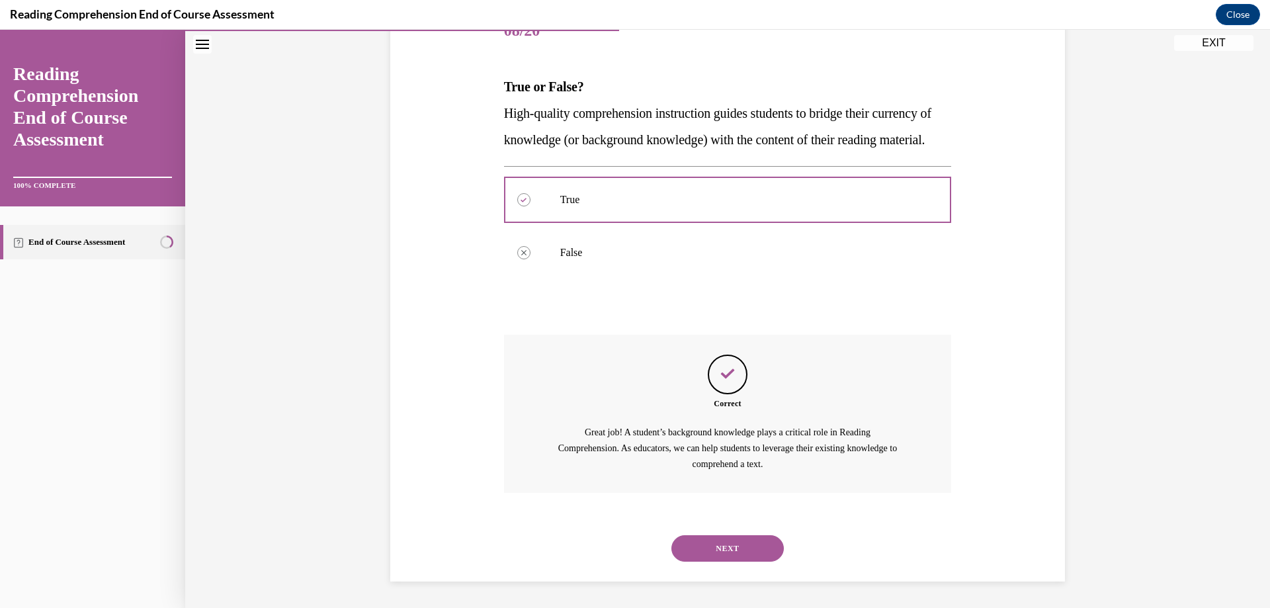
click at [710, 538] on button "NEXT" at bounding box center [727, 548] width 112 height 26
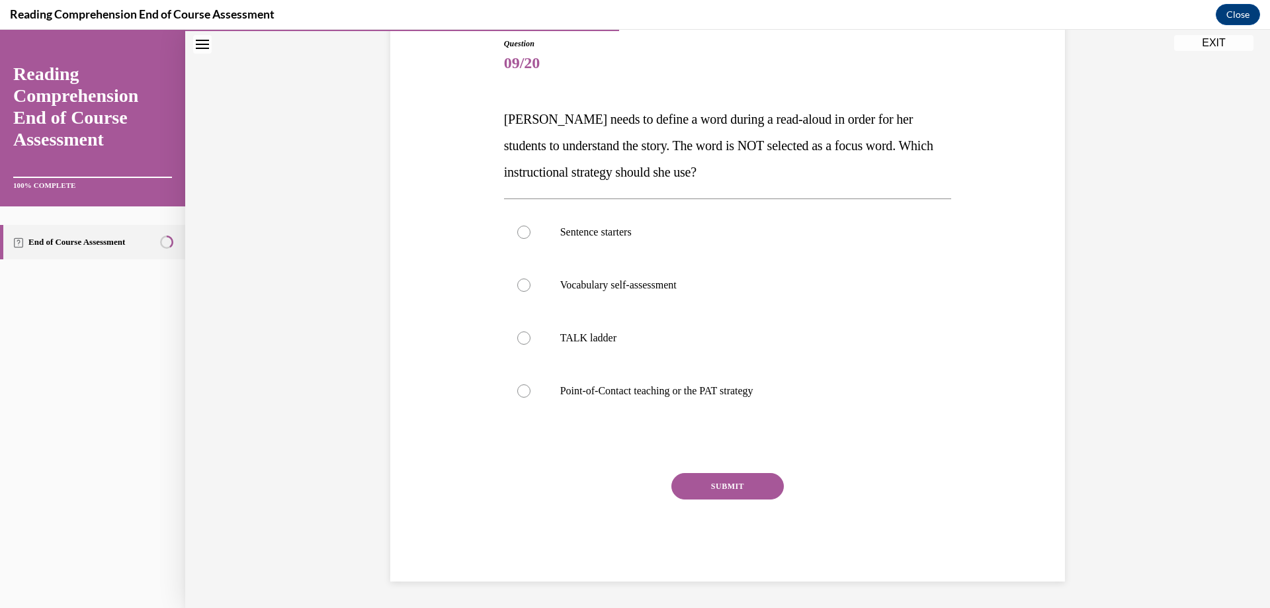
scroll to position [146, 0]
click at [523, 389] on div at bounding box center [523, 390] width 13 height 13
click at [523, 389] on input "Point-of-Contact teaching or the PAT strategy" at bounding box center [523, 390] width 13 height 13
radio input "true"
click at [727, 479] on button "SUBMIT" at bounding box center [727, 486] width 112 height 26
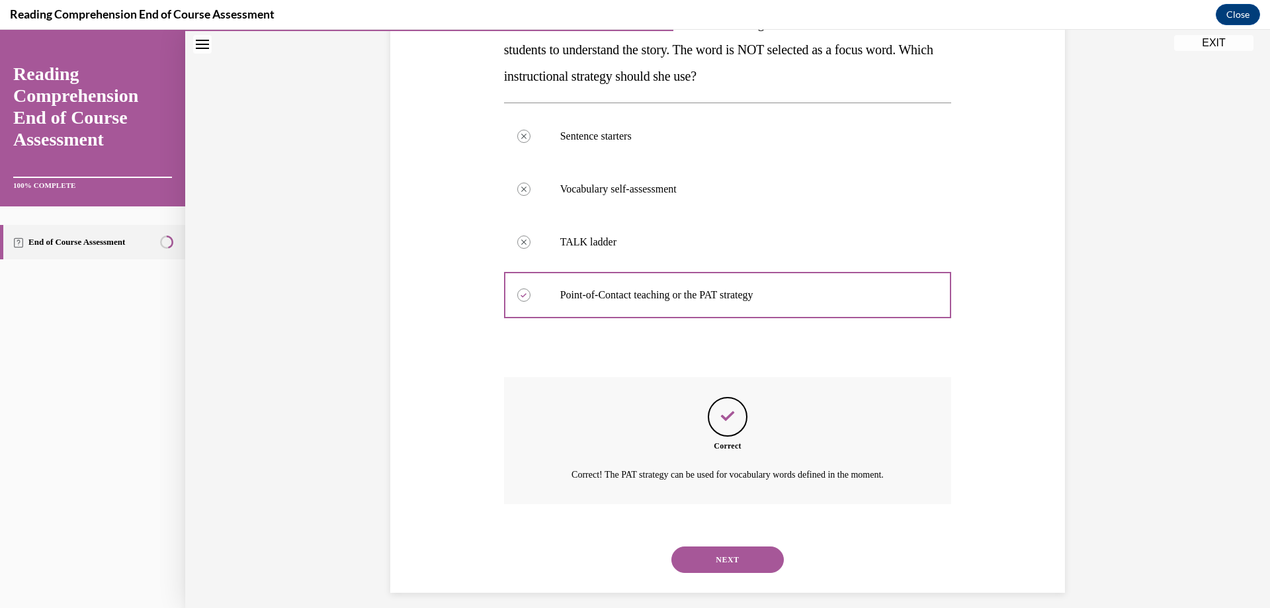
scroll to position [253, 0]
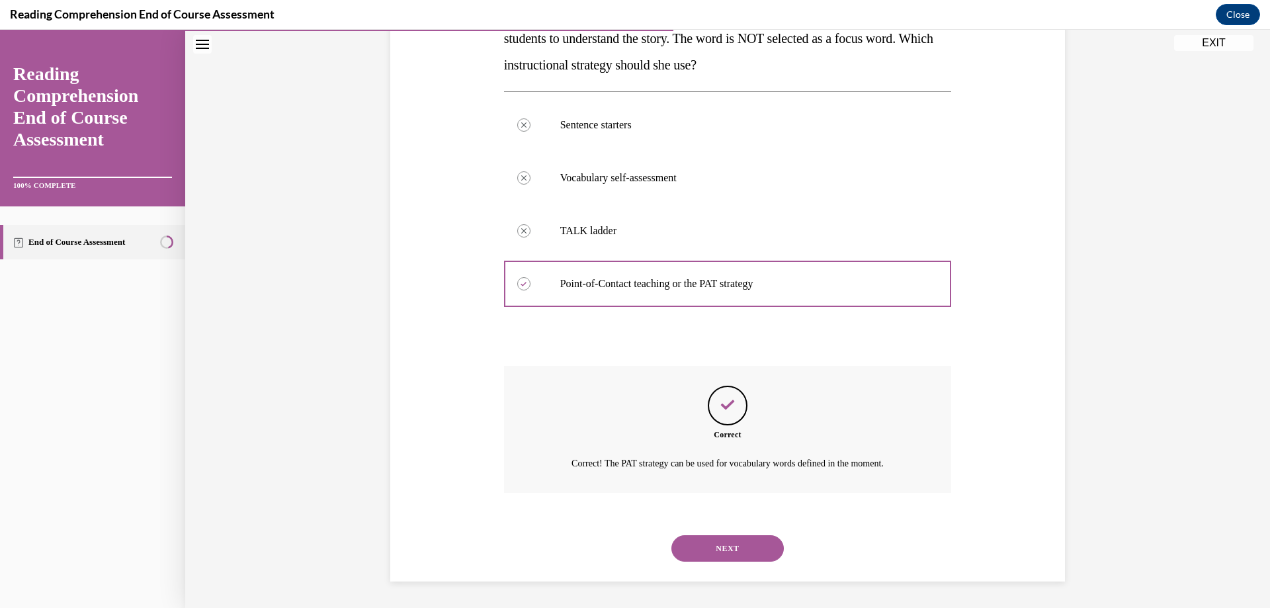
click at [694, 548] on button "NEXT" at bounding box center [727, 548] width 112 height 26
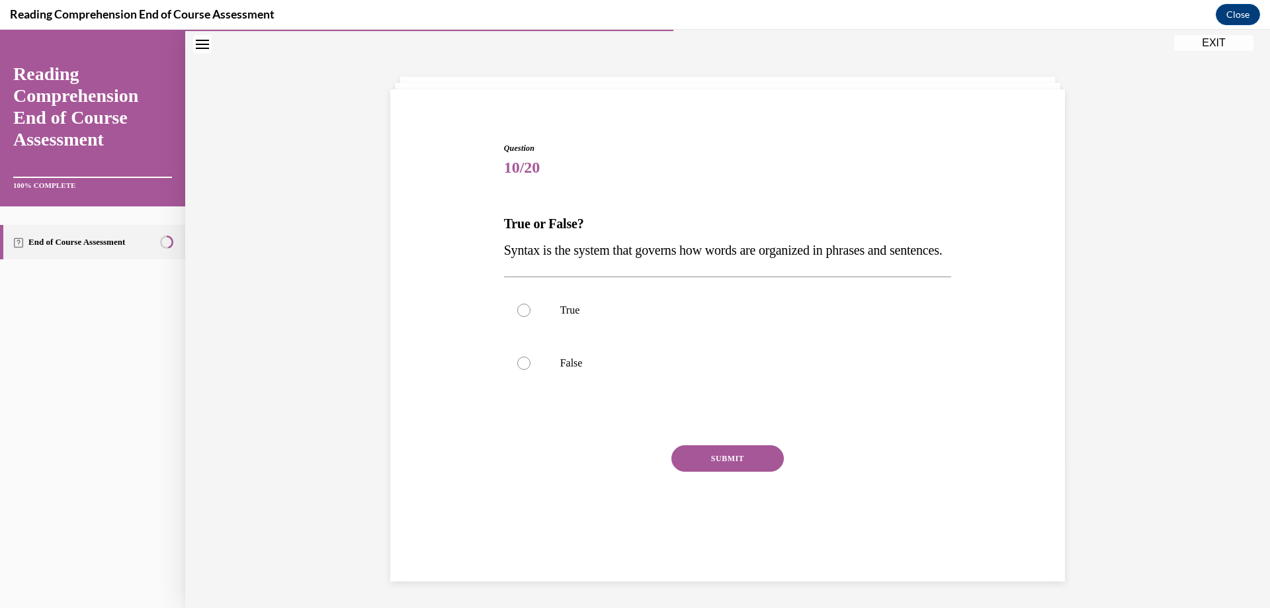
scroll to position [42, 0]
click at [518, 317] on div at bounding box center [523, 310] width 13 height 13
click at [518, 317] on input "True" at bounding box center [523, 310] width 13 height 13
radio input "true"
click at [700, 472] on button "SUBMIT" at bounding box center [727, 458] width 112 height 26
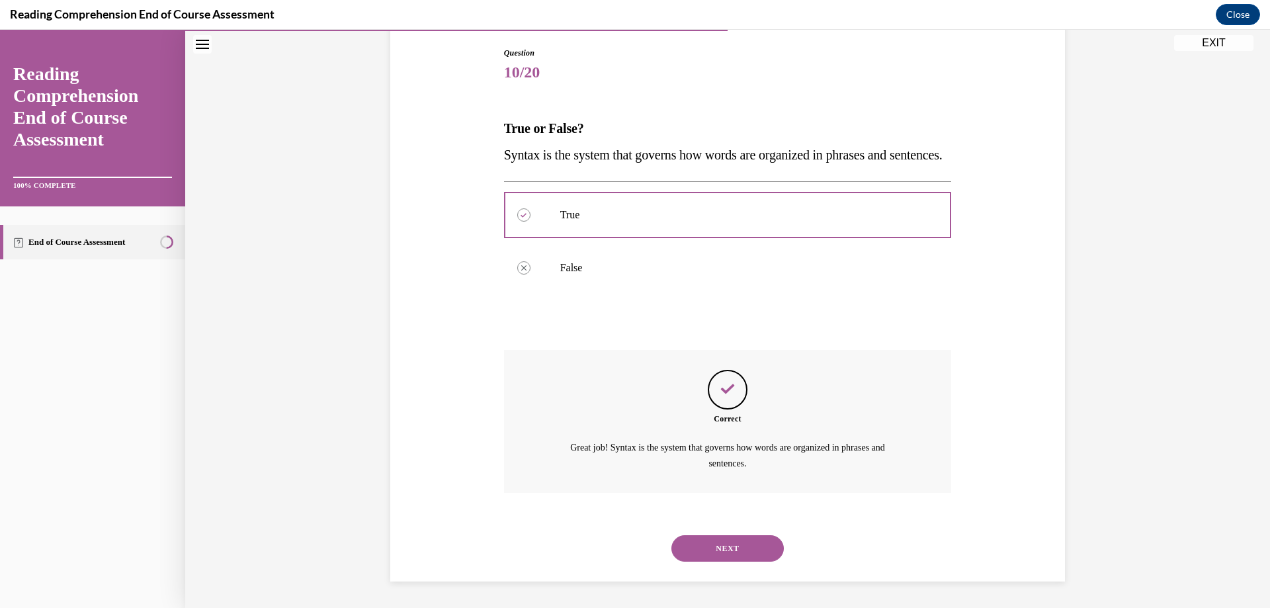
scroll to position [163, 0]
click at [722, 544] on button "NEXT" at bounding box center [727, 548] width 112 height 26
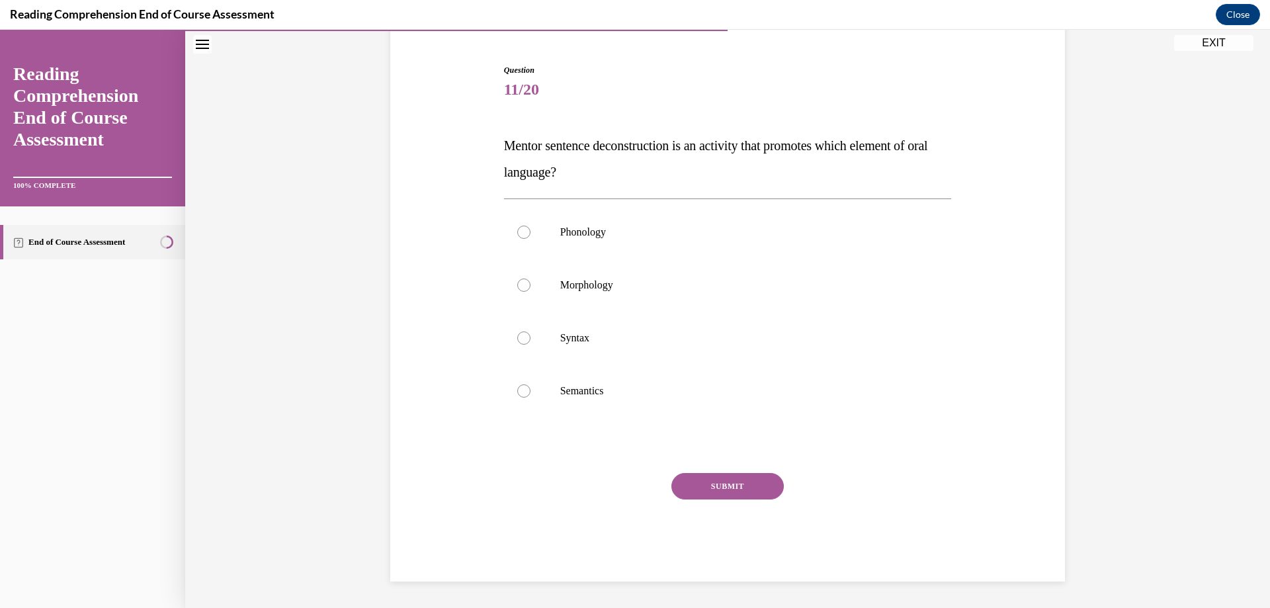
scroll to position [120, 0]
click at [520, 339] on div at bounding box center [523, 337] width 13 height 13
click at [520, 339] on input "Syntax" at bounding box center [523, 337] width 13 height 13
radio input "true"
click at [737, 481] on button "SUBMIT" at bounding box center [727, 486] width 112 height 26
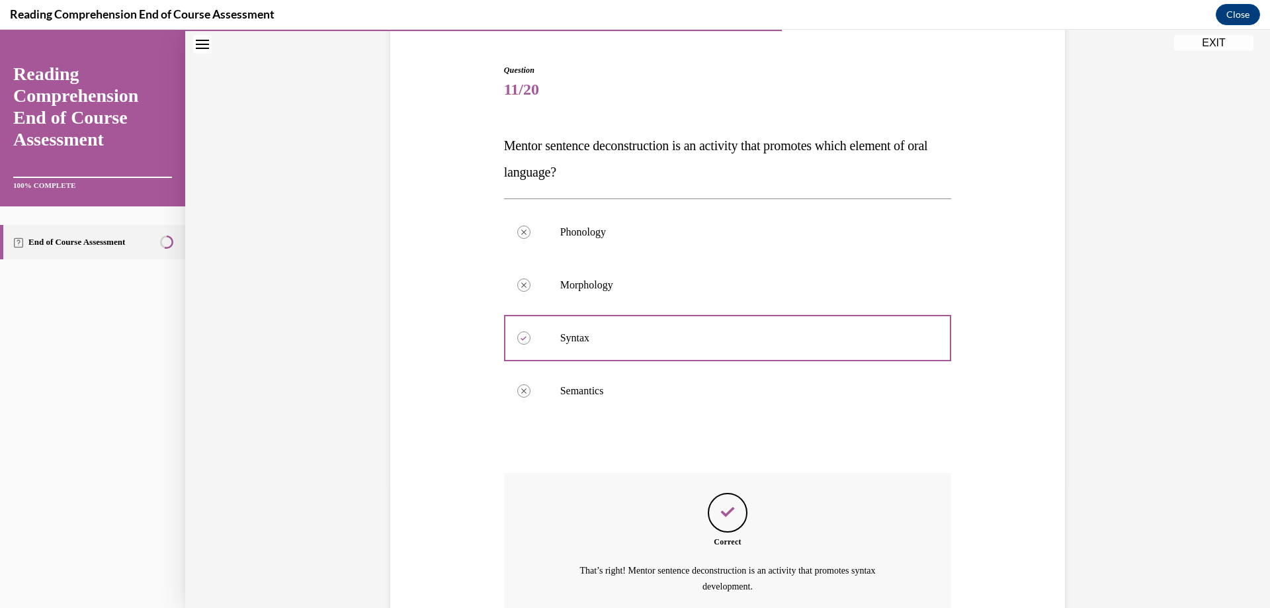
scroll to position [243, 0]
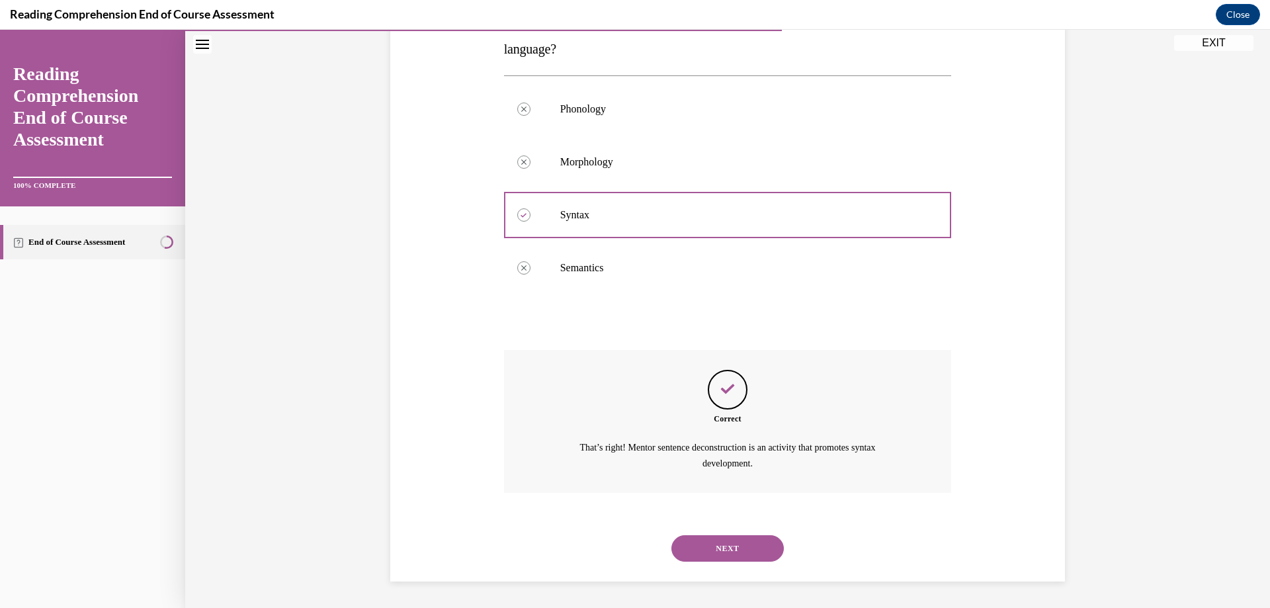
click at [730, 546] on button "NEXT" at bounding box center [727, 548] width 112 height 26
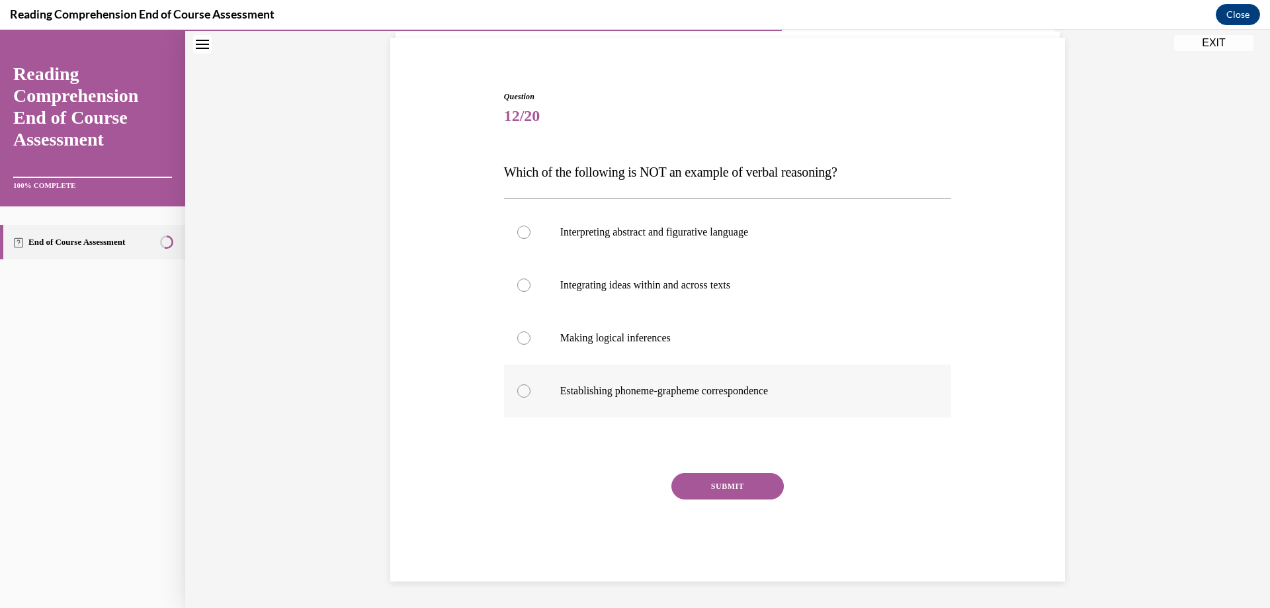
click at [522, 387] on div at bounding box center [523, 390] width 13 height 13
click at [522, 387] on input "Establishing phoneme-grapheme correspondence" at bounding box center [523, 390] width 13 height 13
radio input "true"
click at [724, 477] on button "SUBMIT" at bounding box center [727, 486] width 112 height 26
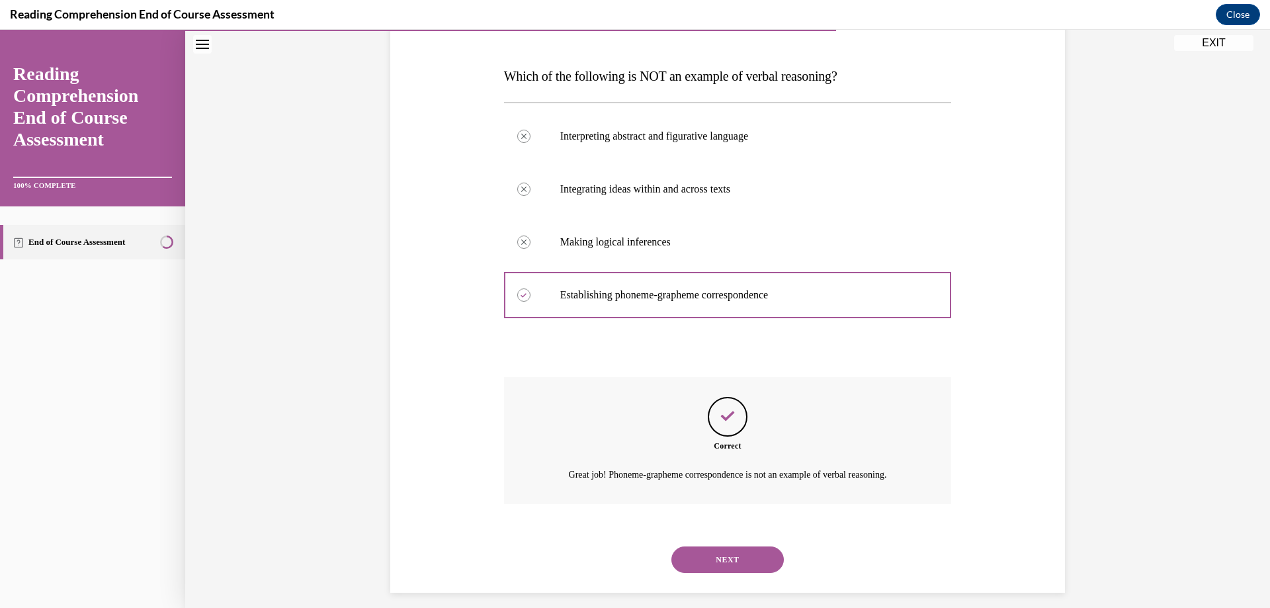
scroll to position [200, 0]
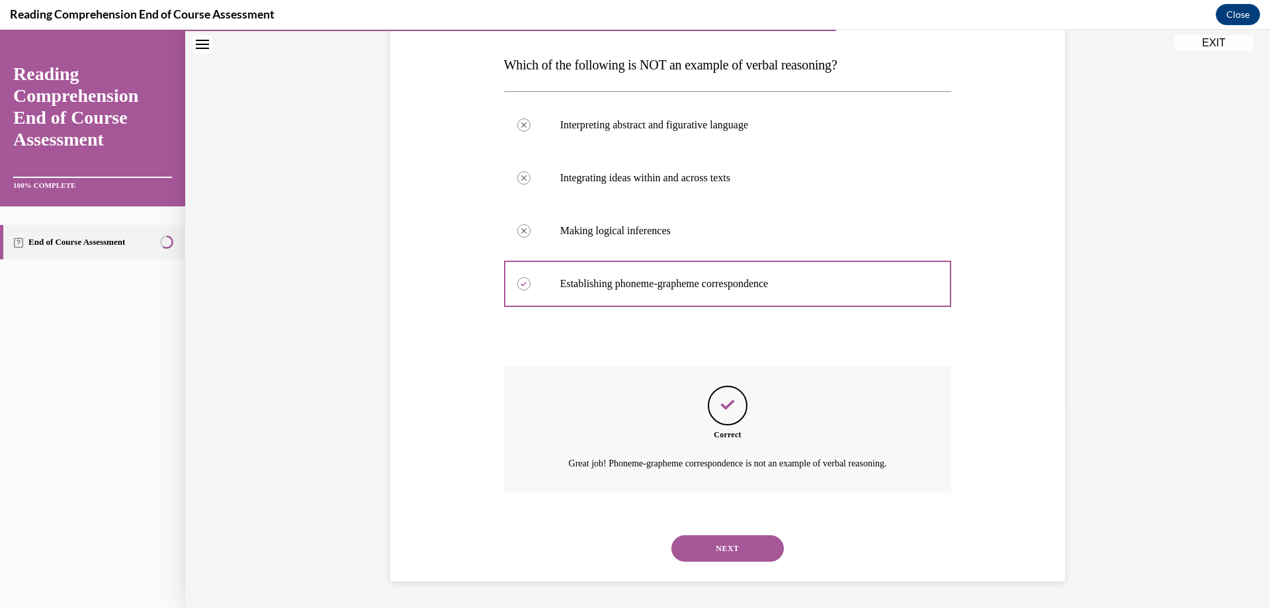
click at [720, 546] on button "NEXT" at bounding box center [727, 548] width 112 height 26
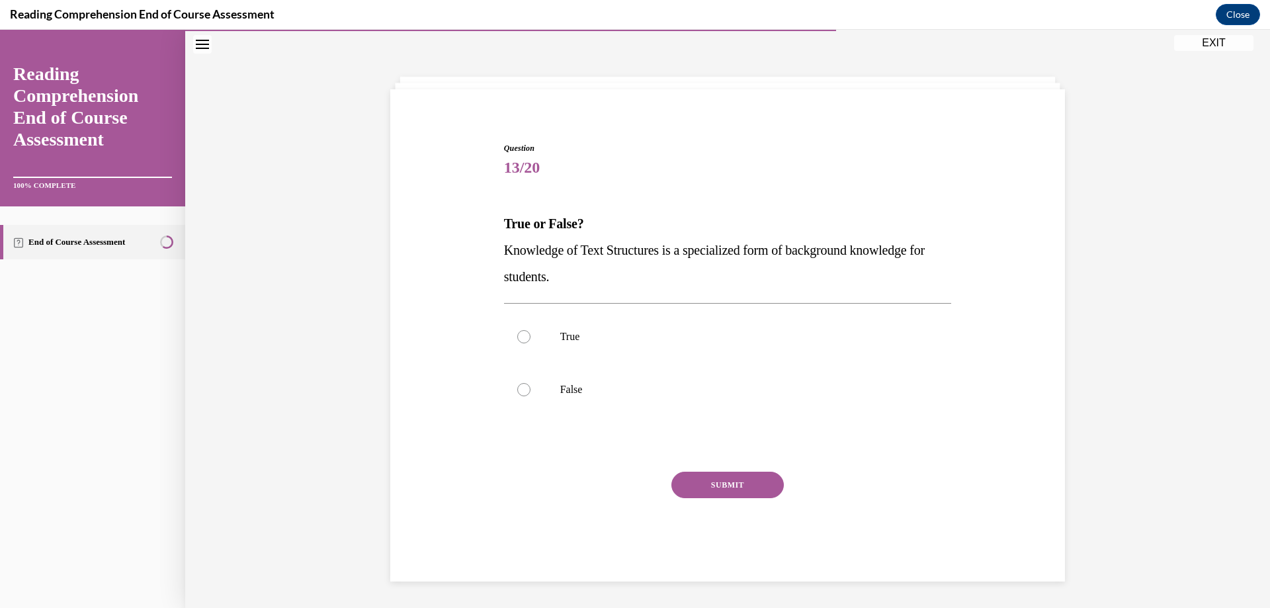
scroll to position [42, 0]
click at [521, 331] on div at bounding box center [523, 336] width 13 height 13
click at [521, 331] on input "True" at bounding box center [523, 336] width 13 height 13
radio input "true"
click at [735, 489] on button "SUBMIT" at bounding box center [727, 485] width 112 height 26
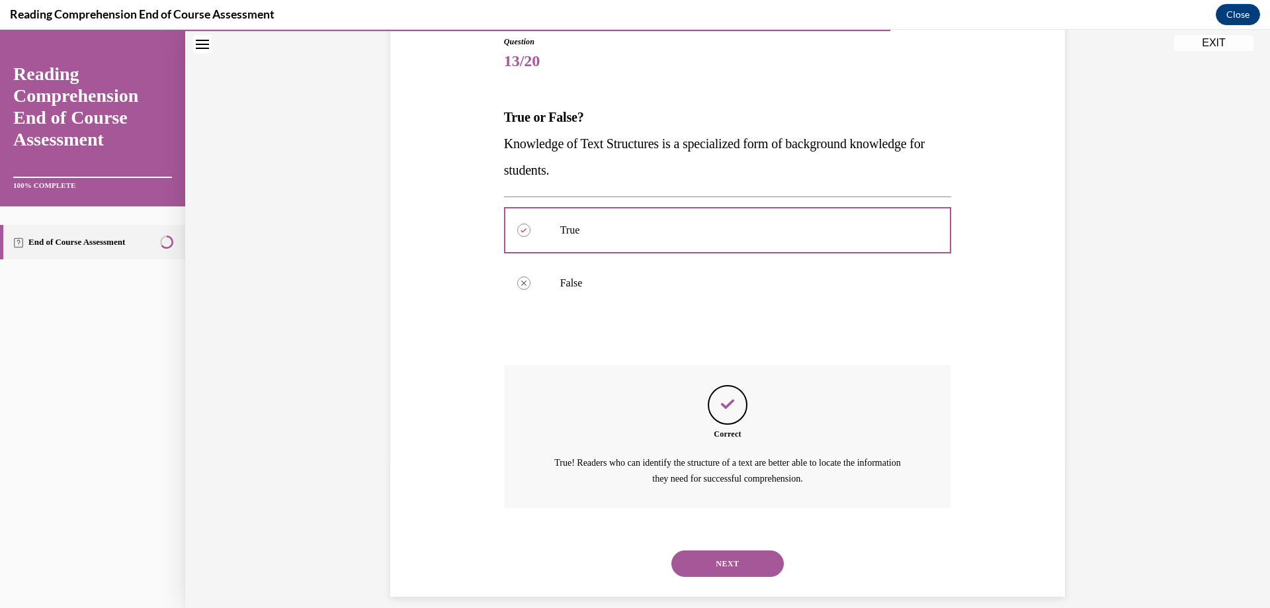
scroll to position [163, 0]
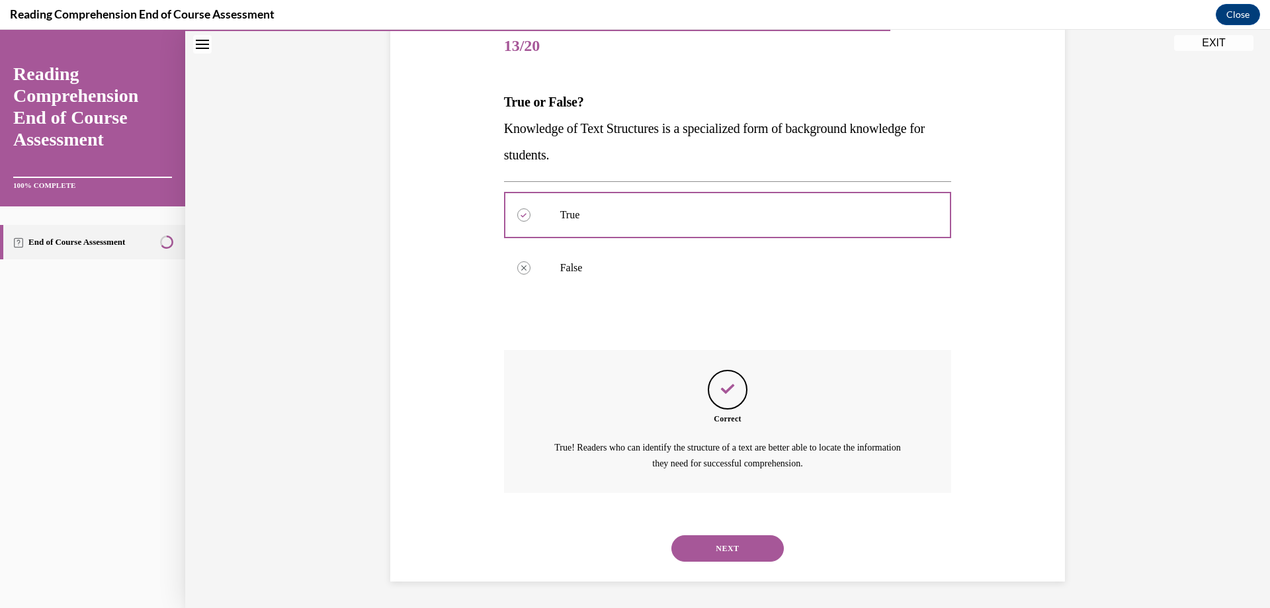
click at [718, 551] on button "NEXT" at bounding box center [727, 548] width 112 height 26
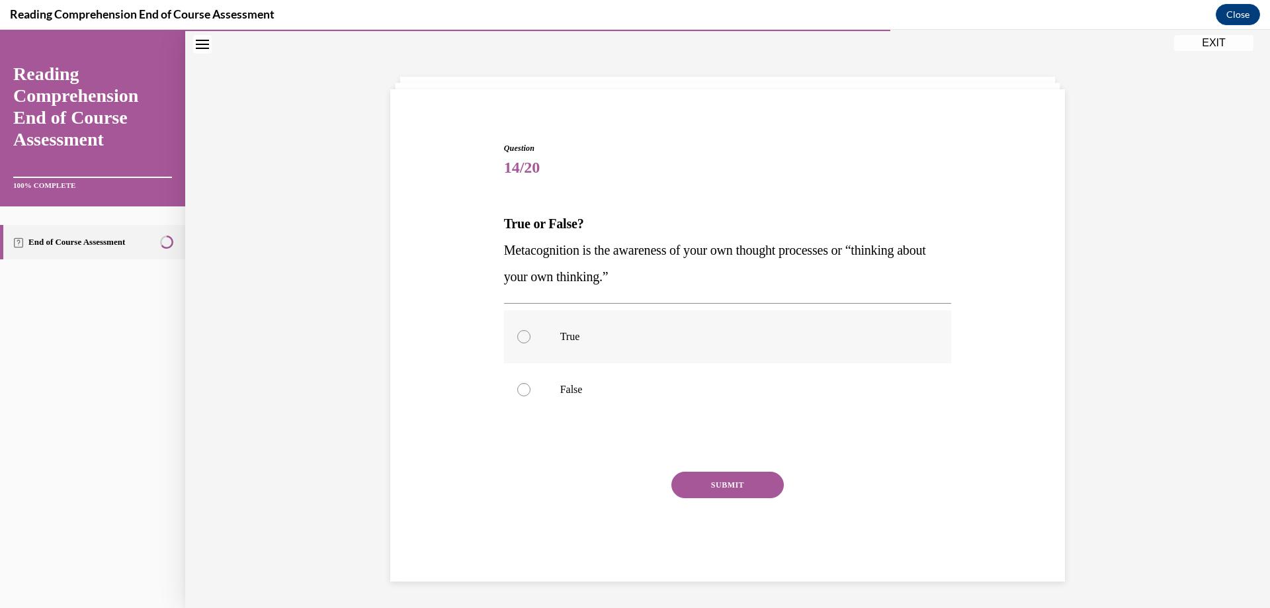
click at [508, 336] on label "True" at bounding box center [728, 336] width 448 height 53
click at [517, 336] on input "True" at bounding box center [523, 336] width 13 height 13
radio input "true"
click at [706, 484] on button "SUBMIT" at bounding box center [727, 485] width 112 height 26
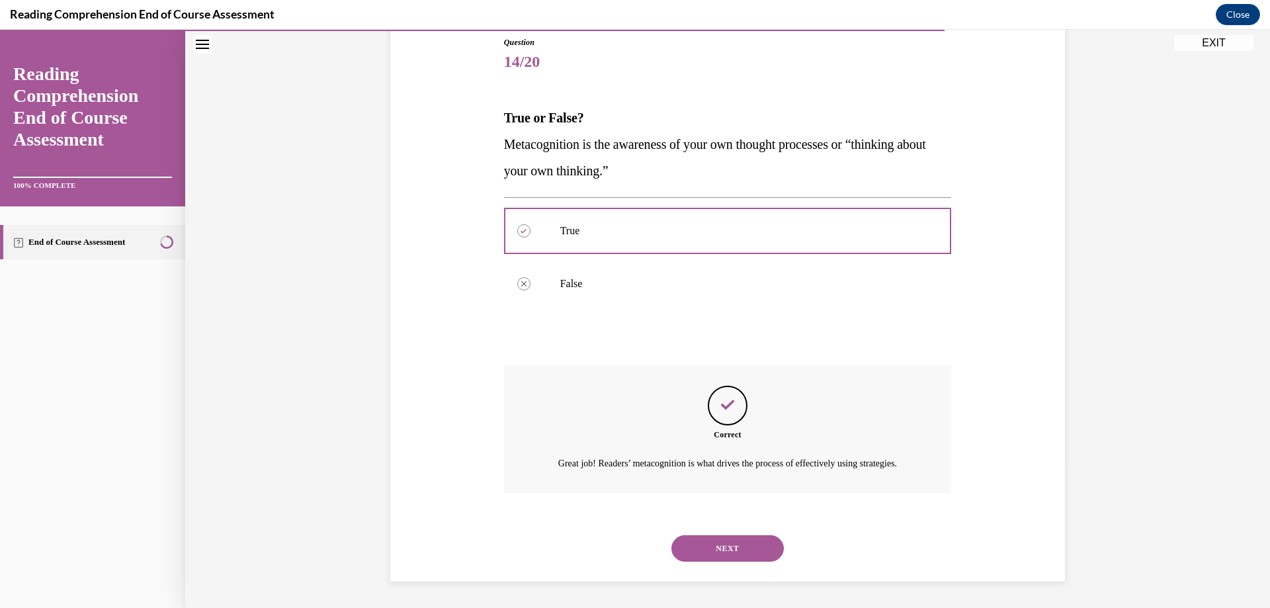
scroll to position [163, 0]
click at [698, 538] on button "NEXT" at bounding box center [727, 548] width 112 height 26
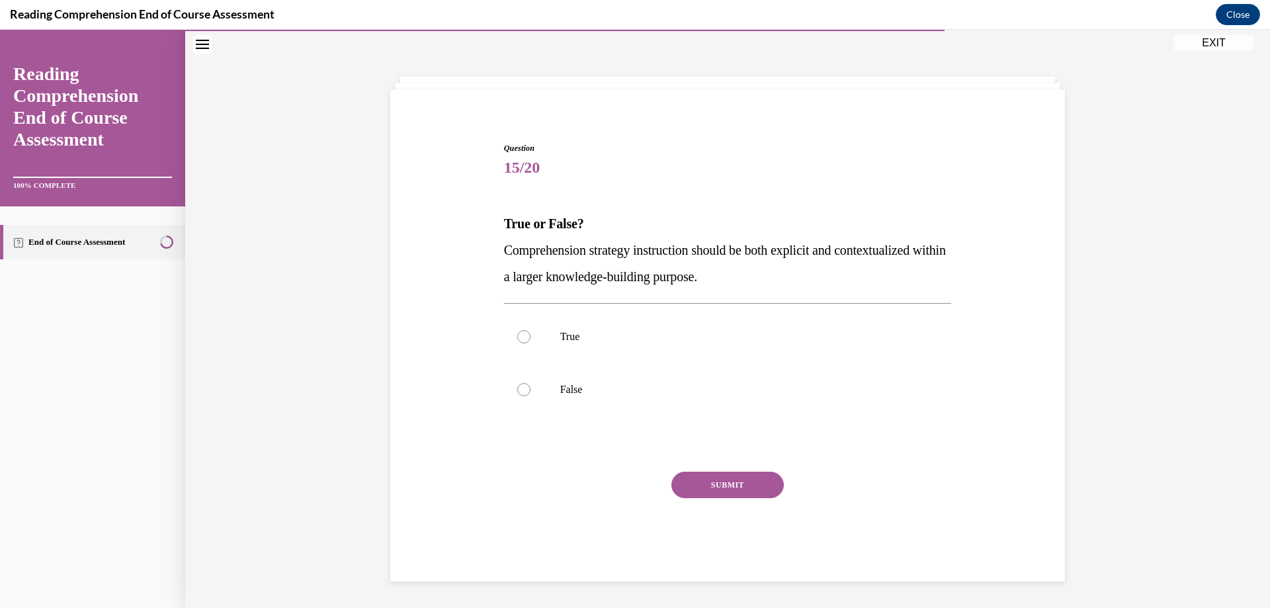
scroll to position [42, 0]
click at [517, 331] on div at bounding box center [523, 336] width 13 height 13
click at [517, 331] on input "True" at bounding box center [523, 336] width 13 height 13
radio input "true"
click at [722, 483] on button "SUBMIT" at bounding box center [727, 485] width 112 height 26
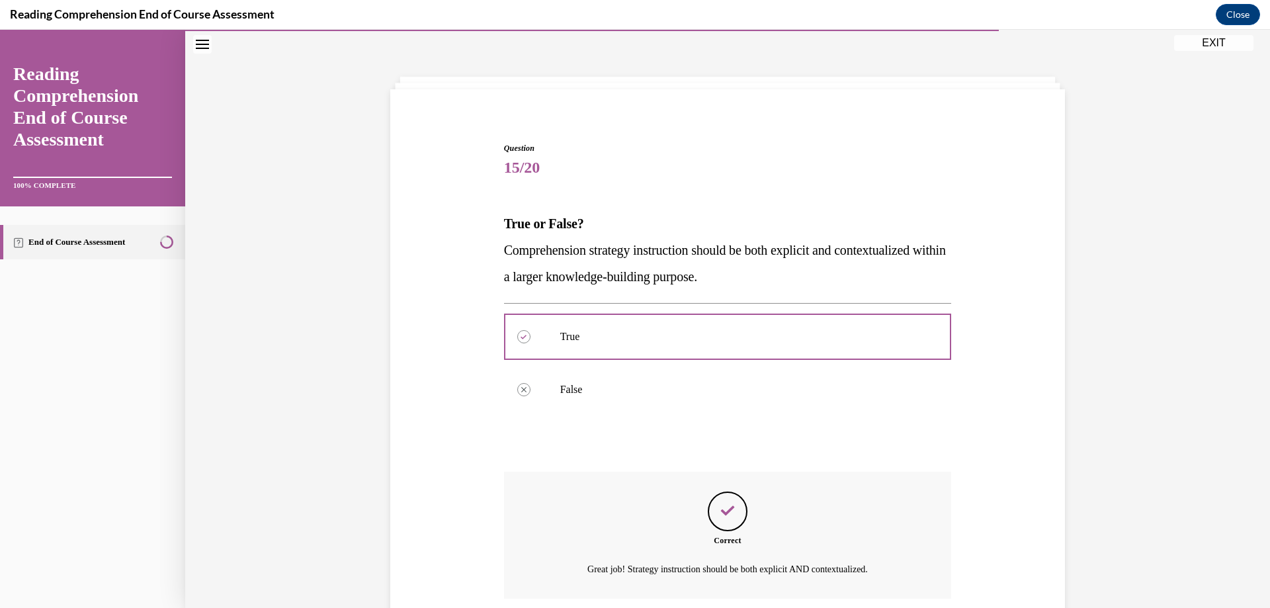
scroll to position [147, 0]
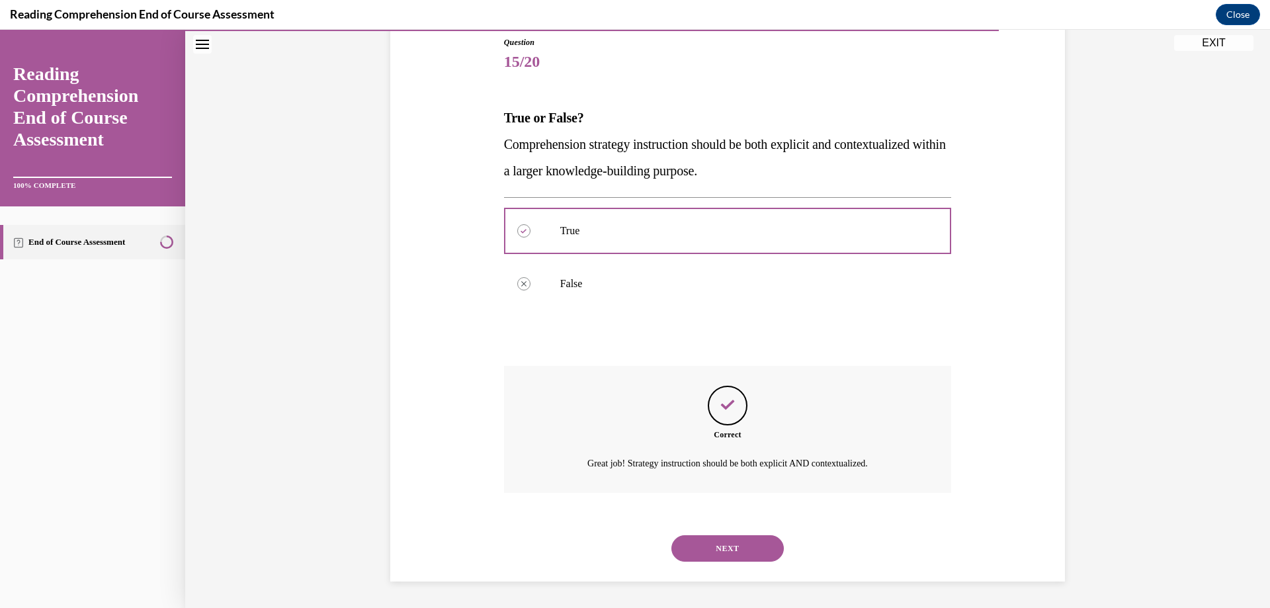
click at [720, 544] on button "NEXT" at bounding box center [727, 548] width 112 height 26
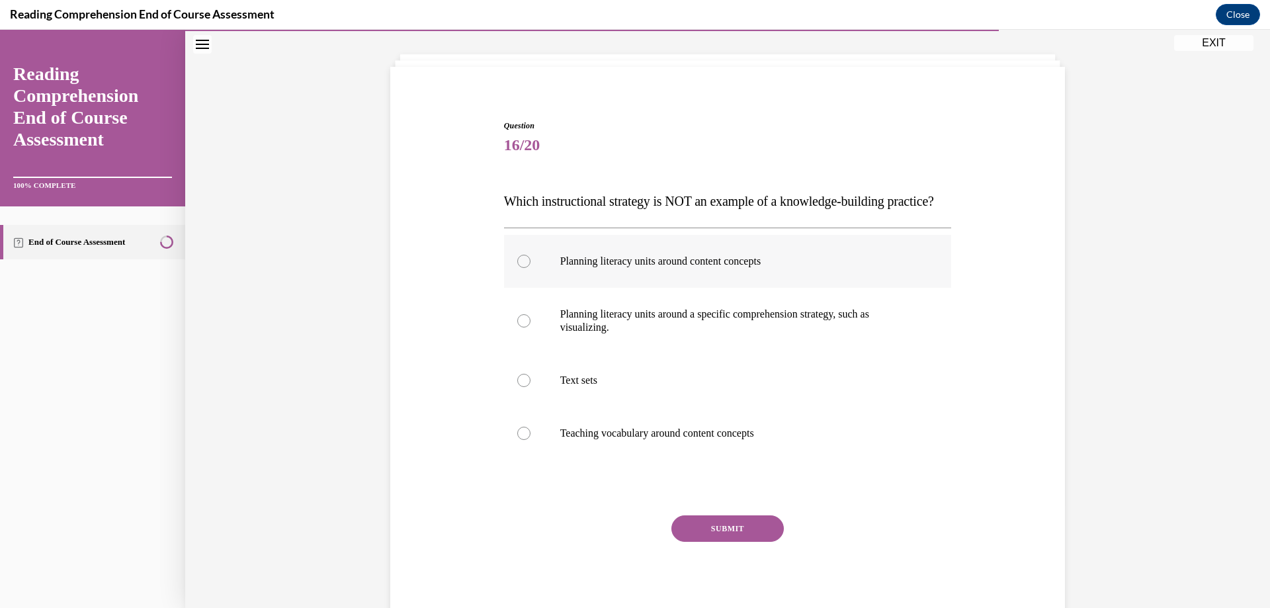
scroll to position [55, 0]
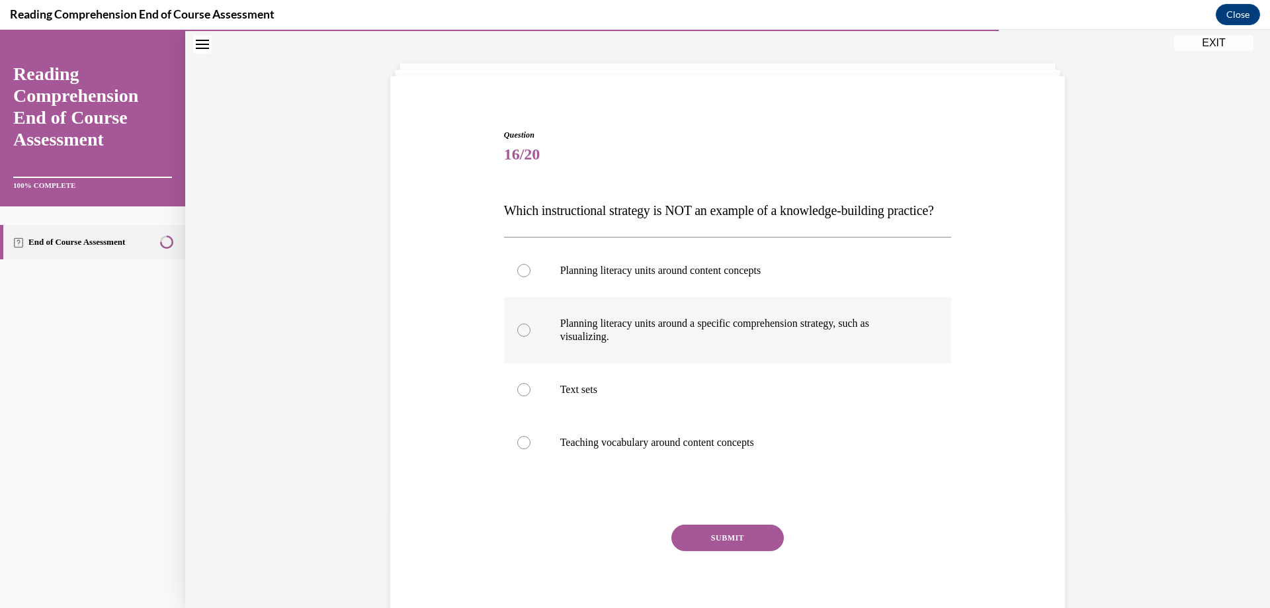
click at [517, 337] on div at bounding box center [523, 329] width 13 height 13
click at [517, 337] on input "Planning literacy units around a specific comprehension strategy, such as visua…" at bounding box center [523, 329] width 13 height 13
radio input "true"
click at [747, 551] on button "SUBMIT" at bounding box center [727, 537] width 112 height 26
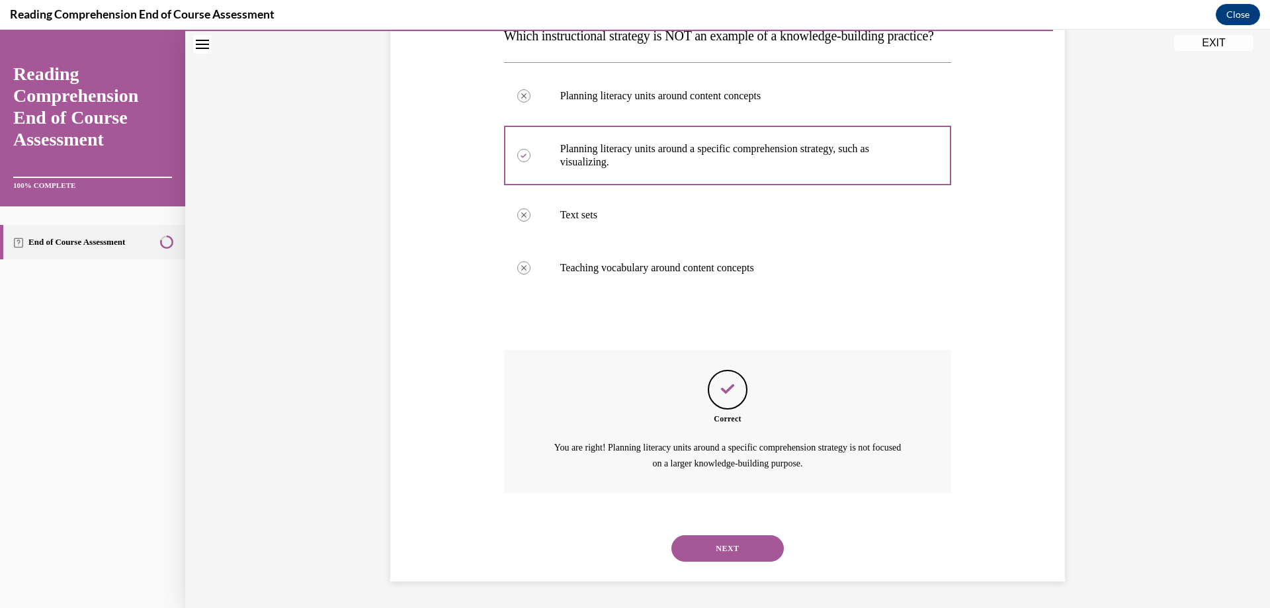
scroll to position [256, 0]
click at [738, 536] on button "NEXT" at bounding box center [727, 548] width 112 height 26
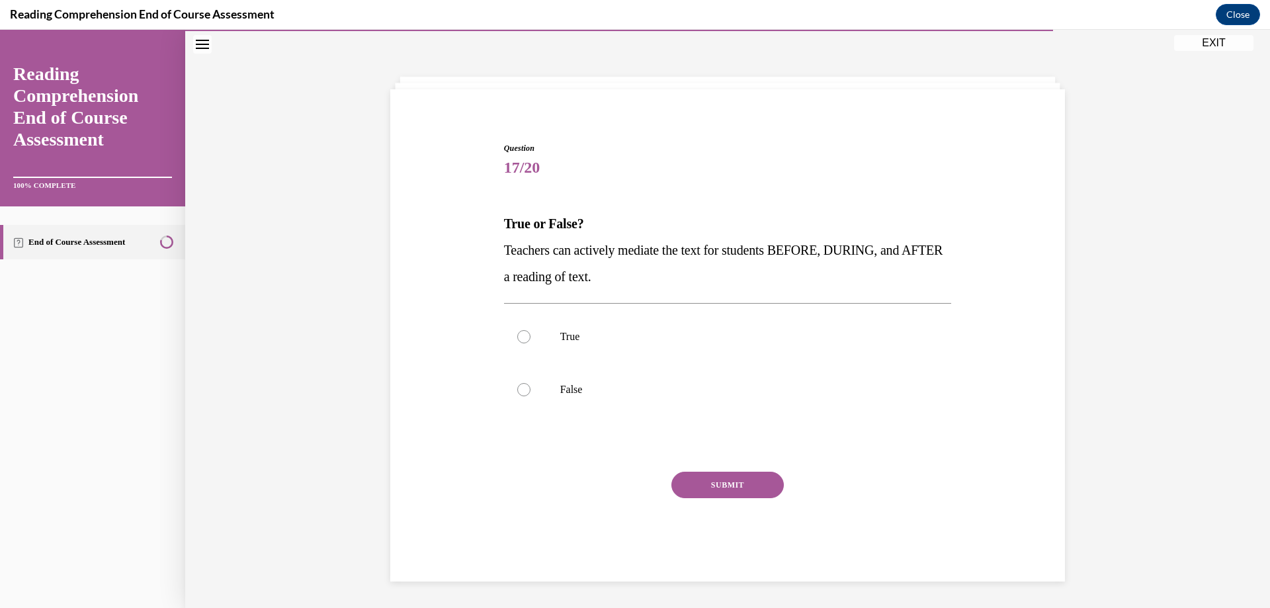
scroll to position [42, 0]
click at [517, 335] on div at bounding box center [523, 336] width 13 height 13
click at [517, 335] on input "True" at bounding box center [523, 336] width 13 height 13
radio input "true"
click at [724, 481] on button "SUBMIT" at bounding box center [727, 485] width 112 height 26
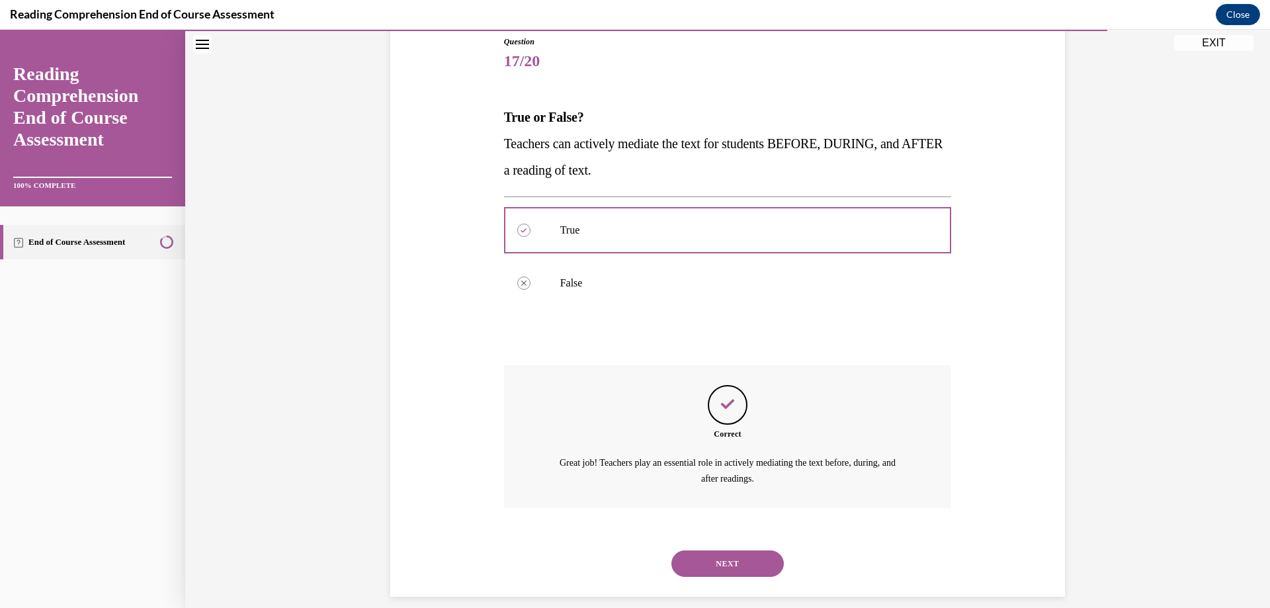
scroll to position [163, 0]
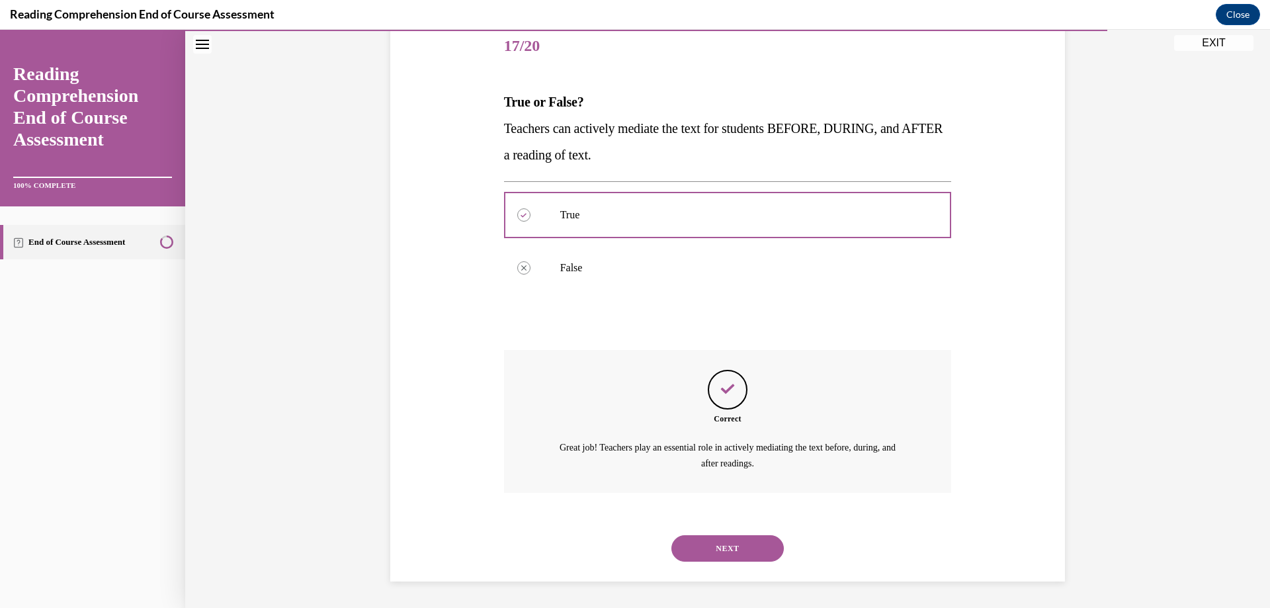
click at [719, 541] on button "NEXT" at bounding box center [727, 548] width 112 height 26
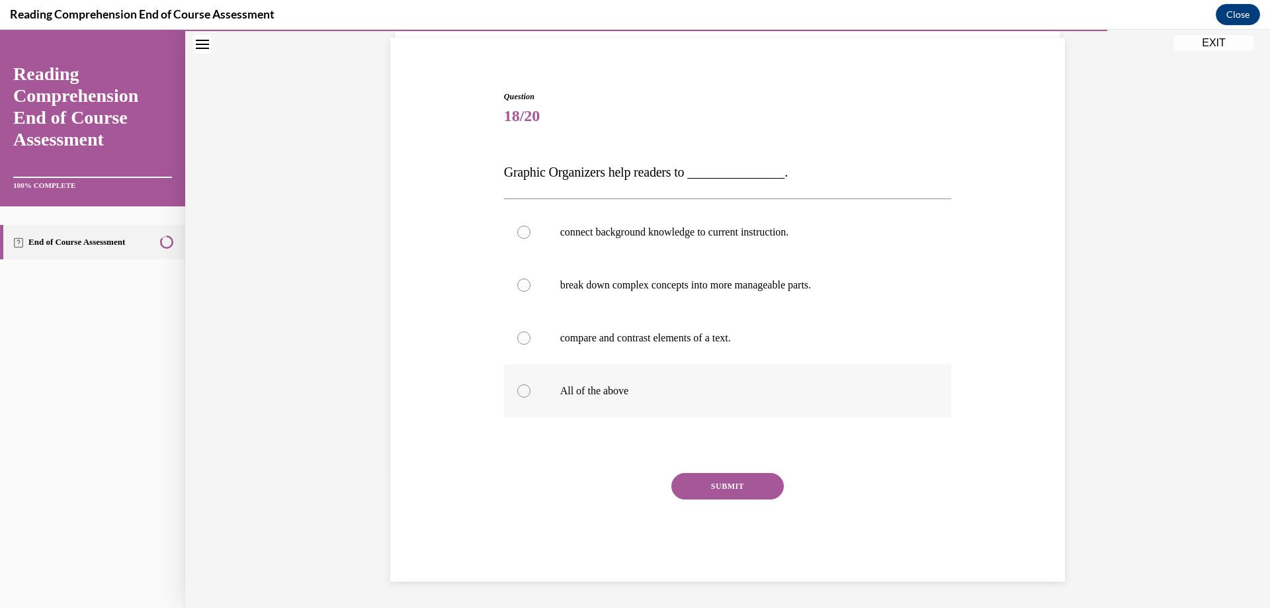
click at [571, 392] on p "All of the above" at bounding box center [739, 390] width 358 height 13
click at [530, 392] on input "All of the above" at bounding box center [523, 390] width 13 height 13
radio input "true"
click at [697, 487] on button "SUBMIT" at bounding box center [727, 486] width 112 height 26
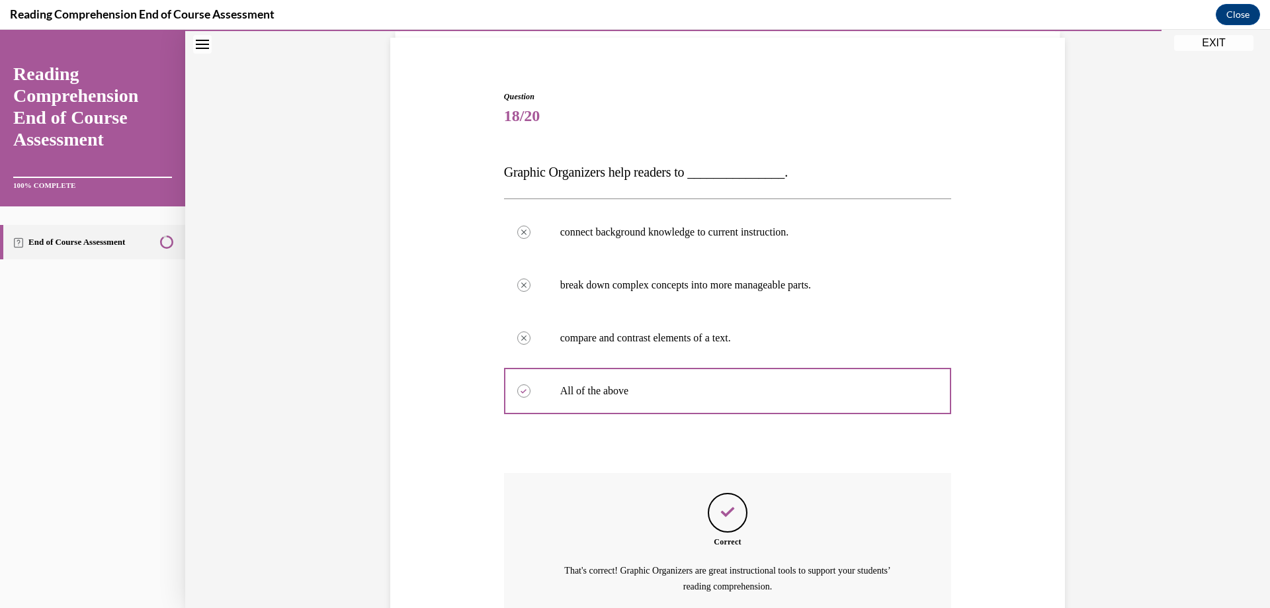
scroll to position [216, 0]
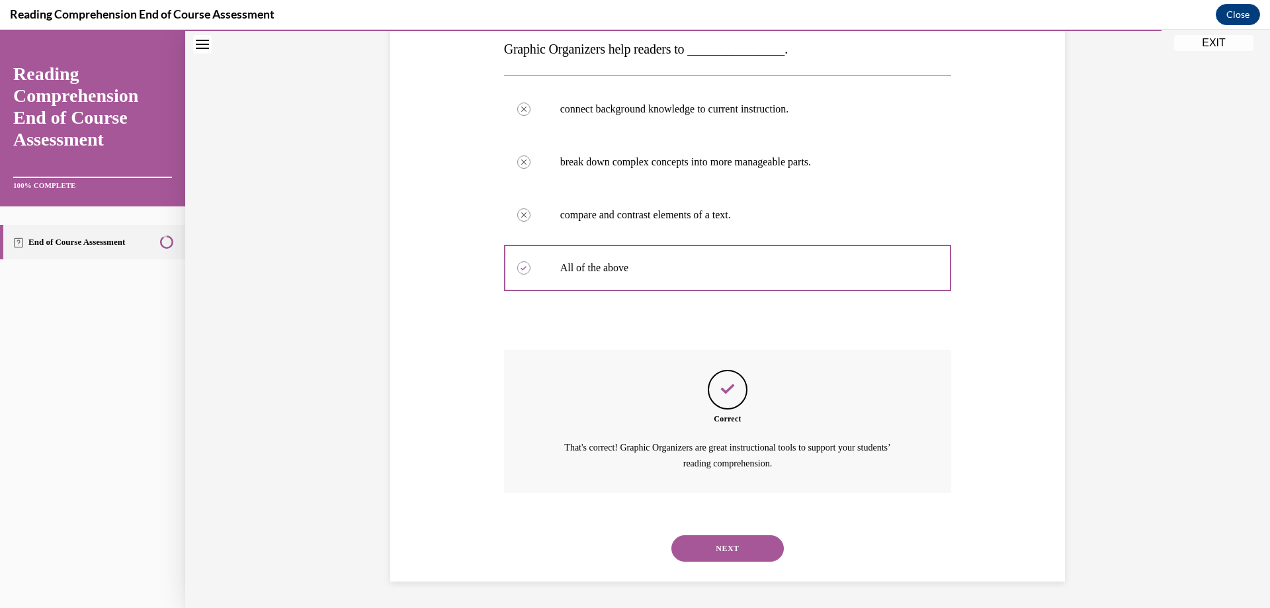
click at [719, 541] on button "NEXT" at bounding box center [727, 548] width 112 height 26
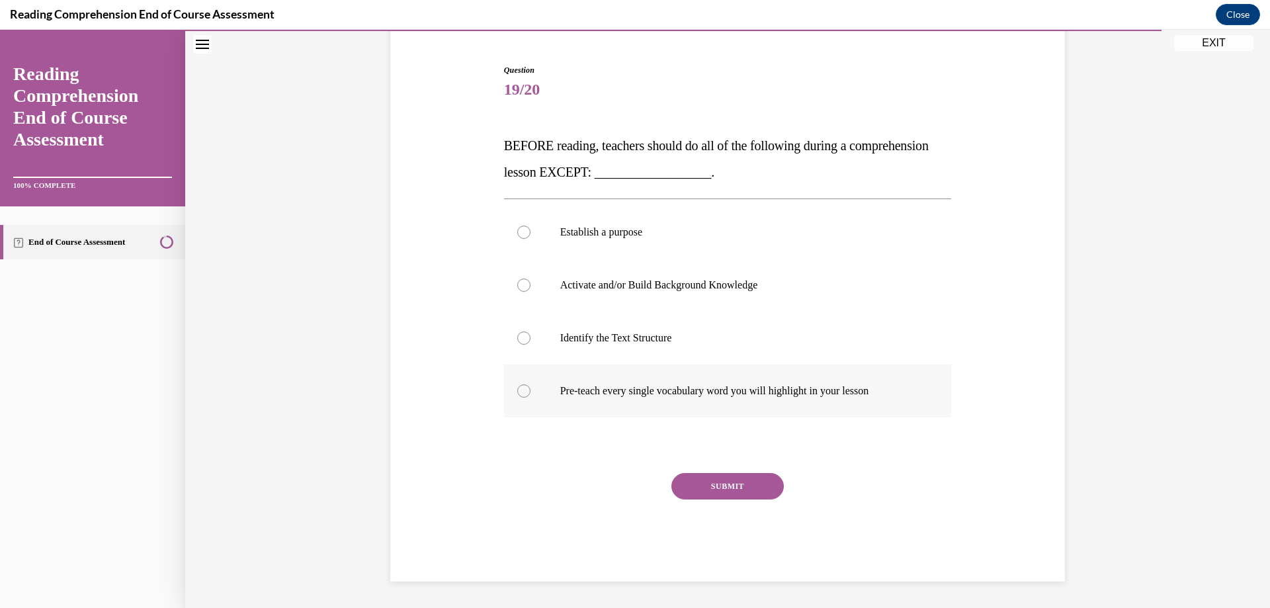
click at [517, 392] on div at bounding box center [523, 390] width 13 height 13
click at [517, 392] on input "Pre-teach every single vocabulary word you will highlight in your lesson" at bounding box center [523, 390] width 13 height 13
radio input "true"
click at [717, 481] on button "SUBMIT" at bounding box center [727, 486] width 112 height 26
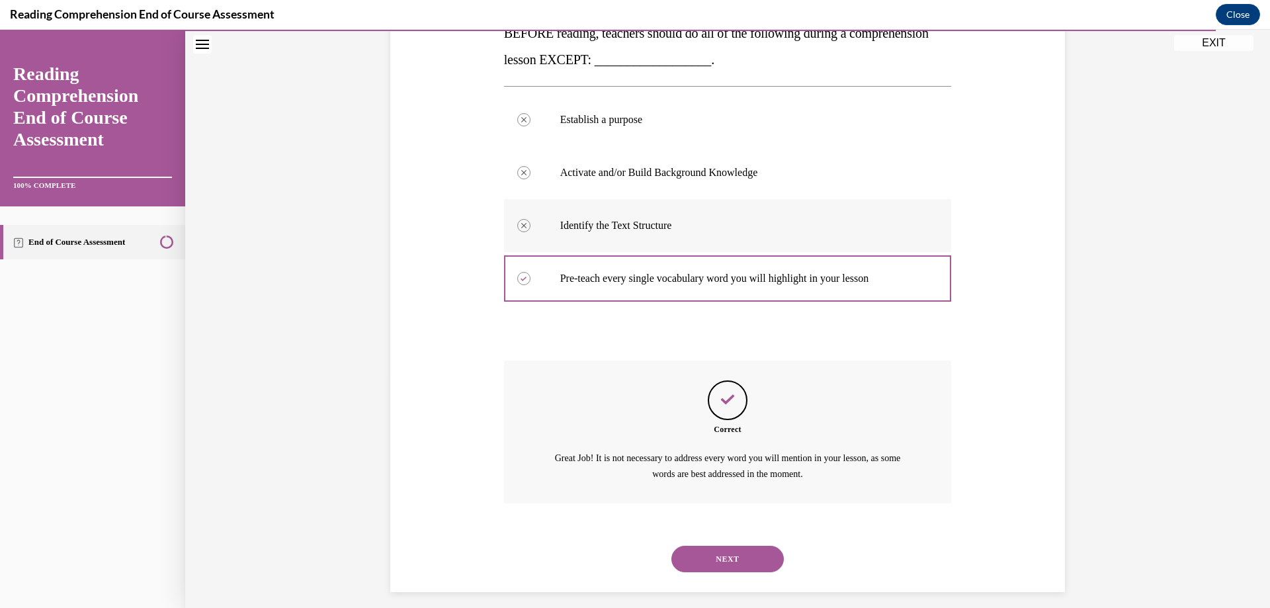
scroll to position [243, 0]
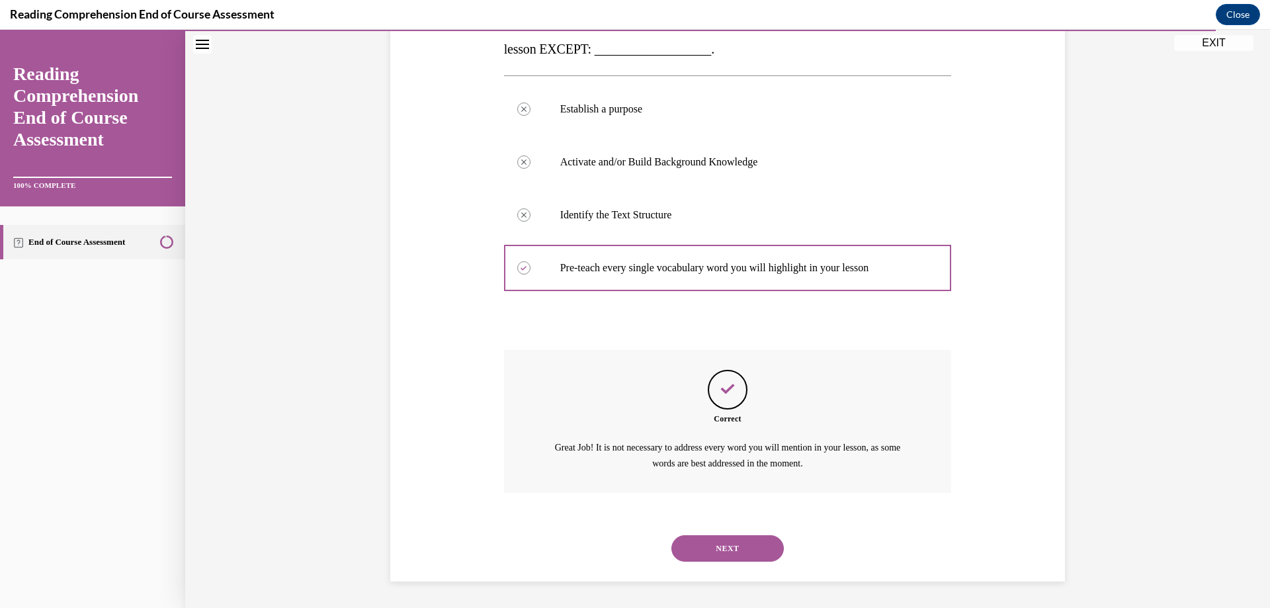
click at [702, 544] on button "NEXT" at bounding box center [727, 548] width 112 height 26
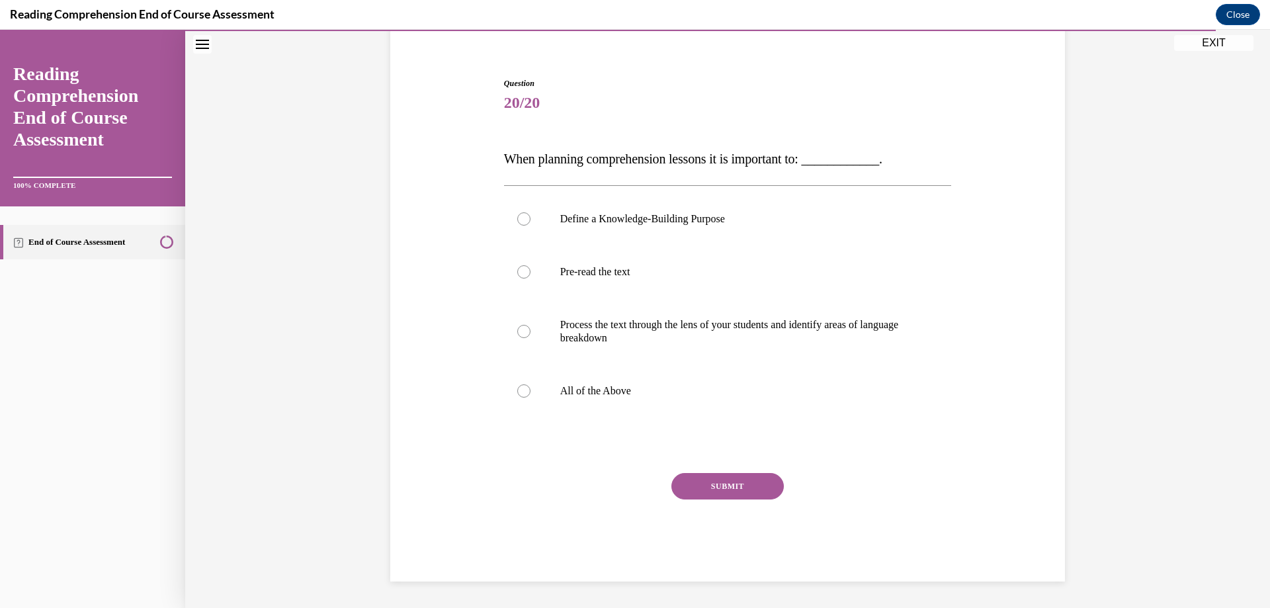
scroll to position [106, 0]
click at [517, 392] on div at bounding box center [523, 390] width 13 height 13
click at [517, 392] on input "All of the Above" at bounding box center [523, 390] width 13 height 13
radio input "true"
drag, startPoint x: 737, startPoint y: 490, endPoint x: 710, endPoint y: 493, distance: 27.3
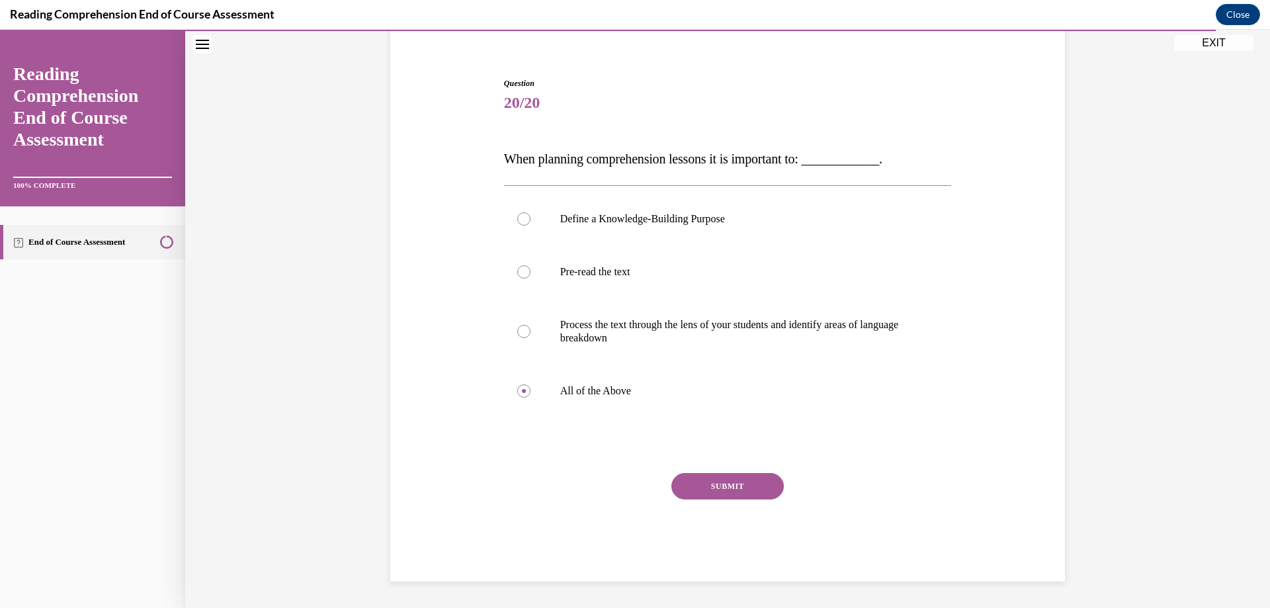
click at [737, 489] on button "SUBMIT" at bounding box center [727, 486] width 112 height 26
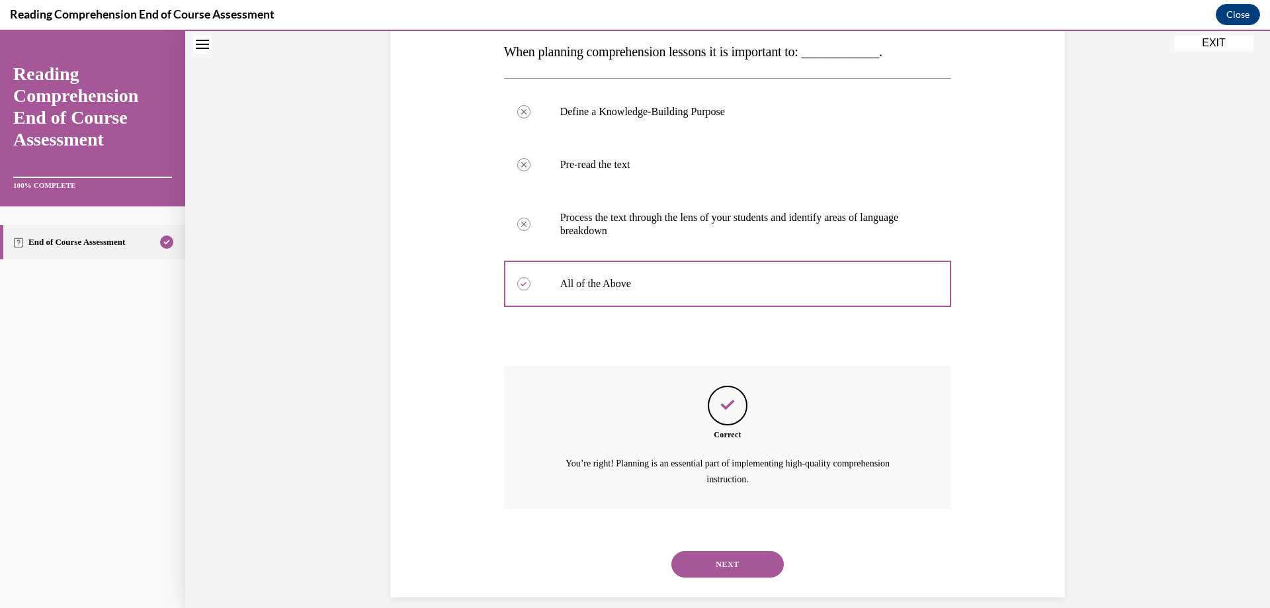
scroll to position [229, 0]
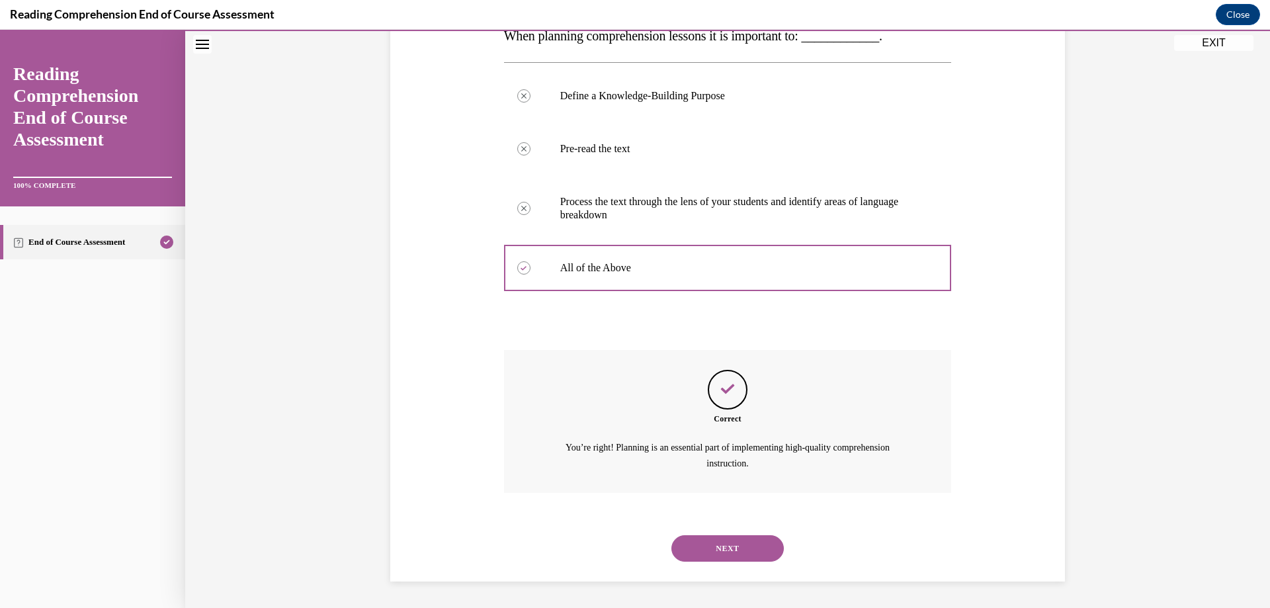
click at [706, 549] on button "NEXT" at bounding box center [727, 548] width 112 height 26
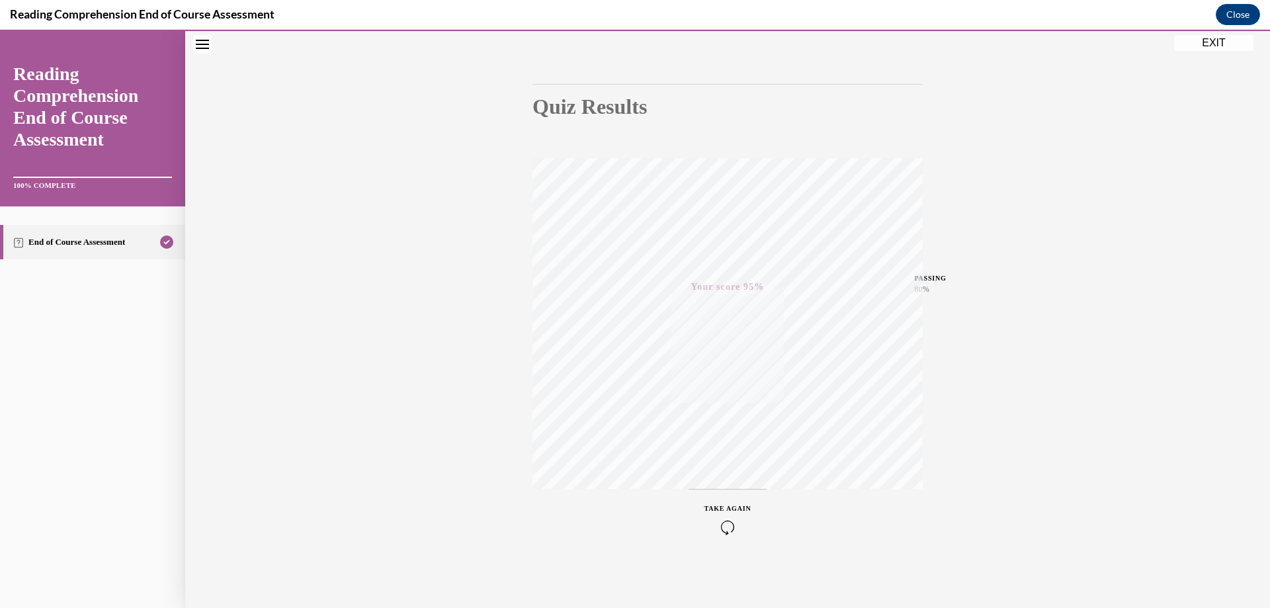
click at [1197, 46] on button "EXIT" at bounding box center [1213, 43] width 79 height 16
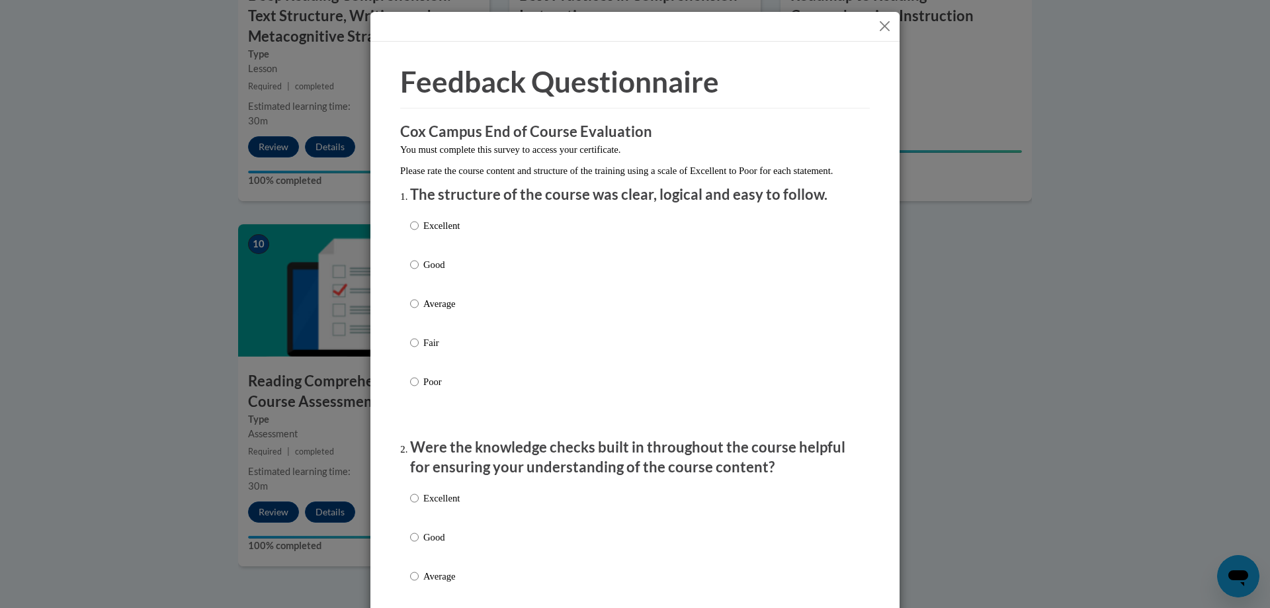
click at [423, 233] on p "Excellent" at bounding box center [441, 225] width 36 height 15
click at [418, 233] on input "Excellent" at bounding box center [414, 225] width 9 height 15
radio input "true"
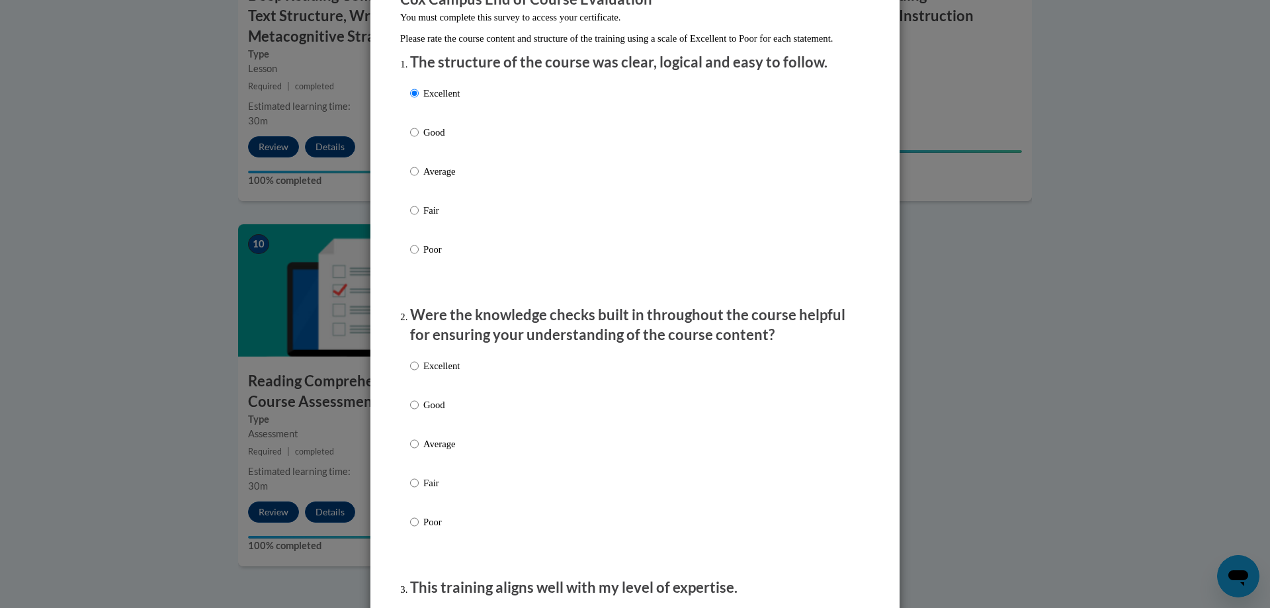
click at [423, 373] on p "Excellent" at bounding box center [441, 365] width 36 height 15
click at [419, 373] on input "Excellent" at bounding box center [414, 365] width 9 height 15
radio input "true"
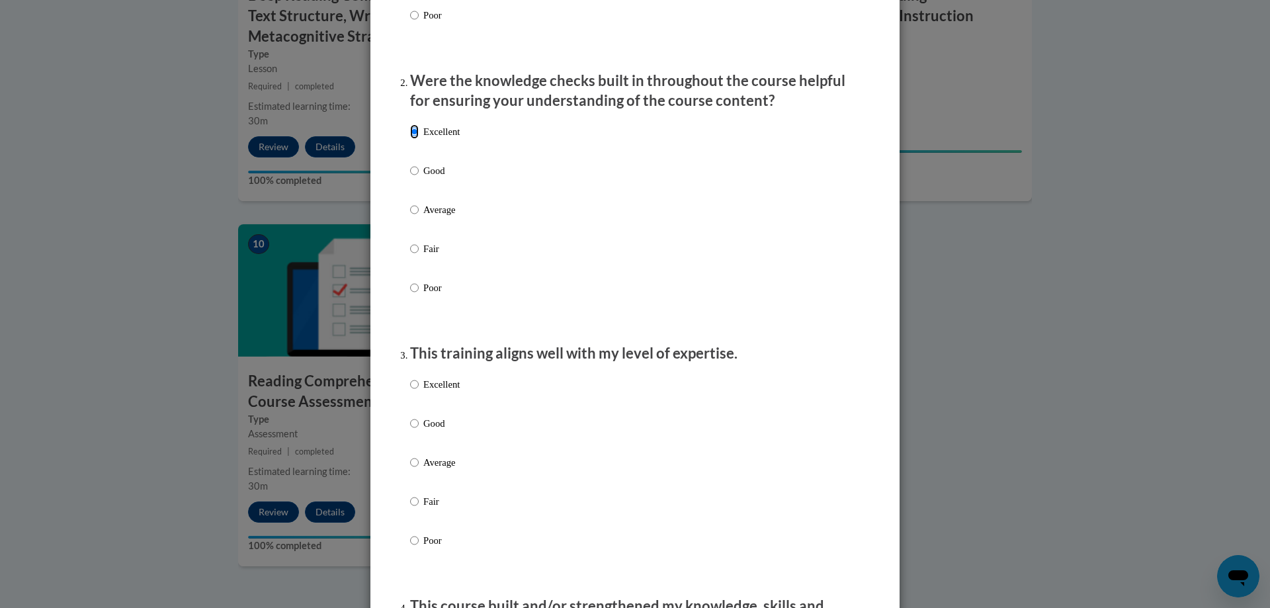
scroll to position [397, 0]
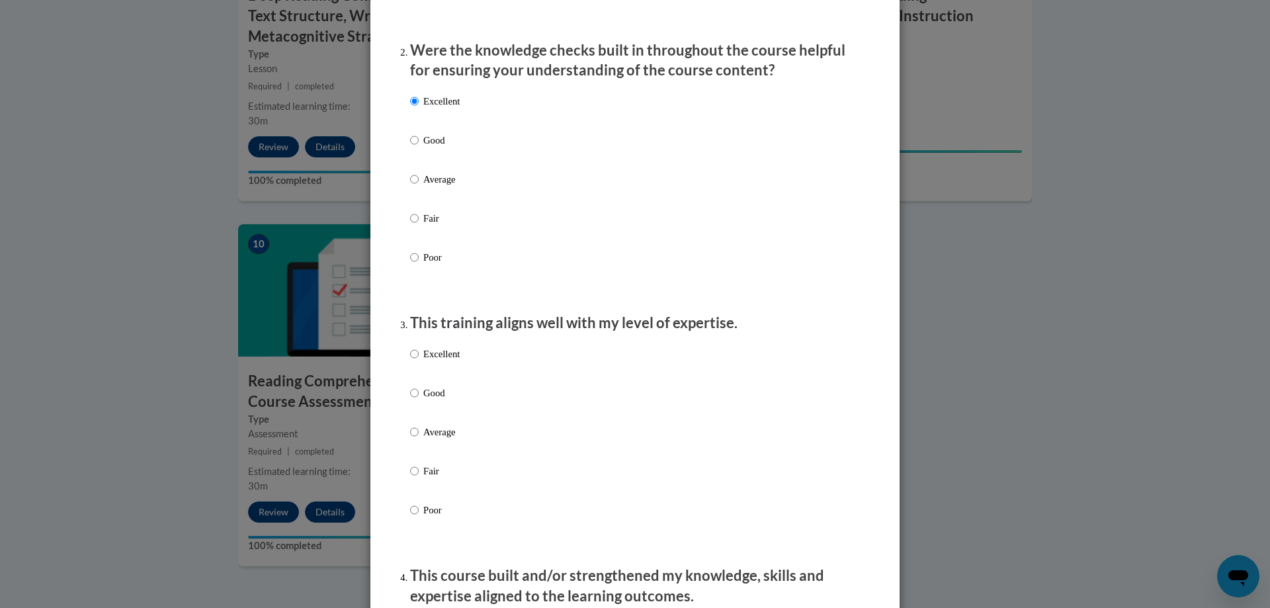
click at [423, 361] on p "Excellent" at bounding box center [441, 354] width 36 height 15
click at [419, 361] on input "Excellent" at bounding box center [414, 354] width 9 height 15
radio input "true"
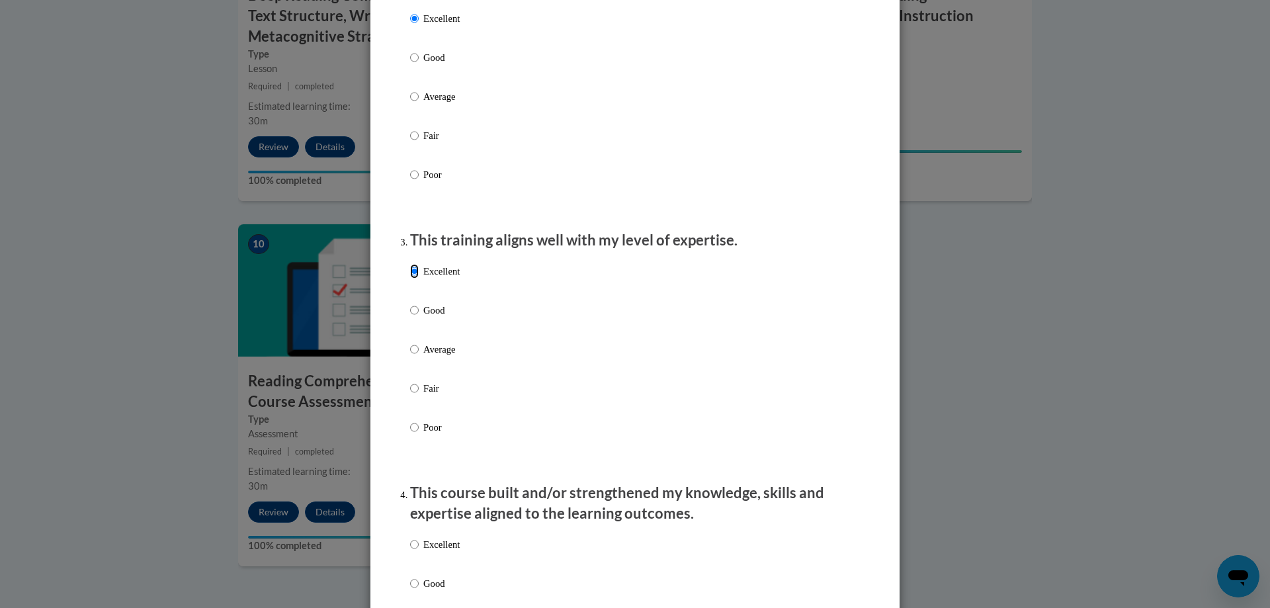
scroll to position [661, 0]
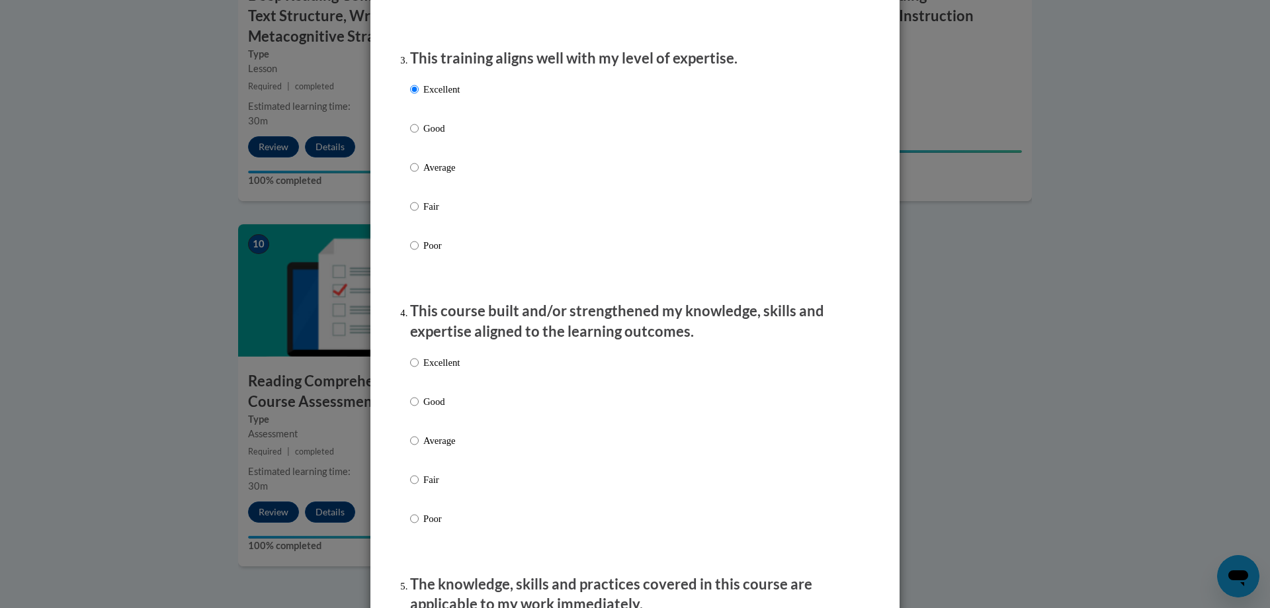
click at [433, 370] on p "Excellent" at bounding box center [441, 362] width 36 height 15
click at [419, 370] on input "Excellent" at bounding box center [414, 362] width 9 height 15
radio input "true"
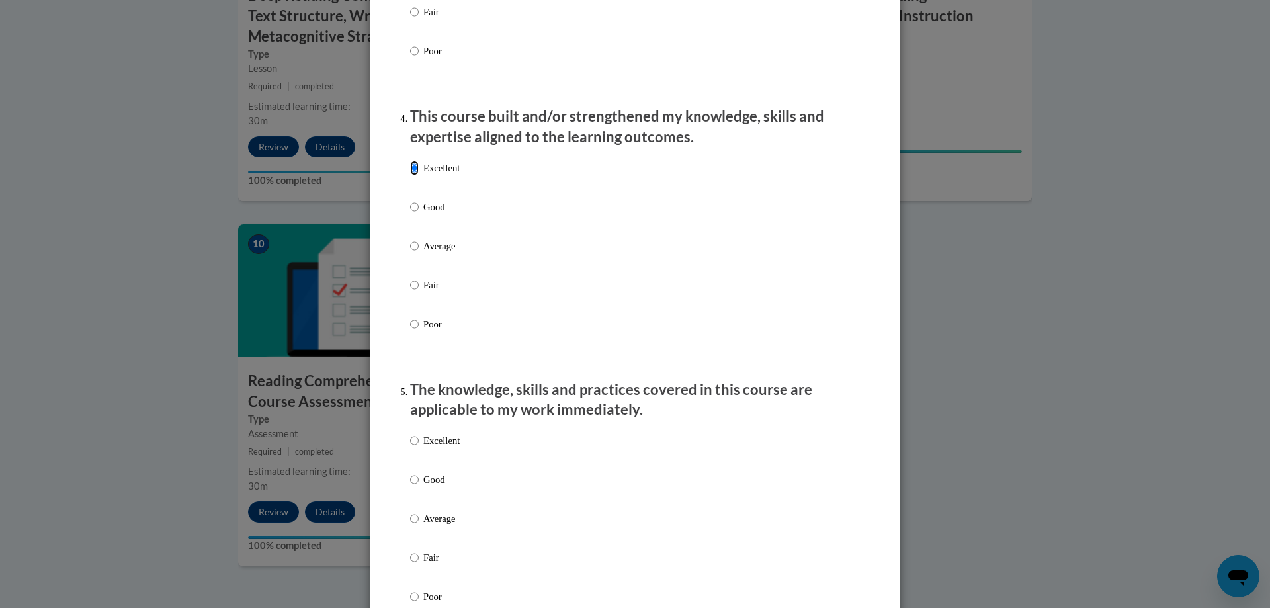
scroll to position [860, 0]
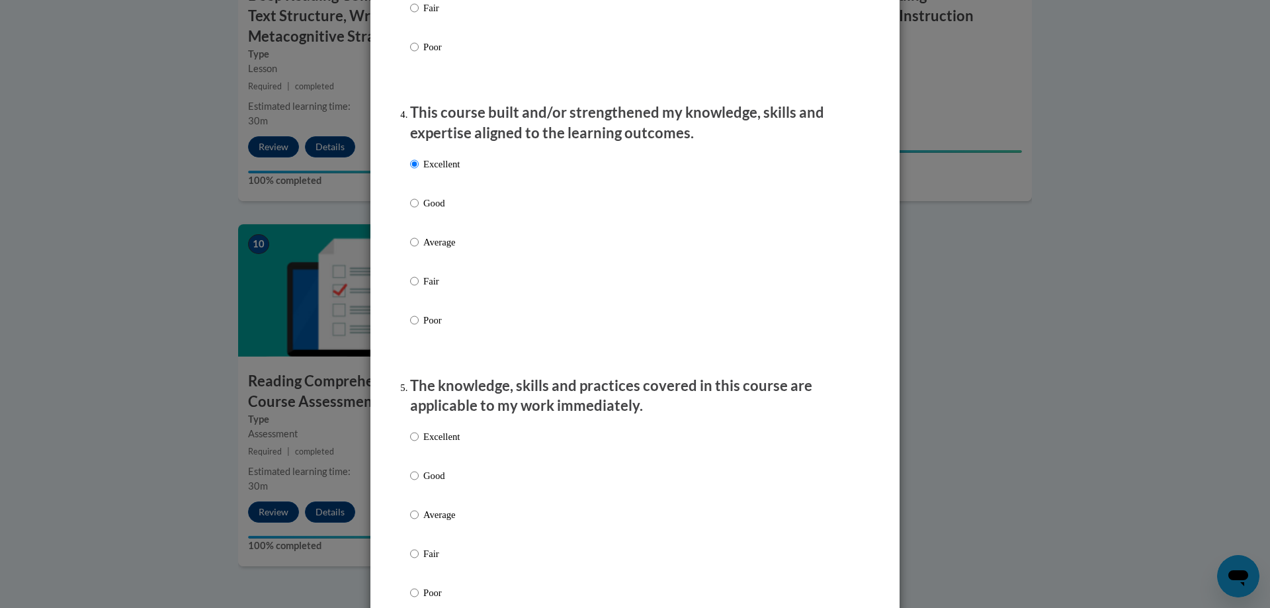
click at [429, 442] on p "Excellent" at bounding box center [441, 436] width 36 height 15
click at [419, 442] on input "Excellent" at bounding box center [414, 436] width 9 height 15
radio input "true"
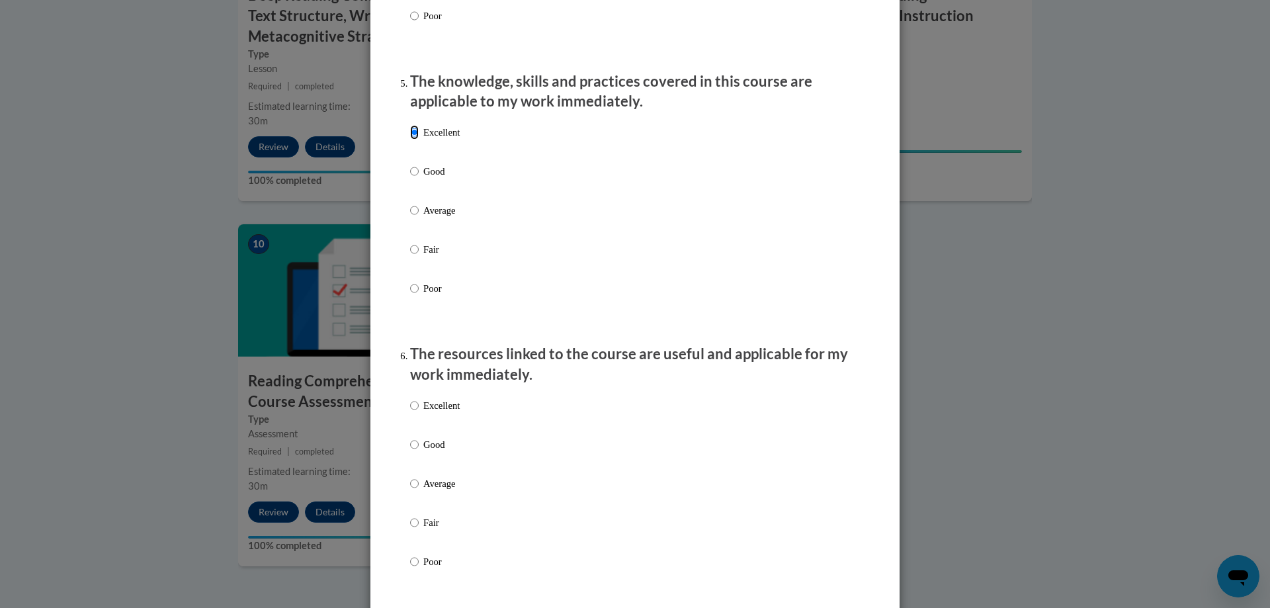
scroll to position [1190, 0]
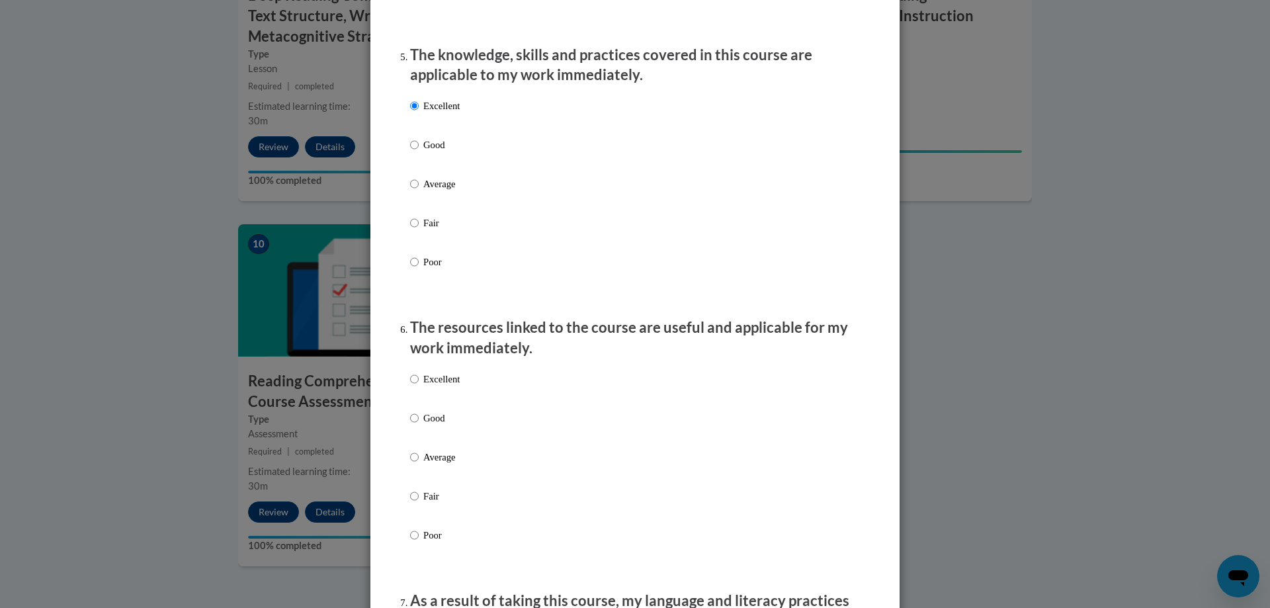
click at [432, 386] on p "Excellent" at bounding box center [441, 379] width 36 height 15
click at [419, 386] on input "Excellent" at bounding box center [414, 379] width 9 height 15
radio input "true"
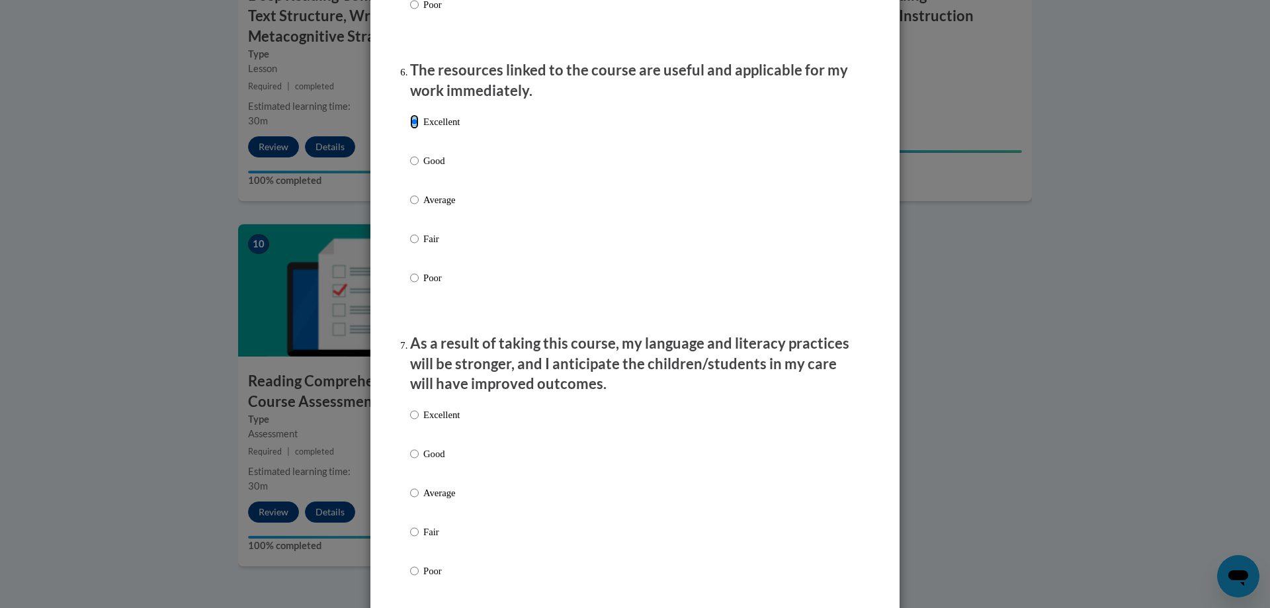
scroll to position [1455, 0]
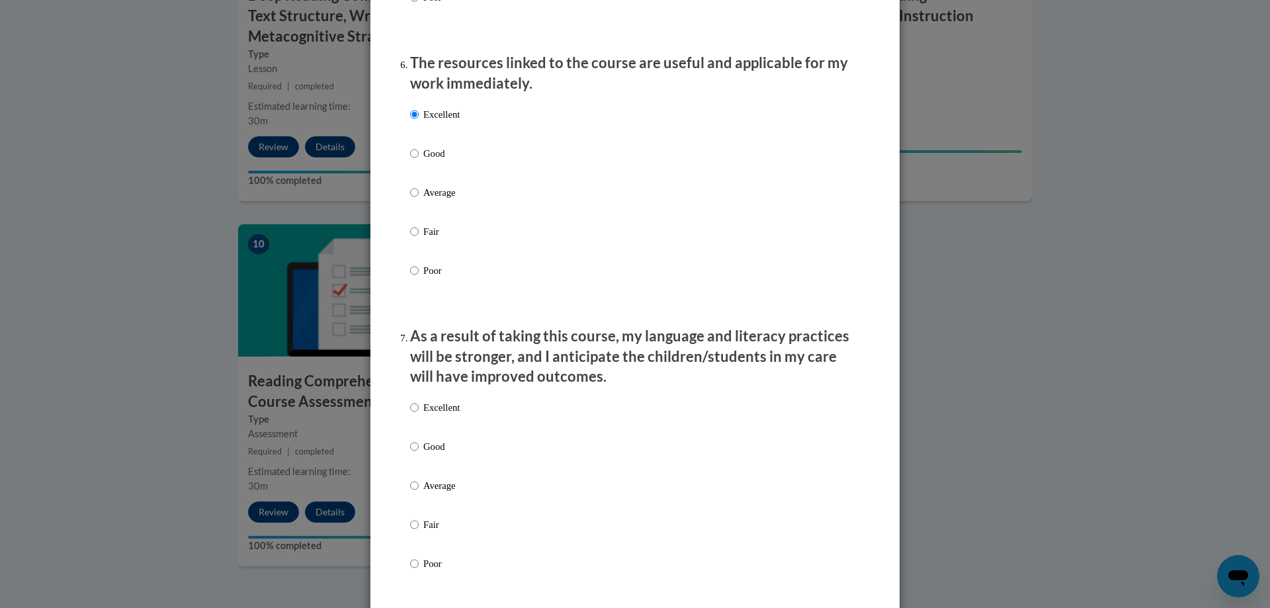
click at [427, 413] on p "Excellent" at bounding box center [441, 407] width 36 height 15
click at [419, 413] on input "Excellent" at bounding box center [414, 407] width 9 height 15
radio input "true"
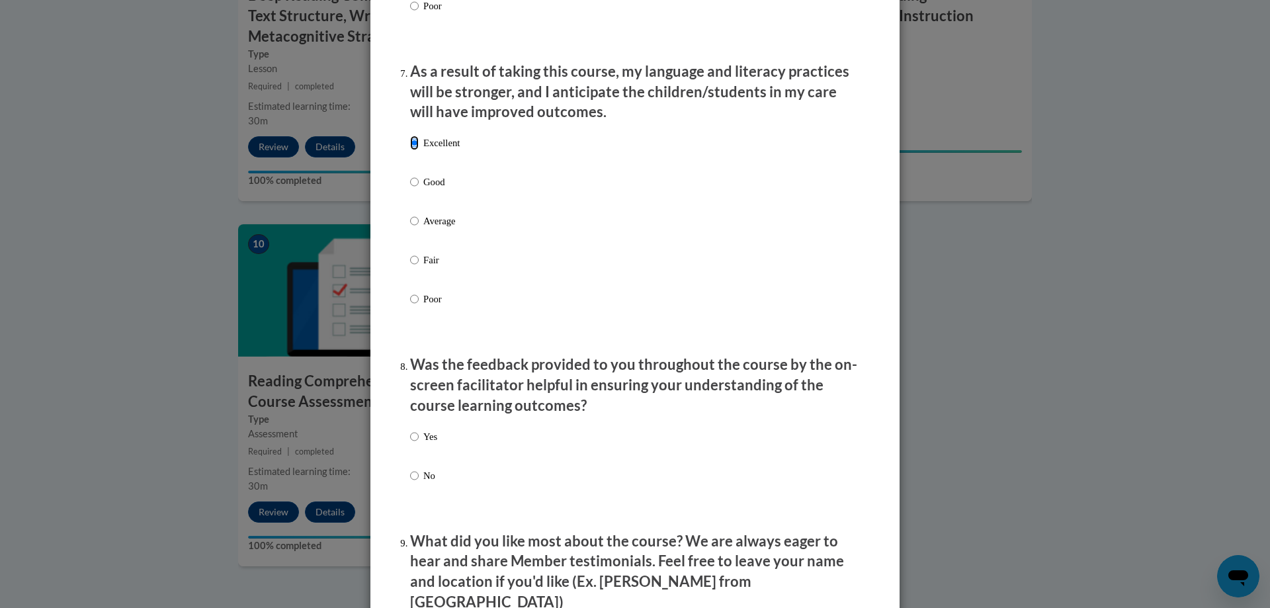
scroll to position [1786, 0]
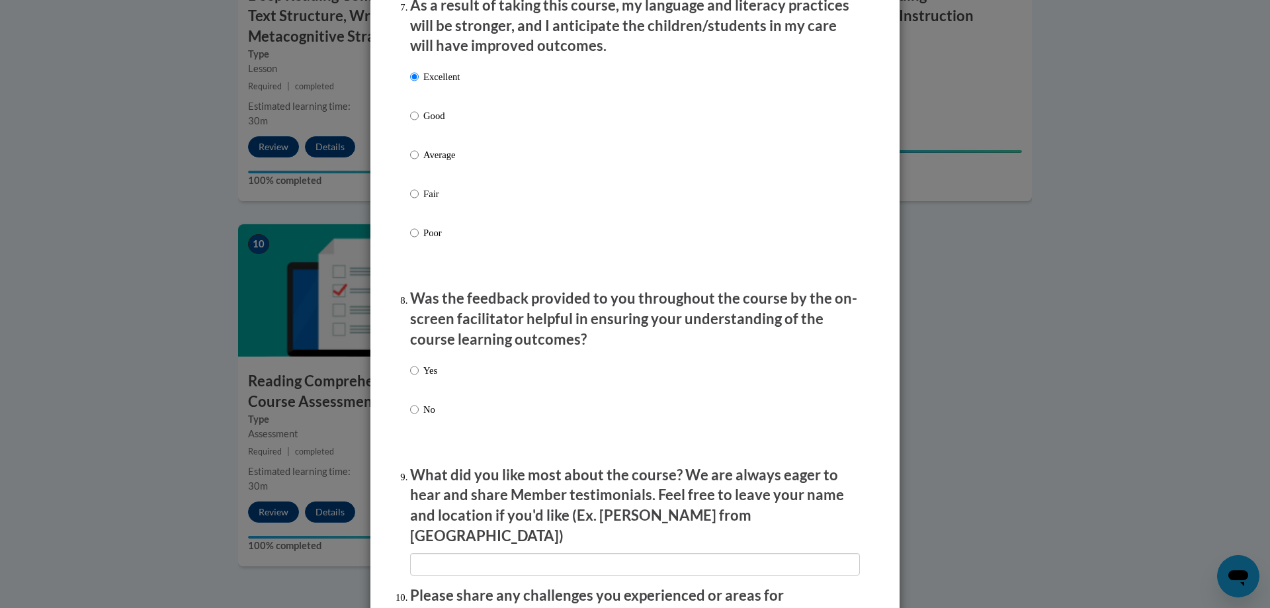
click at [417, 379] on label "Yes" at bounding box center [423, 381] width 27 height 36
click at [417, 378] on input "Yes" at bounding box center [414, 370] width 9 height 15
radio input "true"
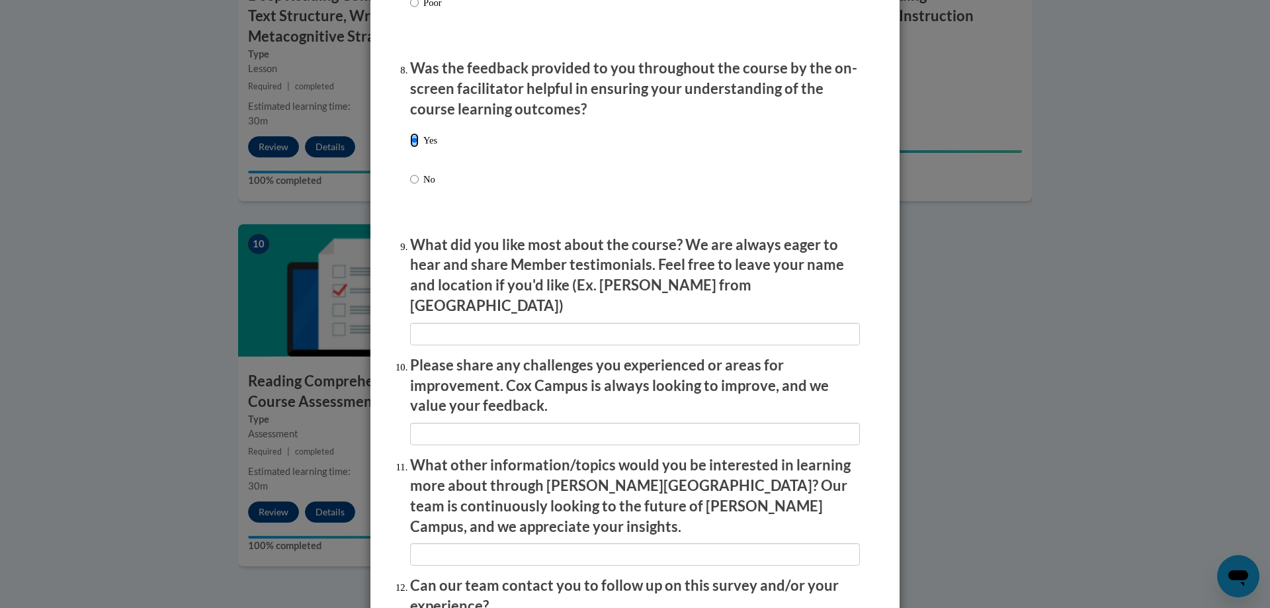
scroll to position [2050, 0]
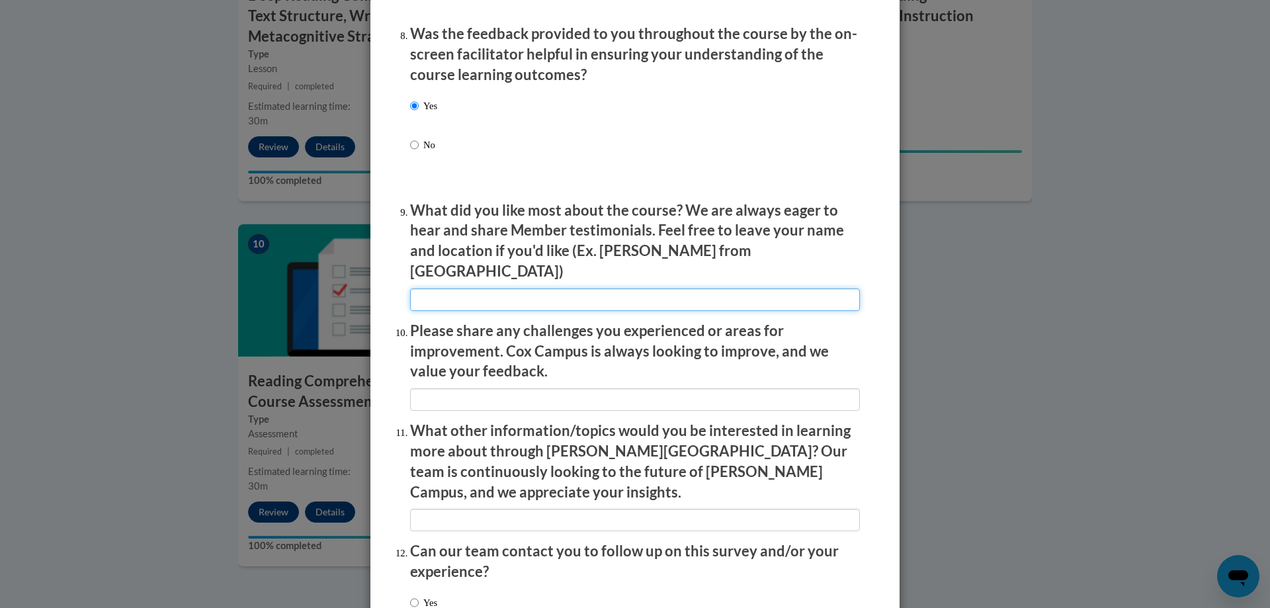
click at [459, 288] on input "textbox" at bounding box center [635, 299] width 450 height 22
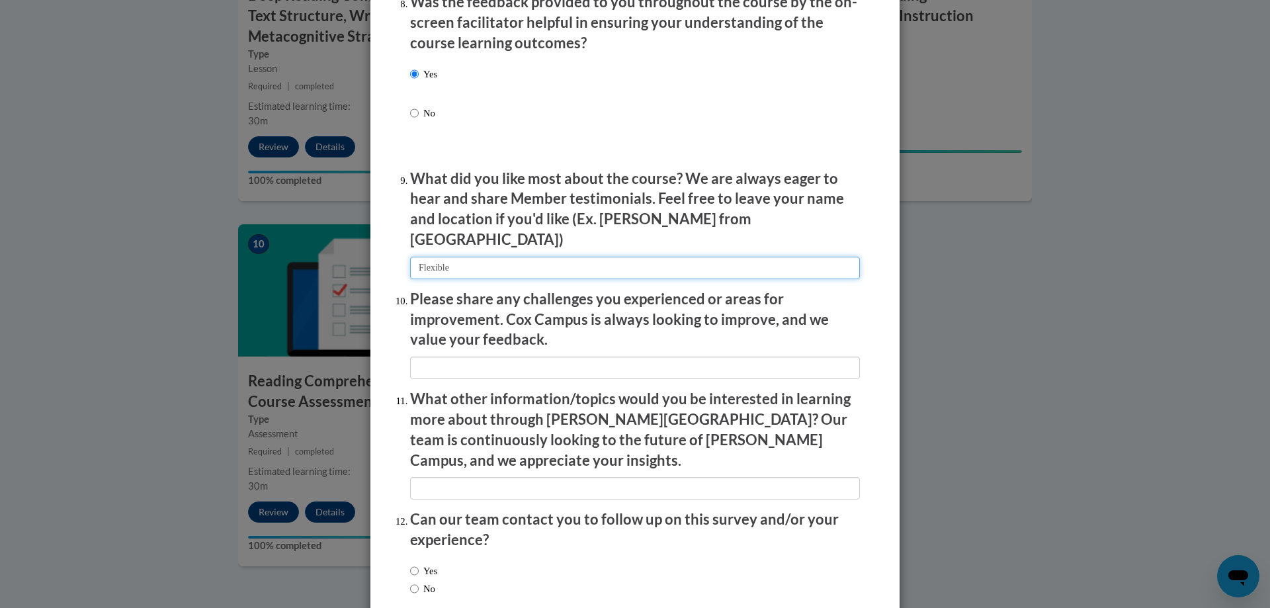
scroll to position [2140, 0]
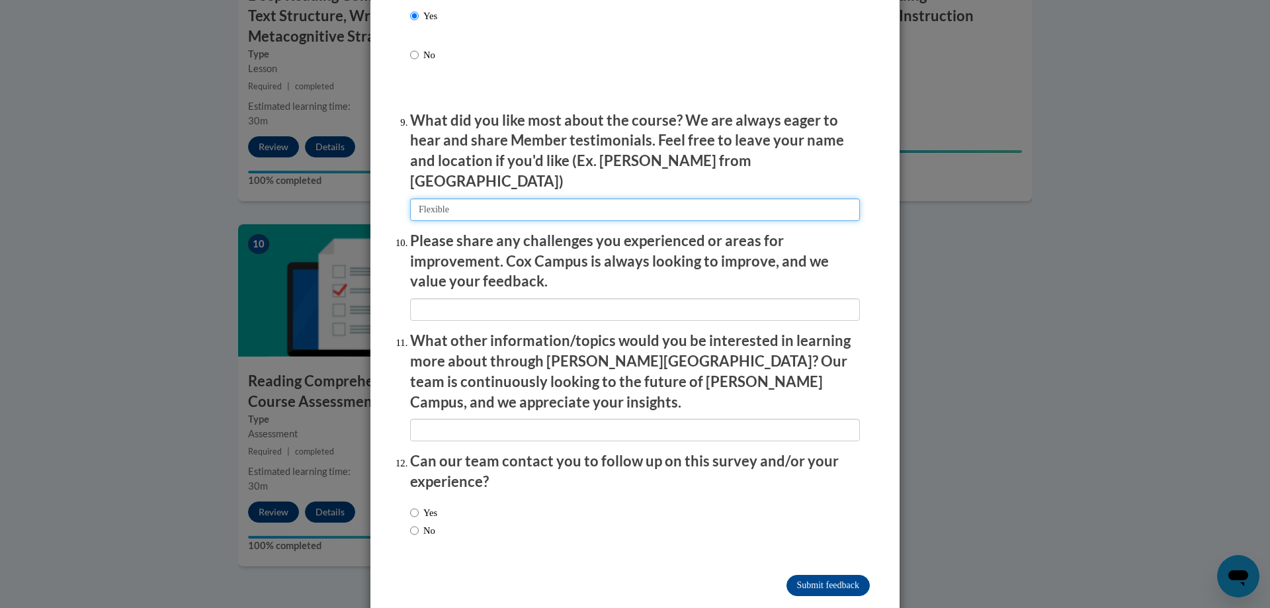
type input "Flexible"
click at [411, 505] on input "Yes" at bounding box center [414, 512] width 9 height 15
radio input "true"
click at [837, 575] on input "Submit feedback" at bounding box center [827, 585] width 83 height 21
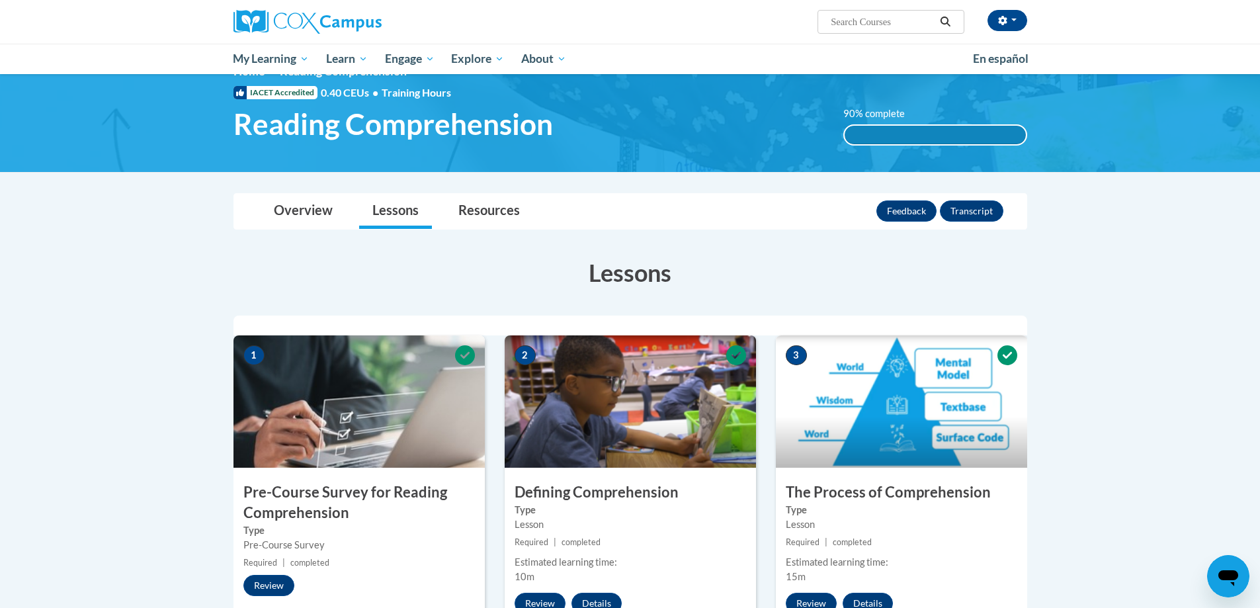
scroll to position [0, 0]
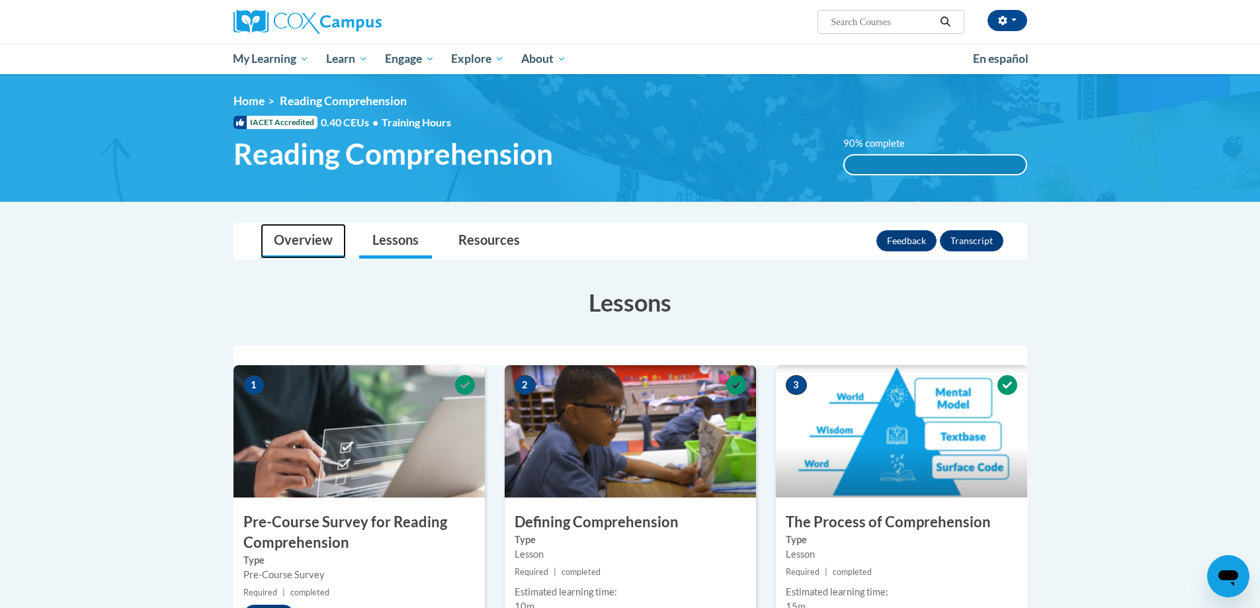
click at [318, 241] on link "Overview" at bounding box center [303, 241] width 85 height 35
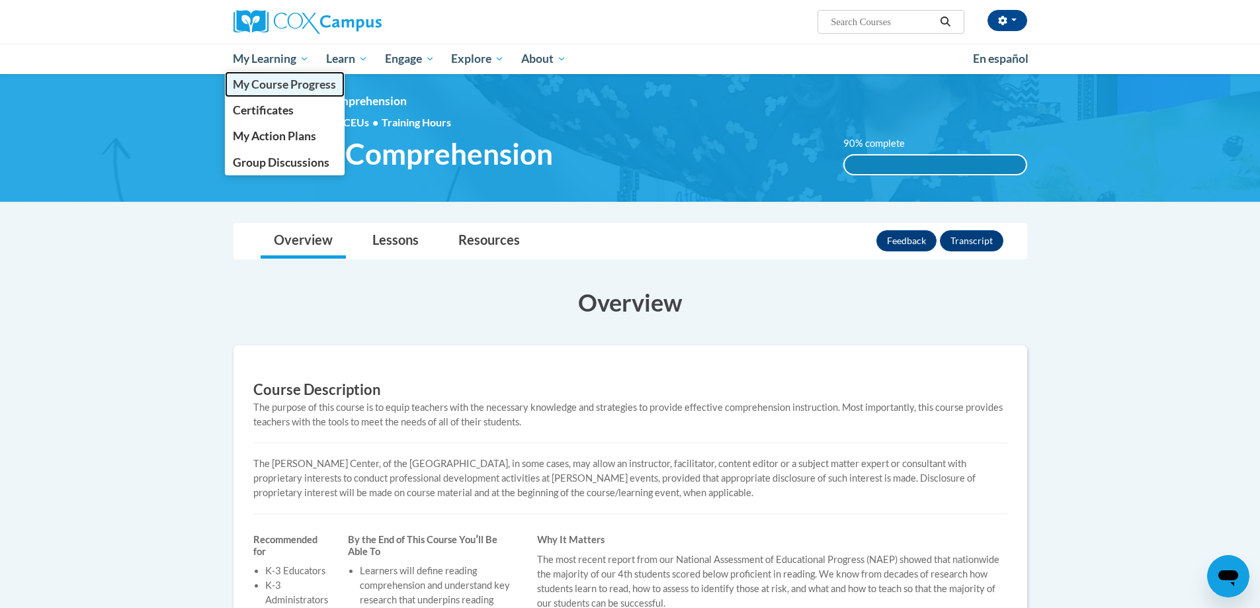
click at [284, 83] on span "My Course Progress" at bounding box center [284, 84] width 103 height 14
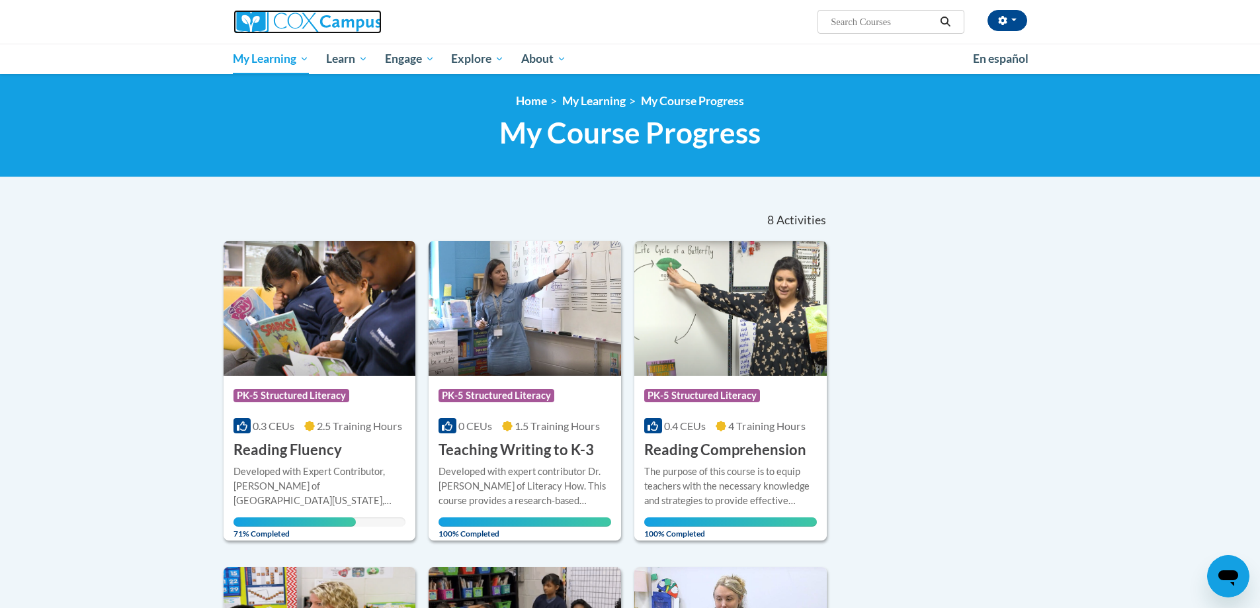
click at [257, 19] on img at bounding box center [307, 22] width 148 height 24
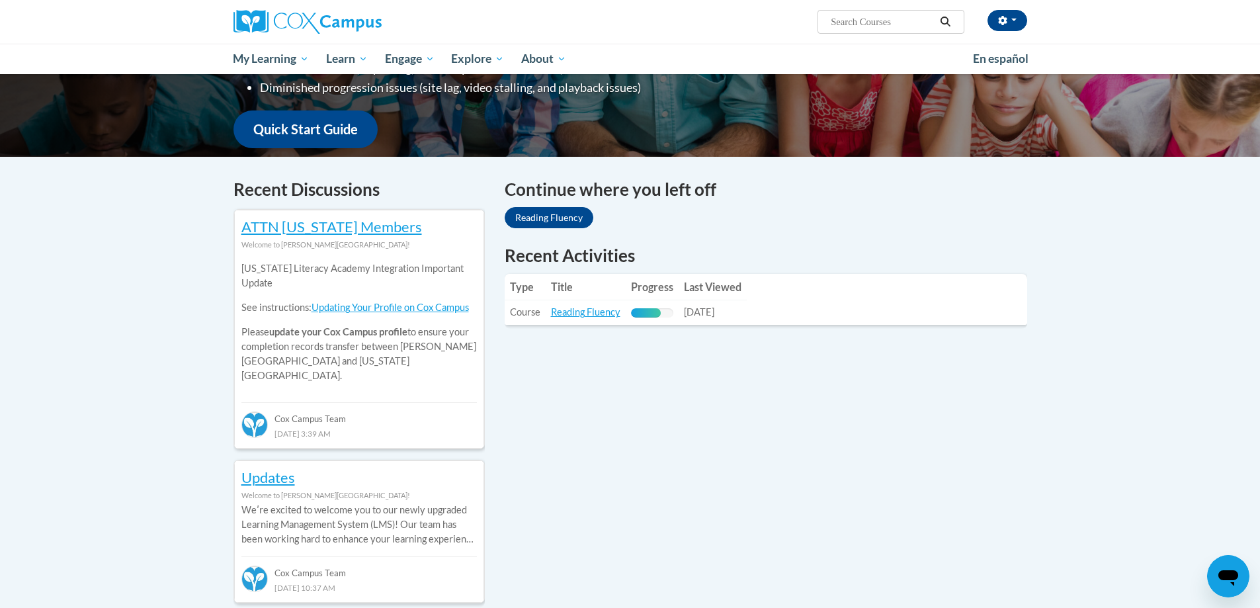
scroll to position [331, 0]
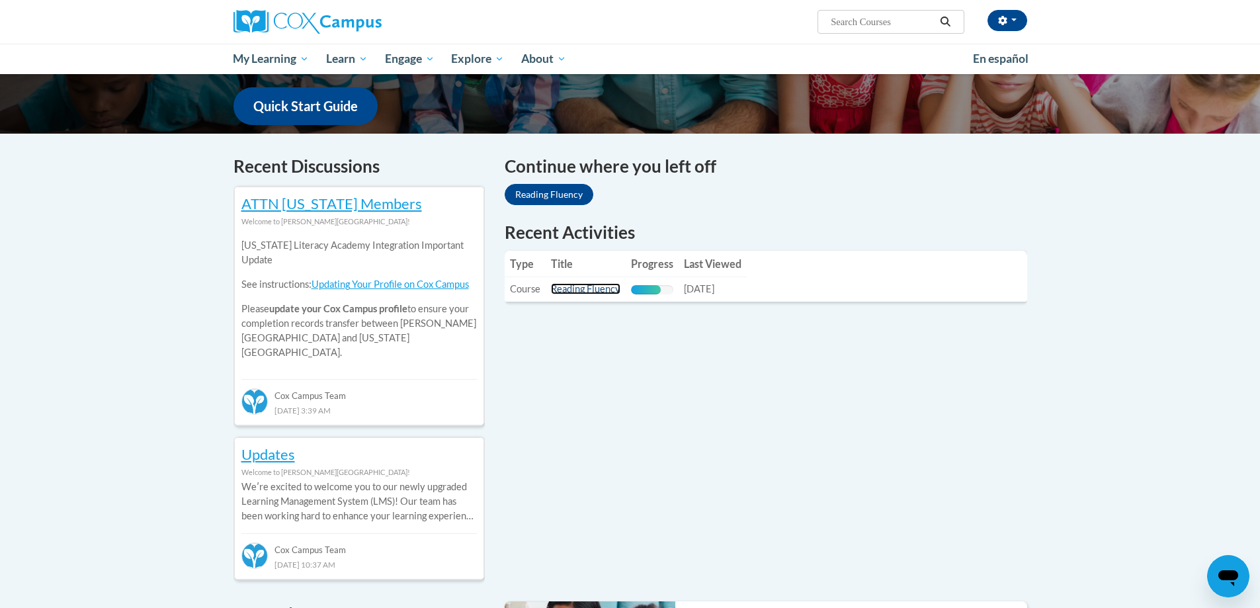
click at [587, 288] on link "Reading Fluency" at bounding box center [585, 288] width 69 height 11
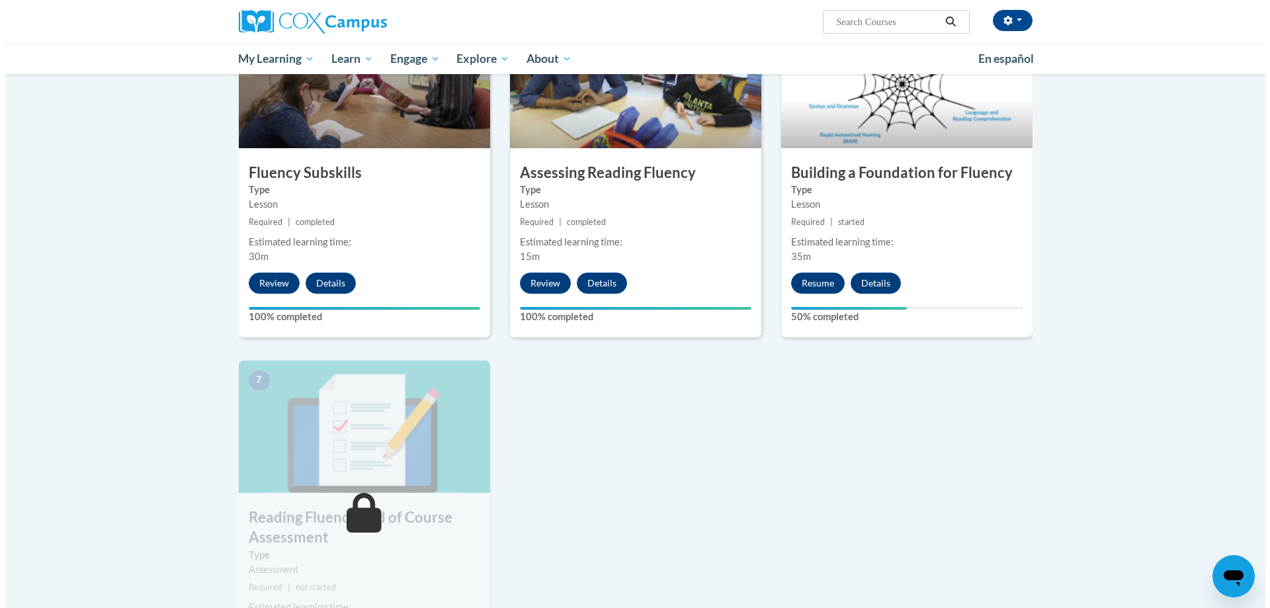
scroll to position [661, 0]
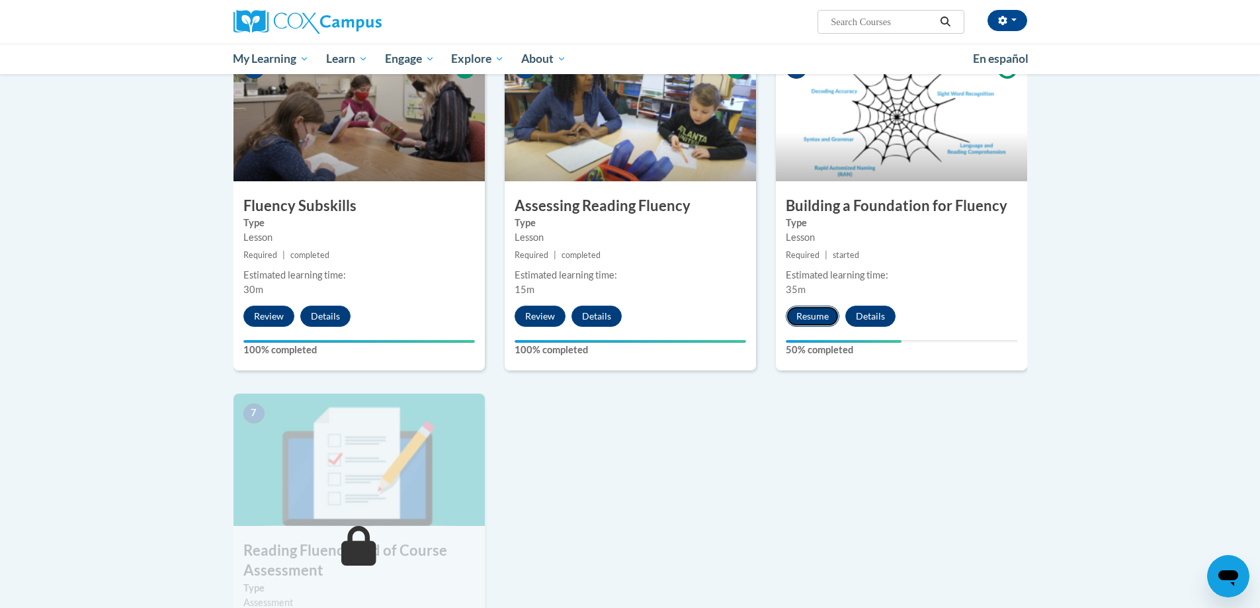
click at [813, 311] on button "Resume" at bounding box center [813, 316] width 54 height 21
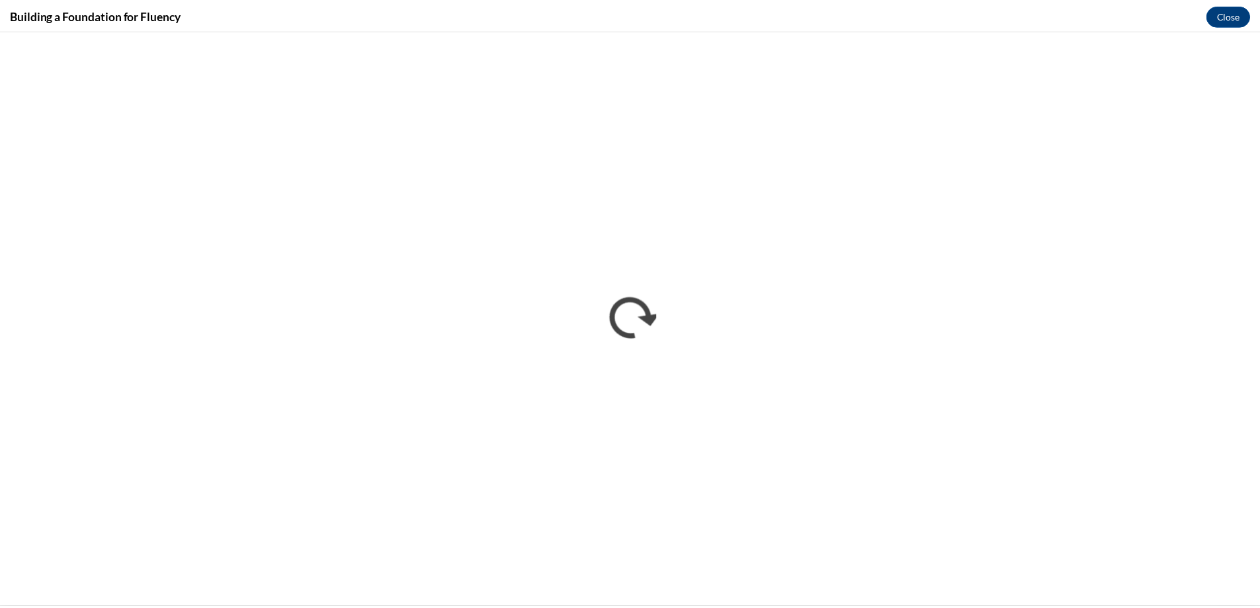
scroll to position [0, 0]
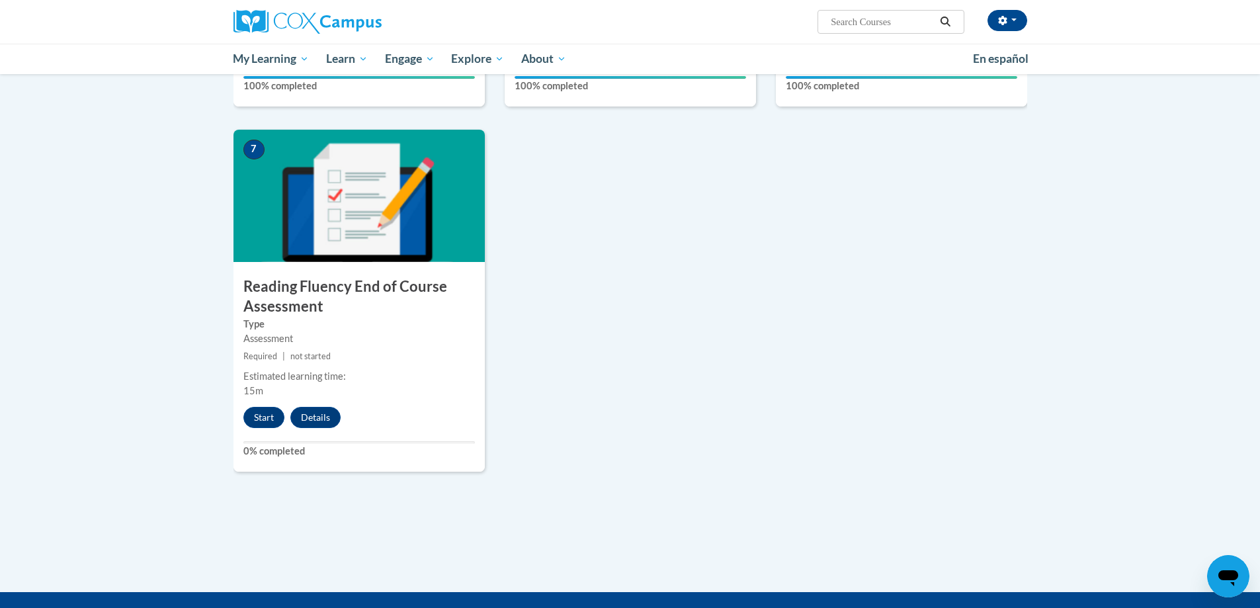
scroll to position [926, 0]
